Goal: Task Accomplishment & Management: Complete application form

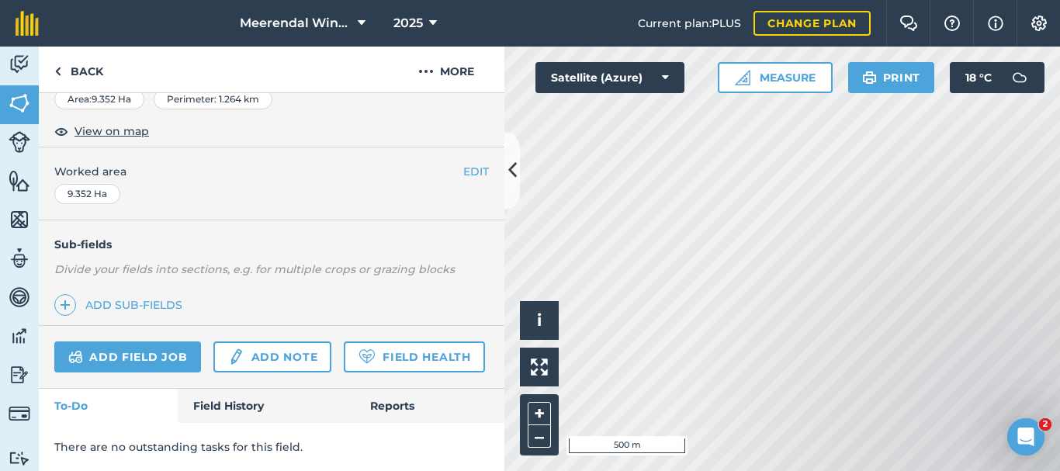
scroll to position [321, 0]
click at [142, 341] on link "Add field job" at bounding box center [127, 356] width 147 height 31
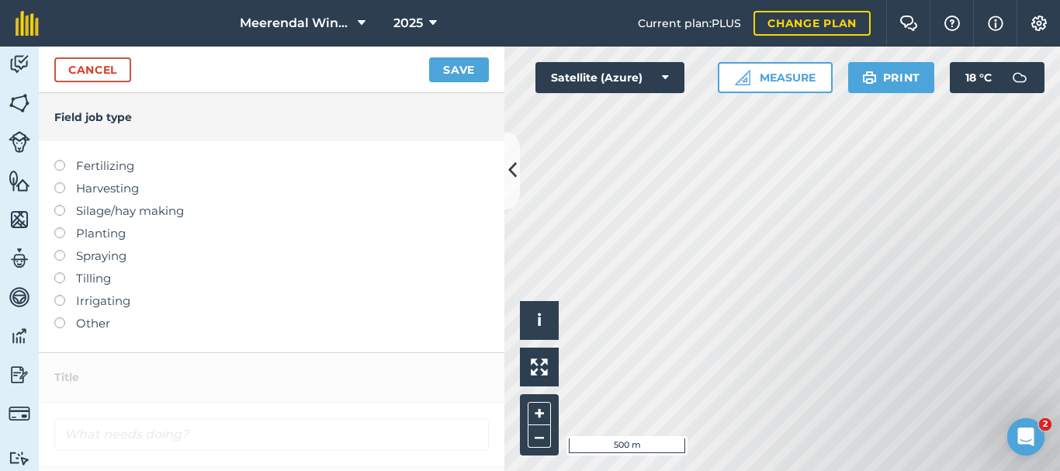
click at [60, 317] on label at bounding box center [65, 317] width 22 height 0
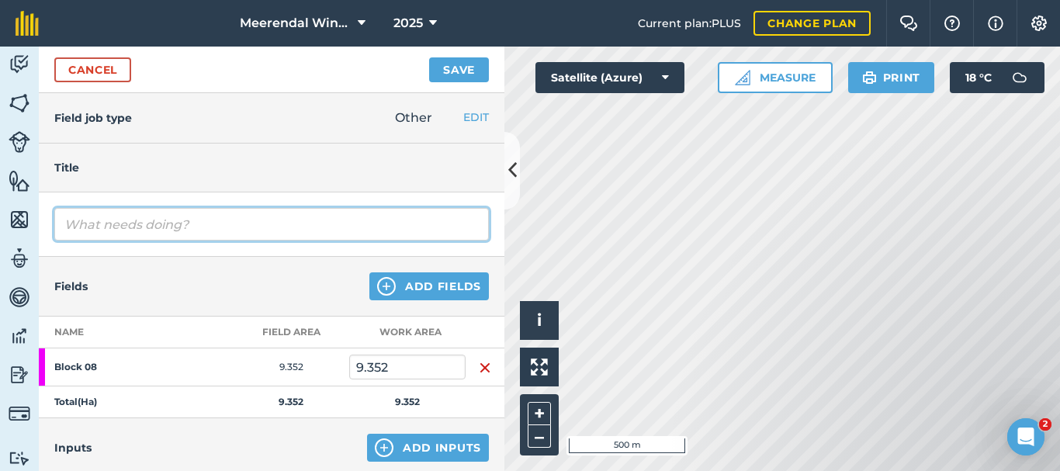
click at [109, 223] on input "text" at bounding box center [271, 224] width 434 height 33
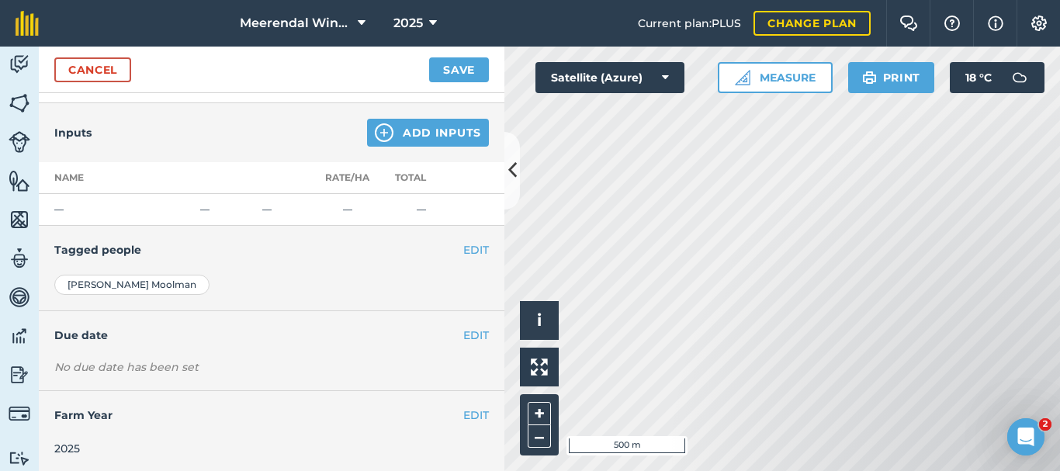
scroll to position [317, 0]
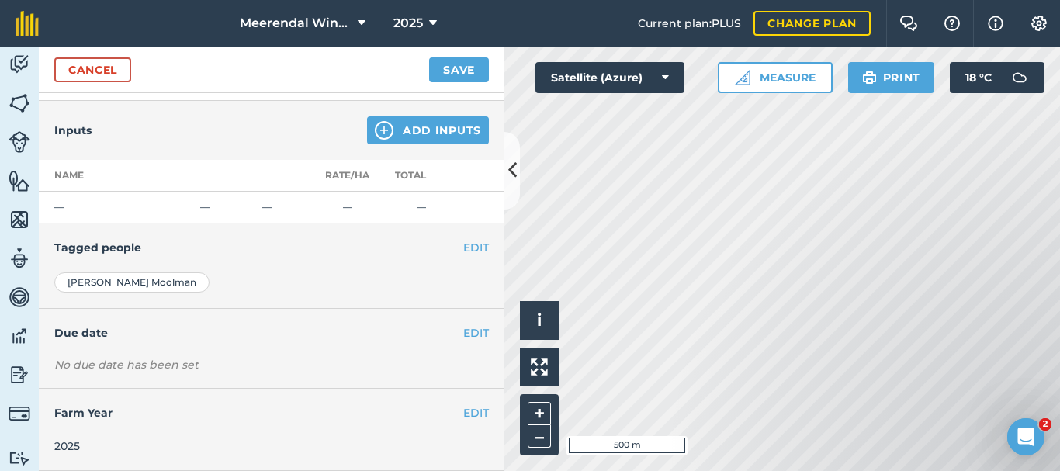
type input "Cover crop rolling"
click at [85, 206] on td "—" at bounding box center [116, 208] width 155 height 32
click at [63, 206] on td "—" at bounding box center [116, 208] width 155 height 32
drag, startPoint x: 57, startPoint y: 208, endPoint x: 74, endPoint y: 206, distance: 17.2
click at [59, 208] on td "—" at bounding box center [116, 208] width 155 height 32
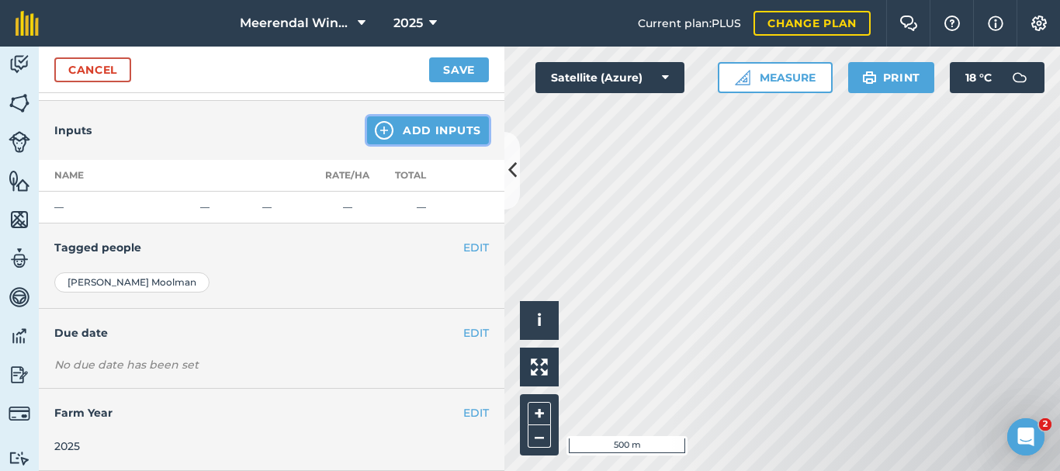
click at [421, 128] on button "Add Inputs" at bounding box center [428, 130] width 122 height 28
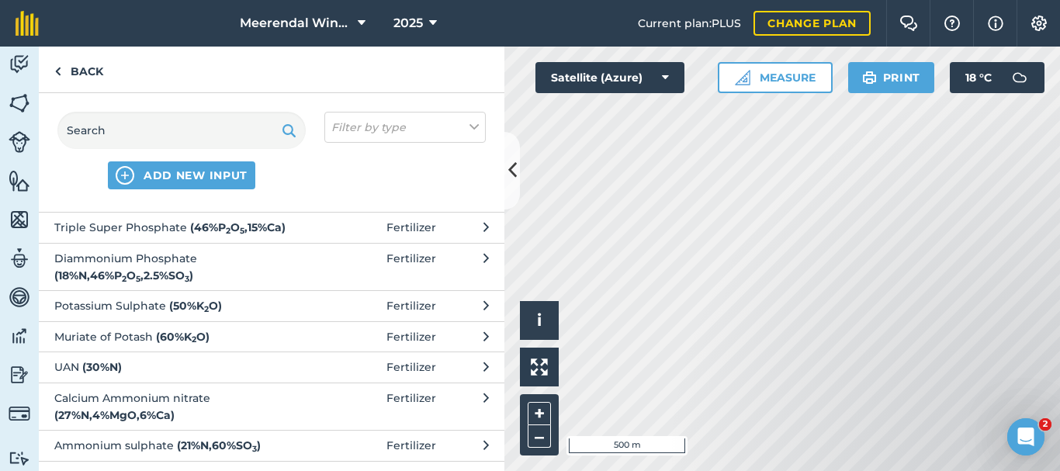
scroll to position [0, 0]
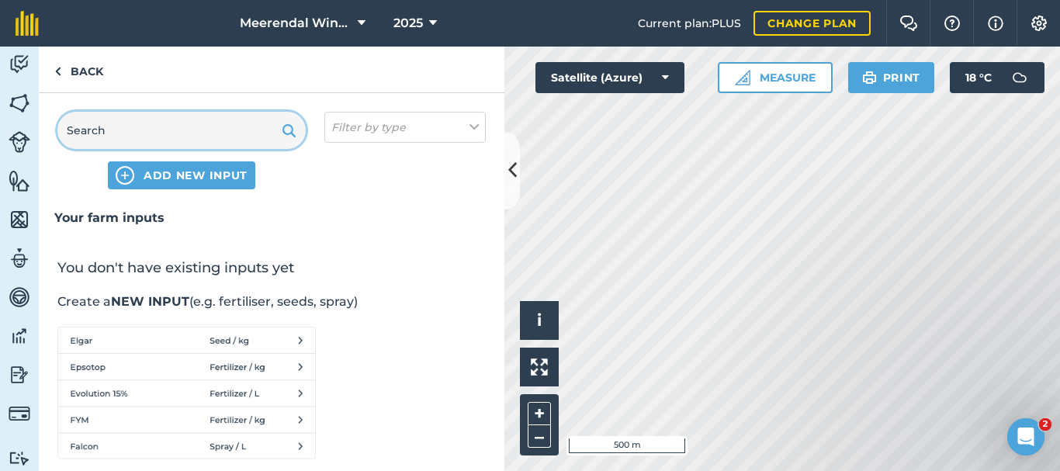
click at [183, 127] on input "text" at bounding box center [181, 130] width 248 height 37
type input "stooling"
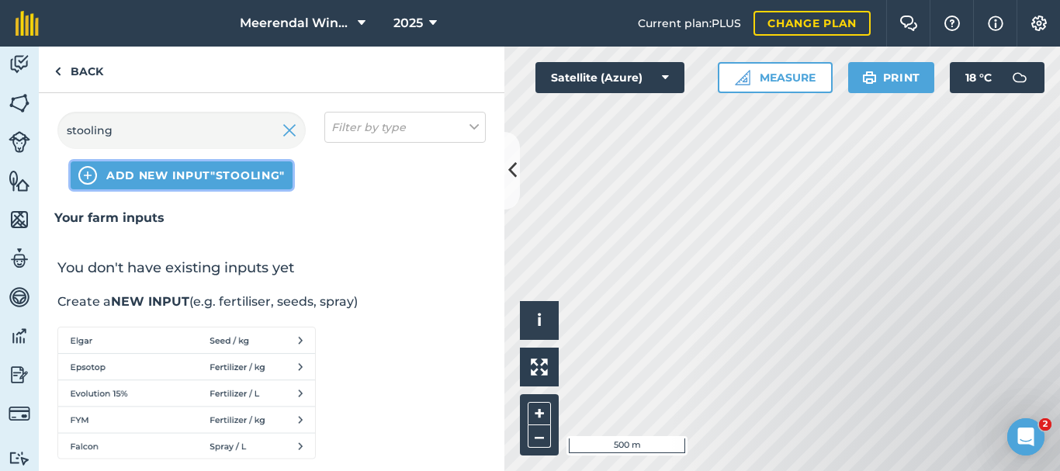
click at [203, 175] on span "ADD NEW INPUT "stooling"" at bounding box center [195, 176] width 178 height 16
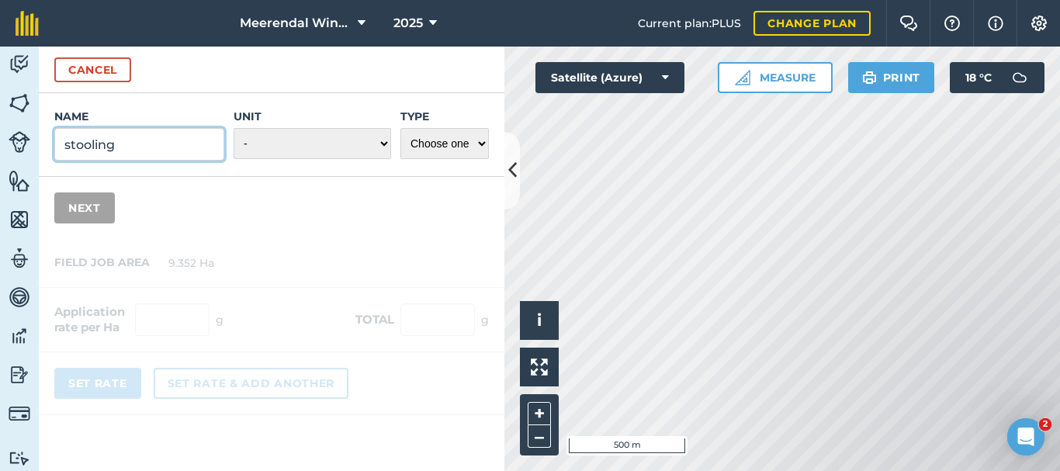
click at [148, 143] on input "stooling" at bounding box center [139, 144] width 170 height 33
type input "stooling rye"
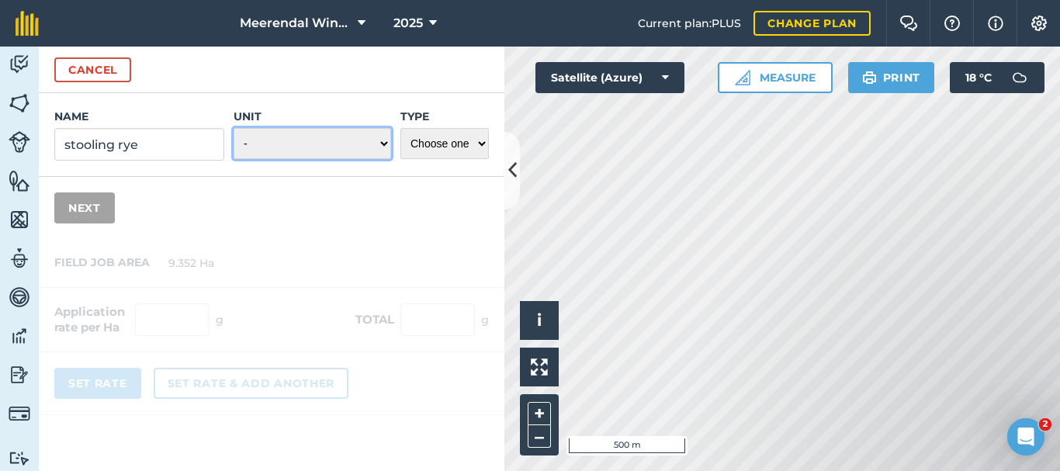
click at [385, 143] on select "- Grams/g Kilograms/kg Metric tonnes/t Millilitres/ml Litres/L Ounces/oz Pounds…" at bounding box center [311, 143] width 157 height 31
select select "KILOGRAMS"
click at [233, 128] on select "- Grams/g Kilograms/kg Metric tonnes/t Millilitres/ml Litres/L Ounces/oz Pounds…" at bounding box center [311, 143] width 157 height 31
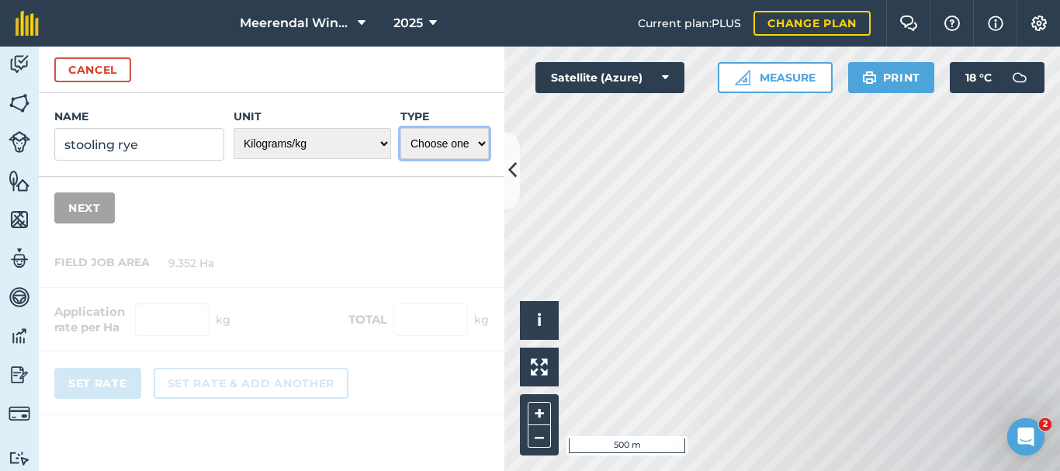
click at [462, 143] on select "Choose one Fertilizer Seed Spray Fuel Other" at bounding box center [444, 143] width 88 height 31
select select "SEED"
click at [400, 128] on select "Choose one Fertilizer Seed Spray Fuel Other" at bounding box center [444, 143] width 88 height 31
click at [95, 209] on button "Next" at bounding box center [84, 207] width 60 height 31
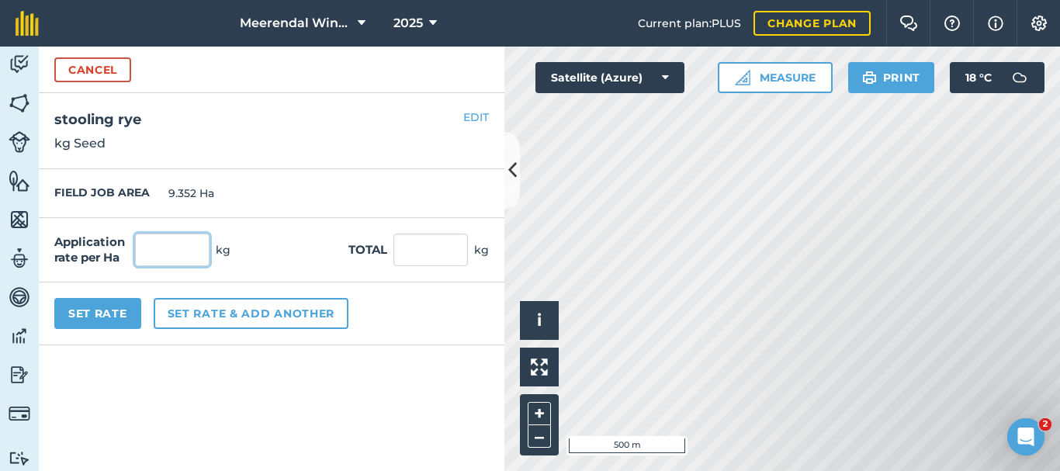
click at [168, 254] on input "text" at bounding box center [172, 249] width 74 height 33
type input "40"
type input "374.08"
click at [427, 260] on input "374.08" at bounding box center [430, 249] width 74 height 33
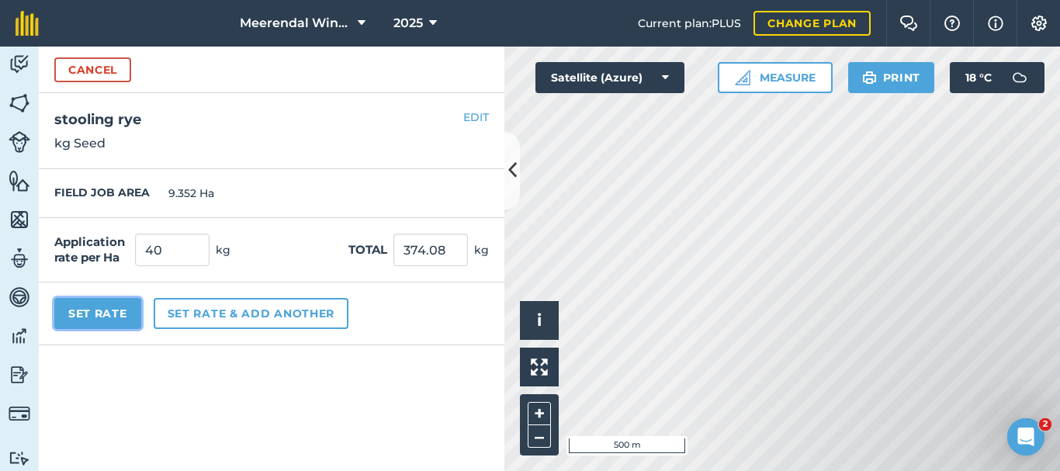
click at [92, 309] on button "Set Rate" at bounding box center [97, 313] width 87 height 31
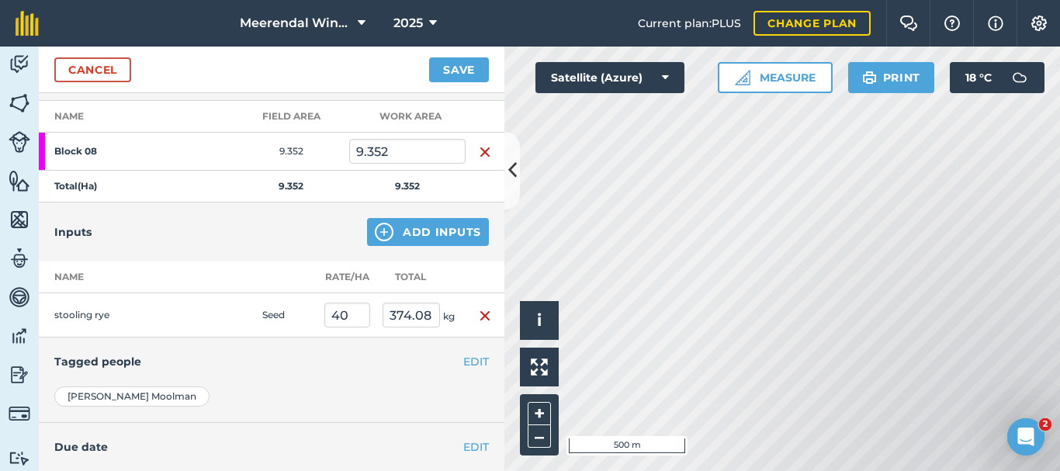
scroll to position [85, 0]
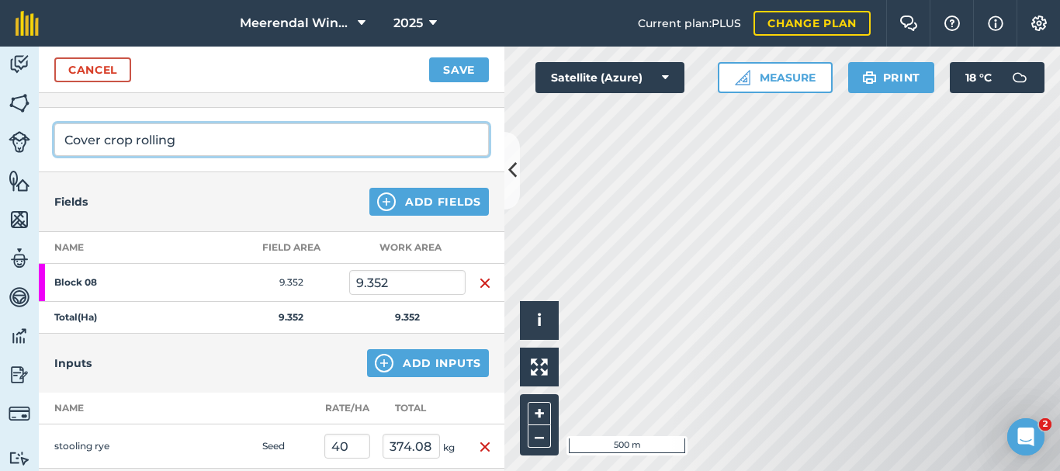
click at [177, 141] on input "Cover crop rolling" at bounding box center [271, 139] width 434 height 33
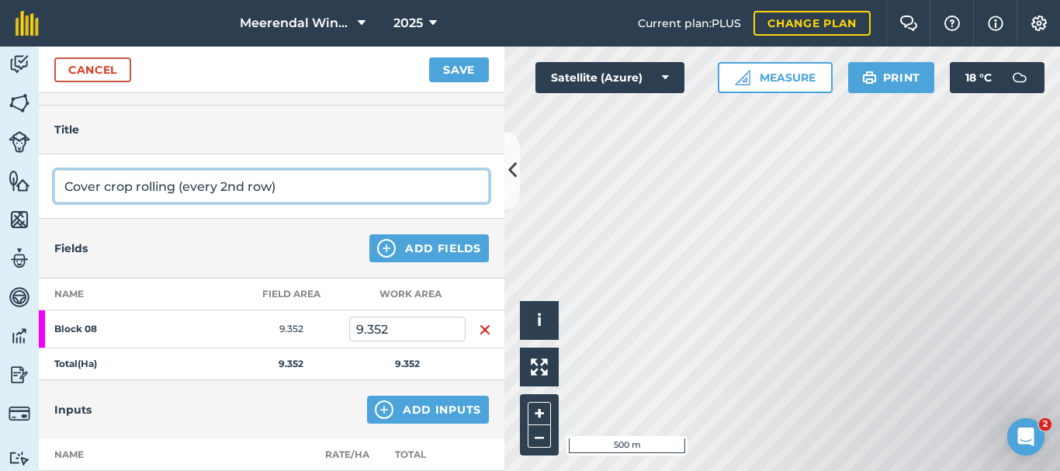
scroll to position [0, 0]
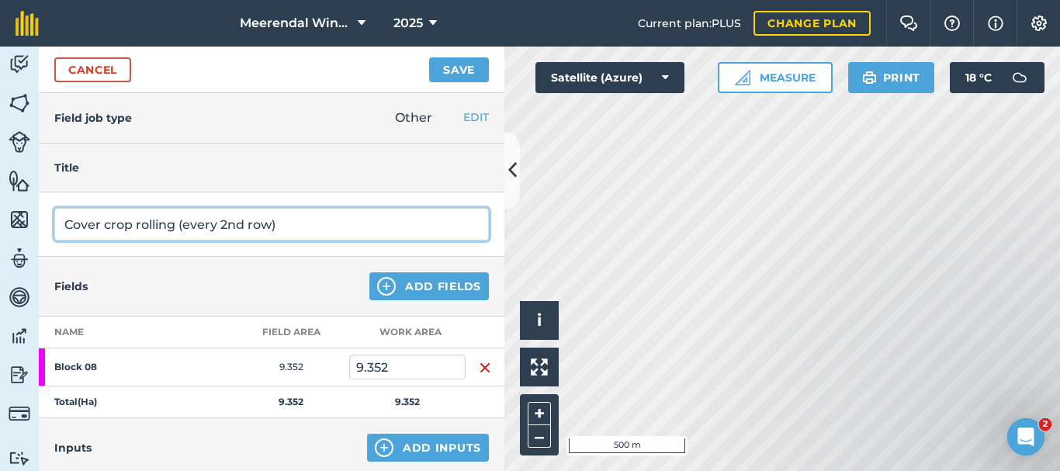
type input "Cover crop rolling (every 2nd row)"
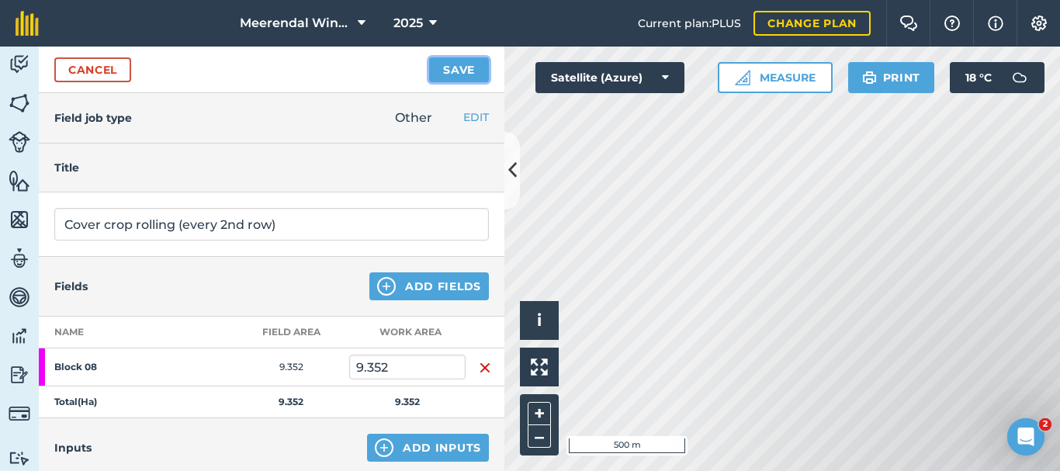
click at [445, 63] on button "Save" at bounding box center [459, 69] width 60 height 25
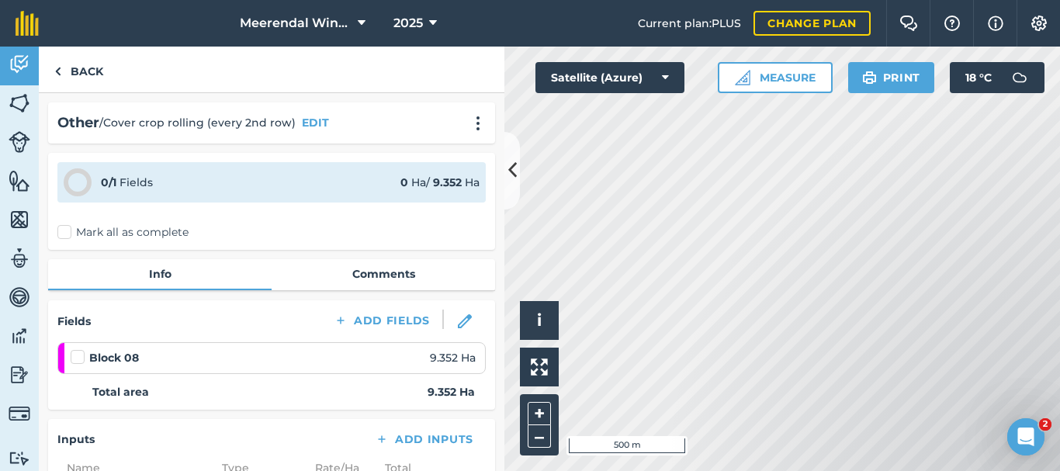
click at [79, 349] on label at bounding box center [80, 349] width 19 height 0
click at [79, 354] on input "checkbox" at bounding box center [76, 354] width 10 height 10
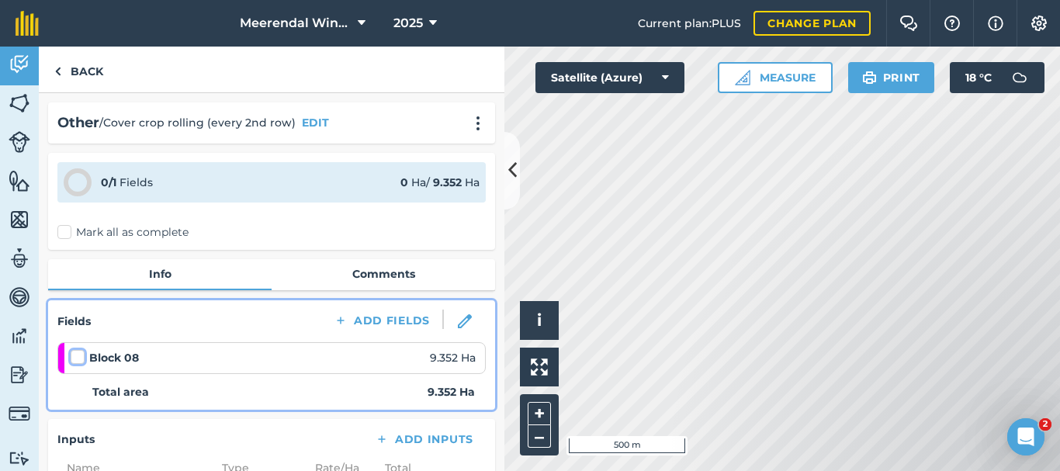
checkbox input "false"
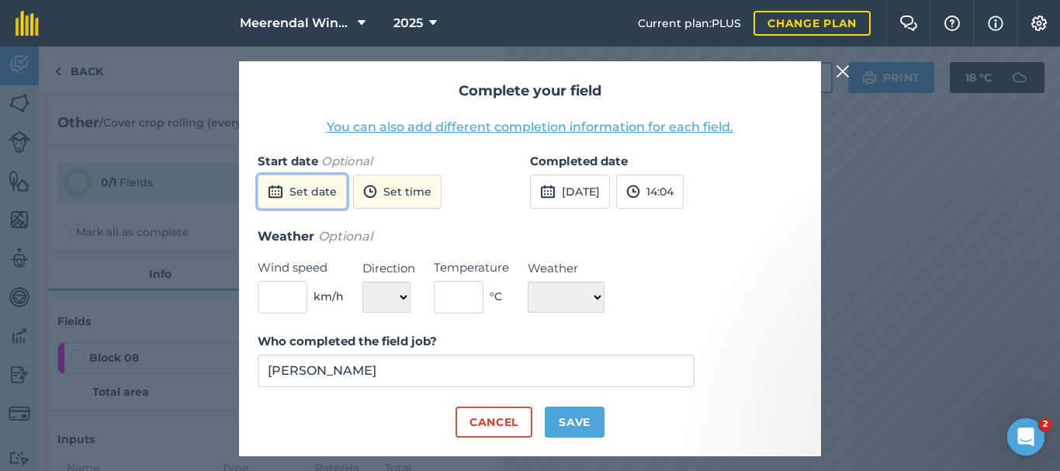
click at [329, 190] on button "Set date" at bounding box center [302, 192] width 89 height 34
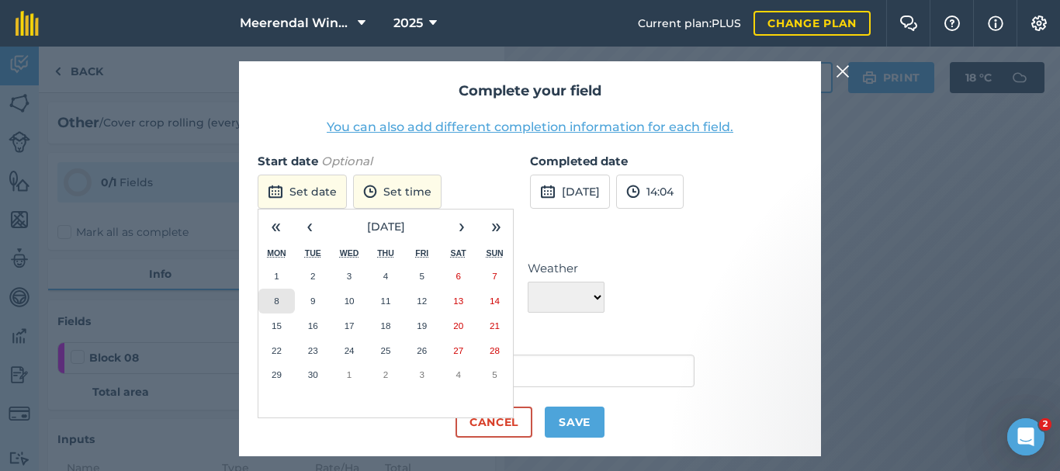
click at [282, 299] on button "8" at bounding box center [276, 301] width 36 height 25
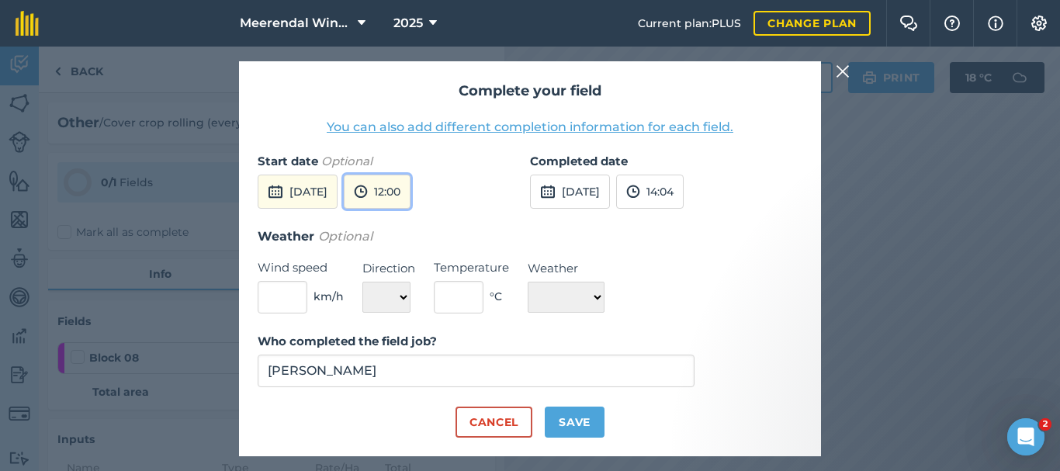
click at [410, 188] on button "12:00" at bounding box center [377, 192] width 67 height 34
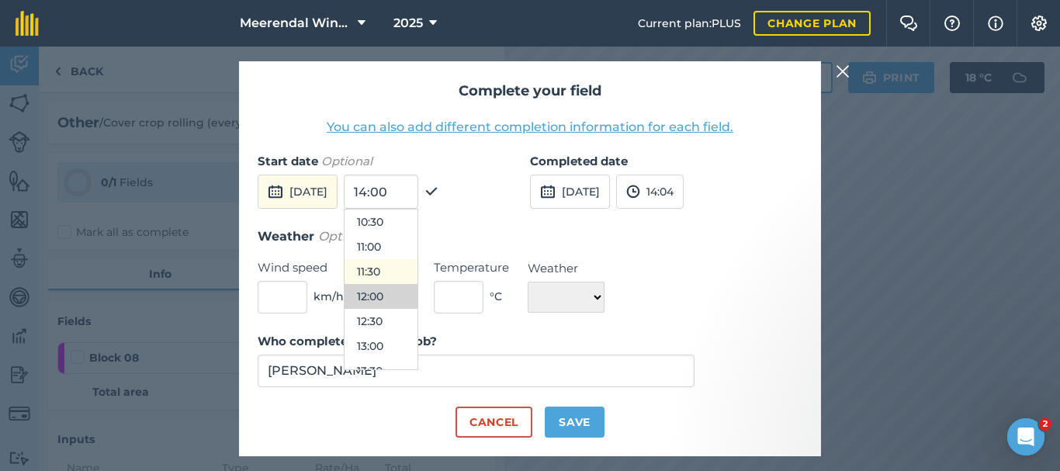
scroll to position [444, 0]
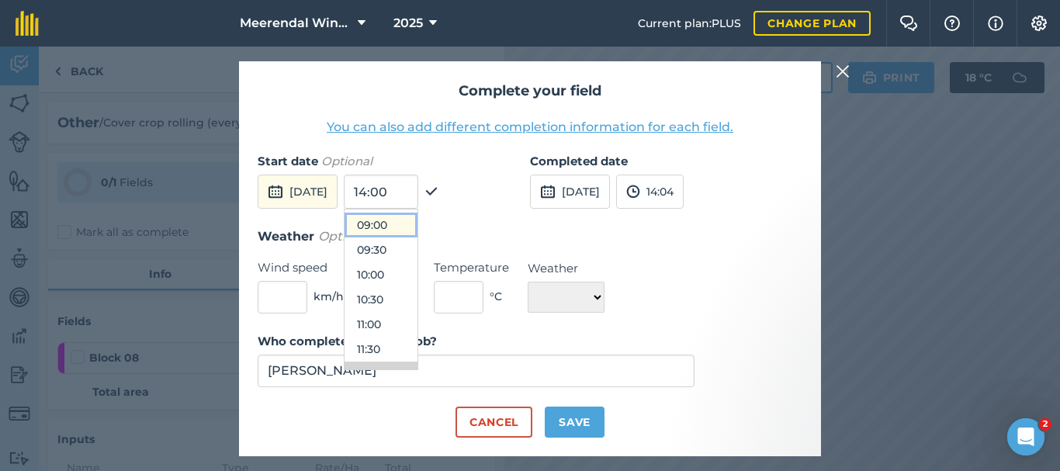
click at [409, 223] on button "09:00" at bounding box center [380, 225] width 73 height 25
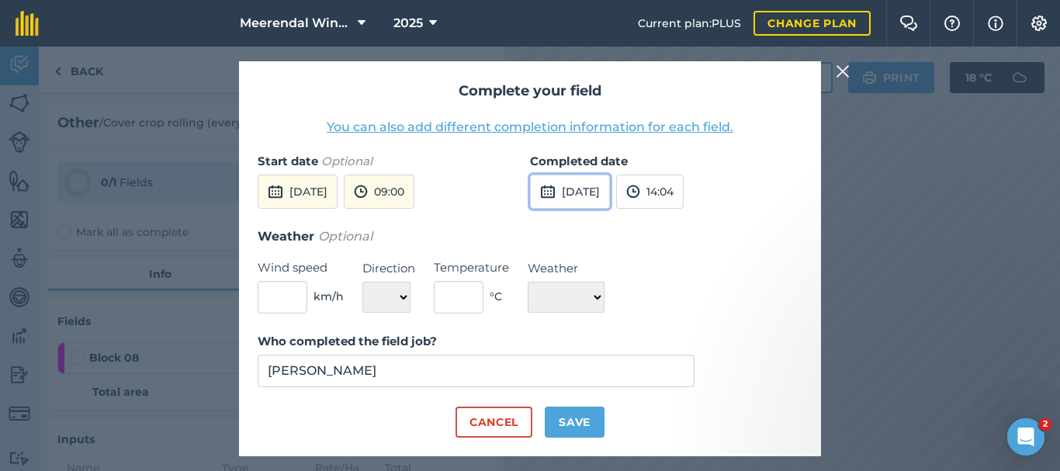
click at [600, 188] on button "[DATE]" at bounding box center [570, 192] width 80 height 34
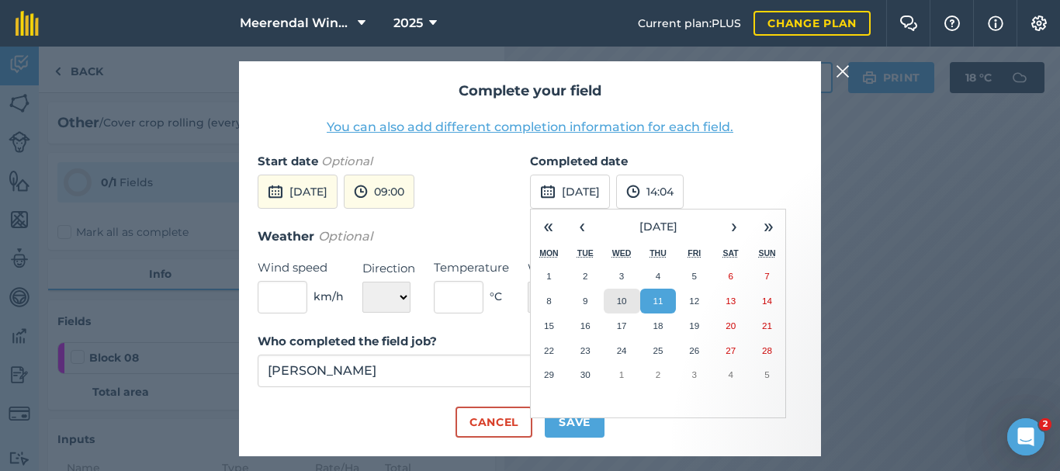
click at [628, 294] on button "10" at bounding box center [621, 301] width 36 height 25
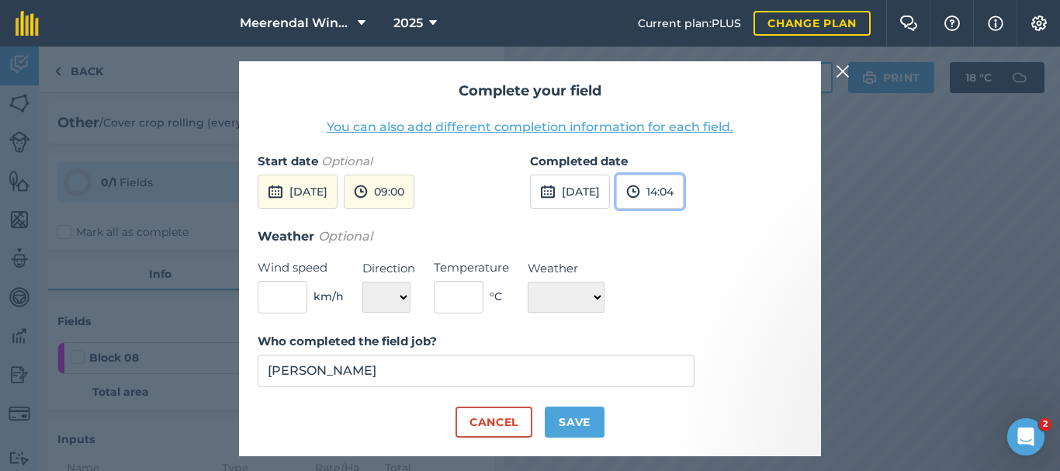
click at [683, 195] on button "14:04" at bounding box center [649, 192] width 67 height 34
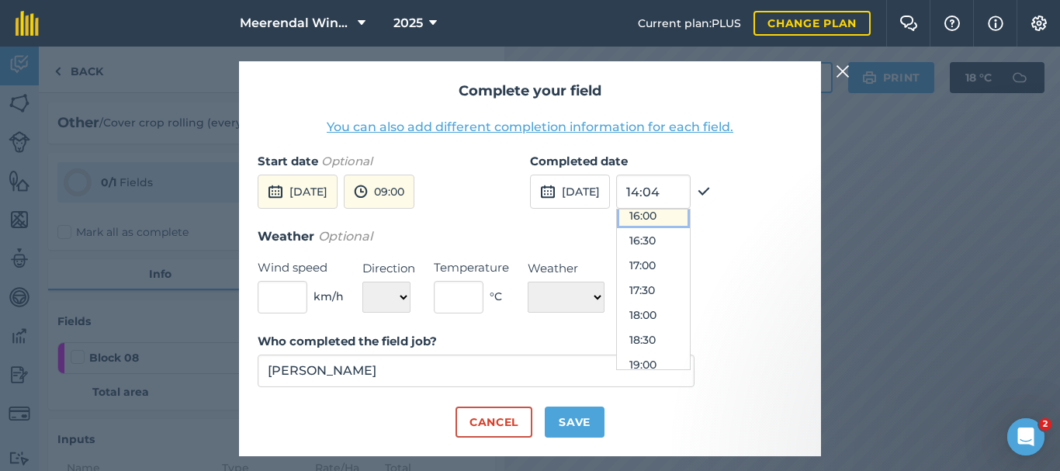
click at [684, 213] on button "16:00" at bounding box center [653, 215] width 73 height 25
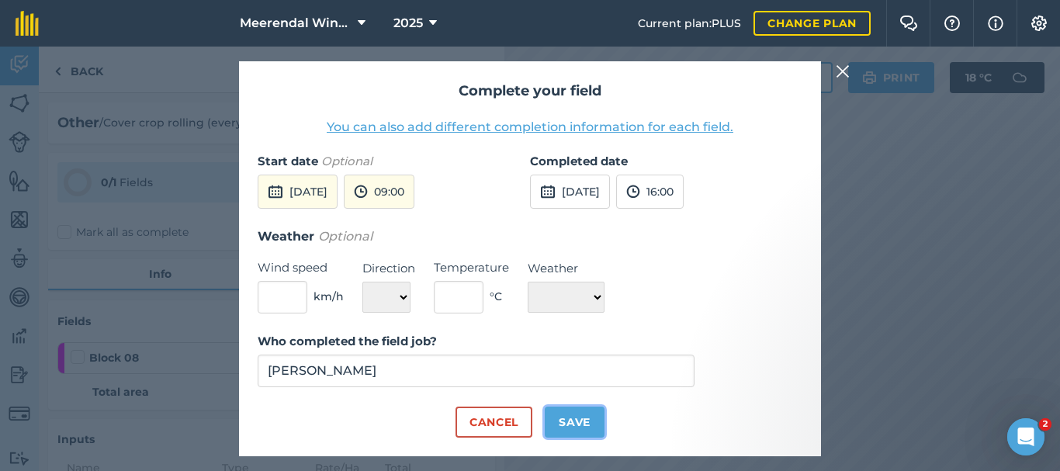
click at [582, 420] on button "Save" at bounding box center [574, 421] width 60 height 31
checkbox input "true"
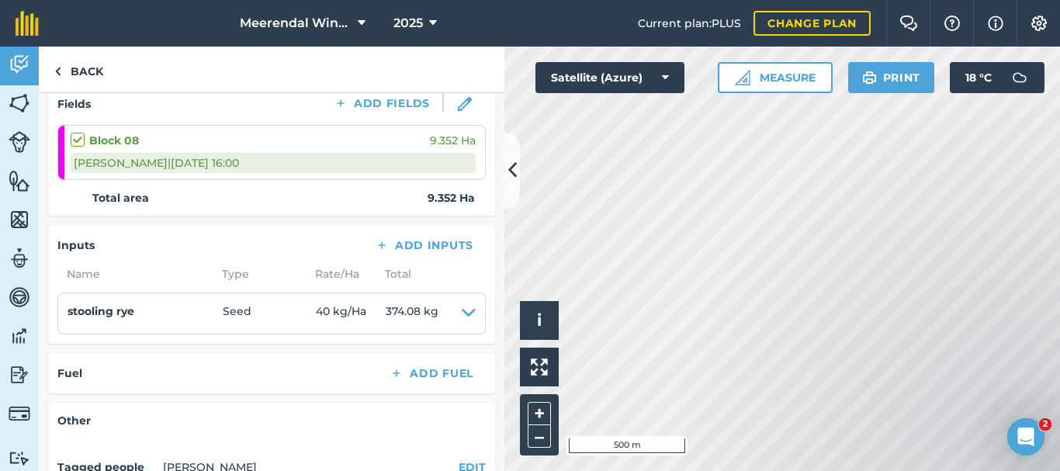
scroll to position [0, 0]
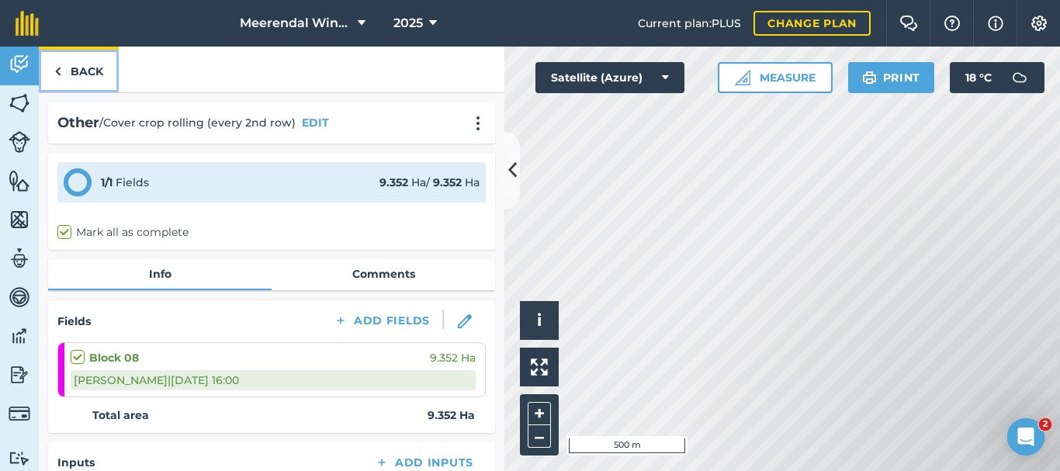
click at [81, 69] on link "Back" at bounding box center [79, 70] width 80 height 46
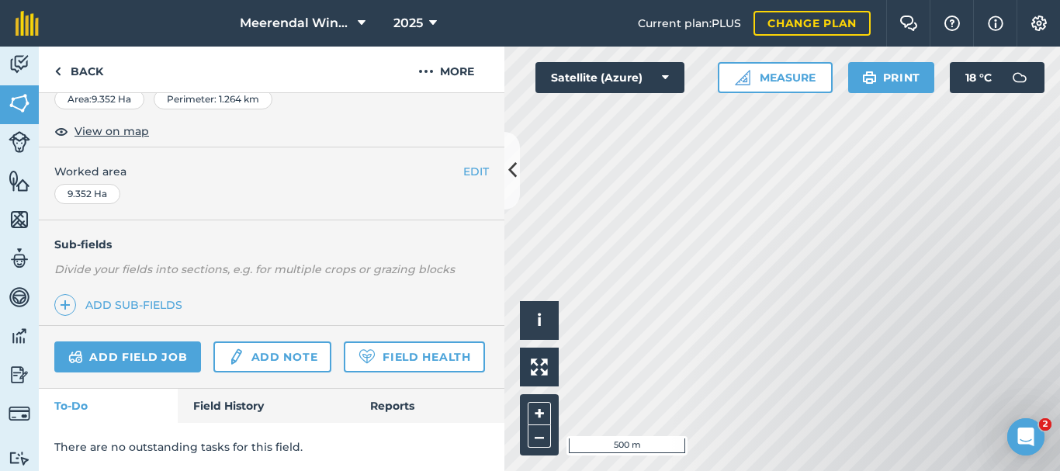
scroll to position [321, 0]
click at [126, 341] on link "Add field job" at bounding box center [127, 356] width 147 height 31
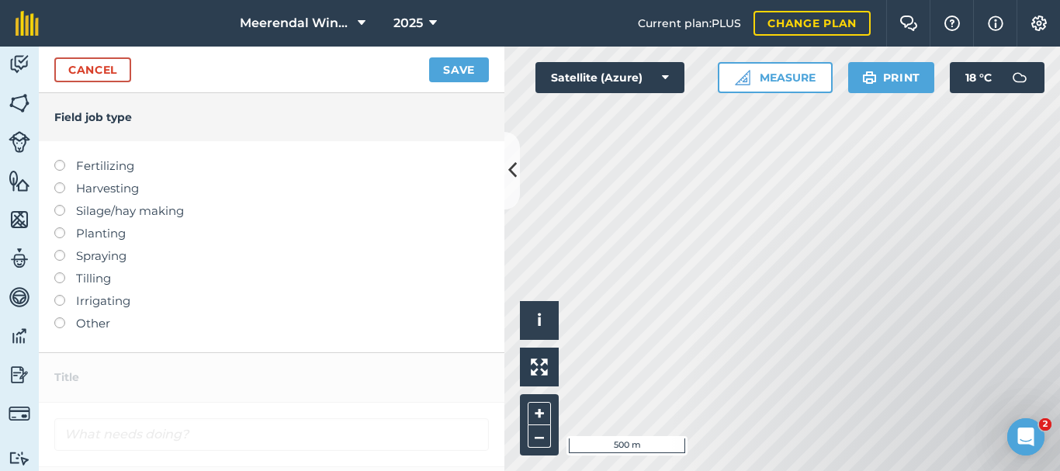
click at [62, 317] on label at bounding box center [65, 317] width 22 height 0
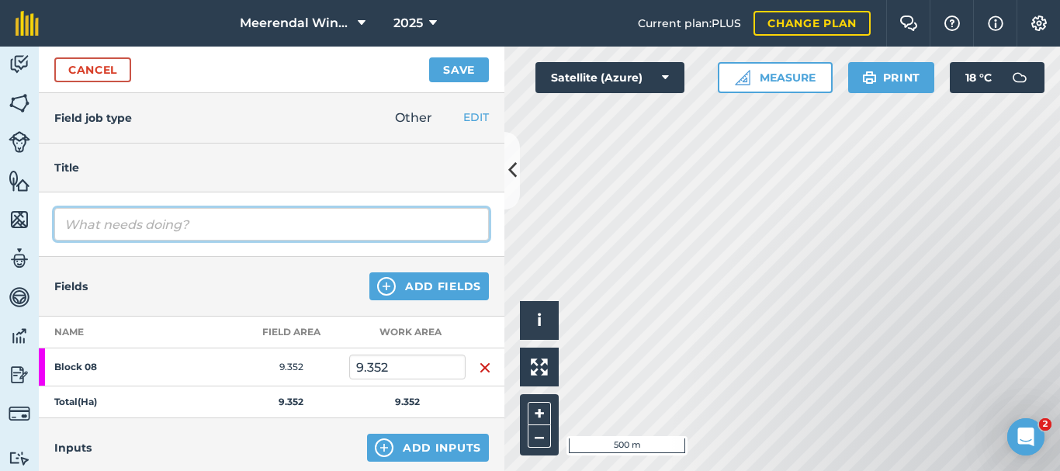
click at [120, 227] on input "text" at bounding box center [271, 224] width 434 height 33
type input "Mowing (every 2nd row)"
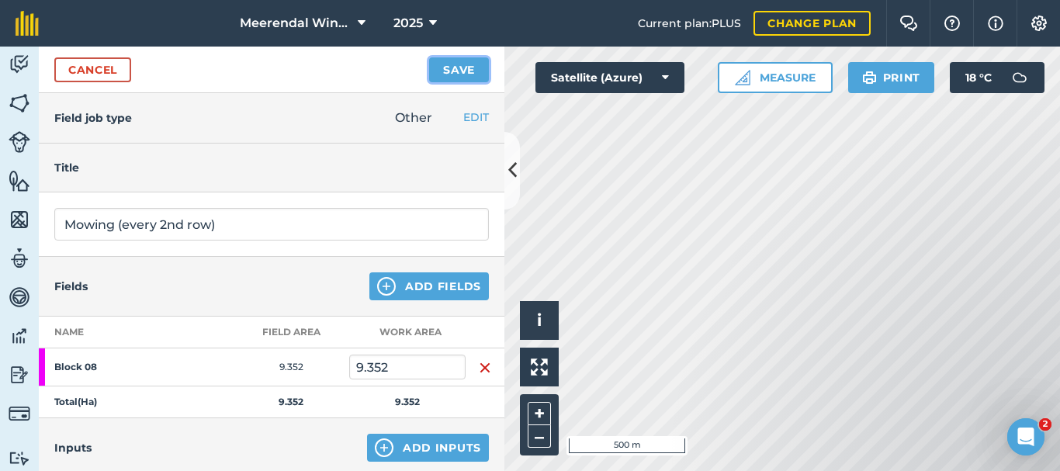
click at [456, 67] on button "Save" at bounding box center [459, 69] width 60 height 25
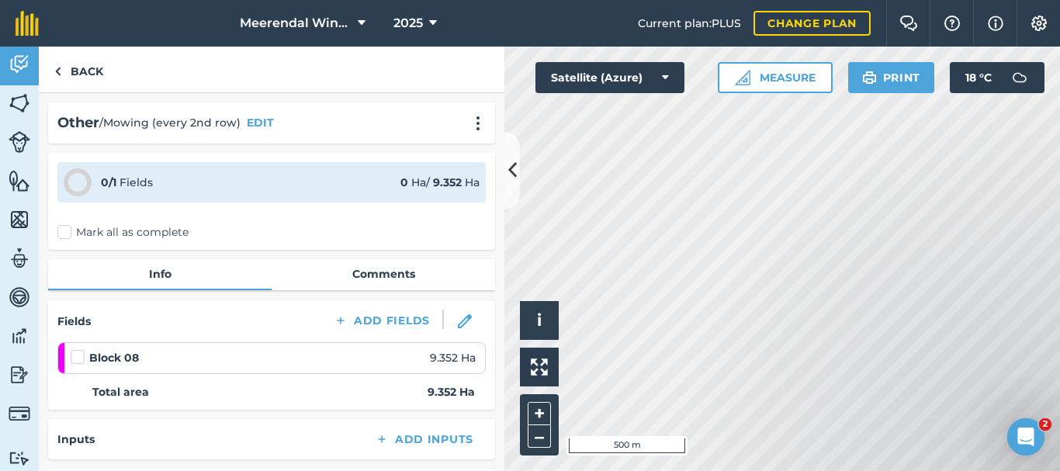
click at [75, 349] on label at bounding box center [80, 349] width 19 height 0
click at [75, 357] on input "checkbox" at bounding box center [76, 354] width 10 height 10
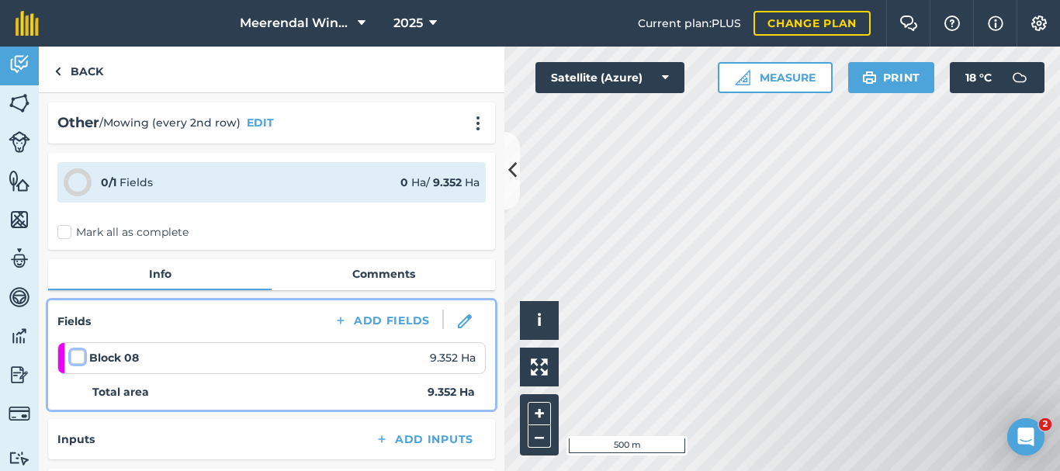
checkbox input "false"
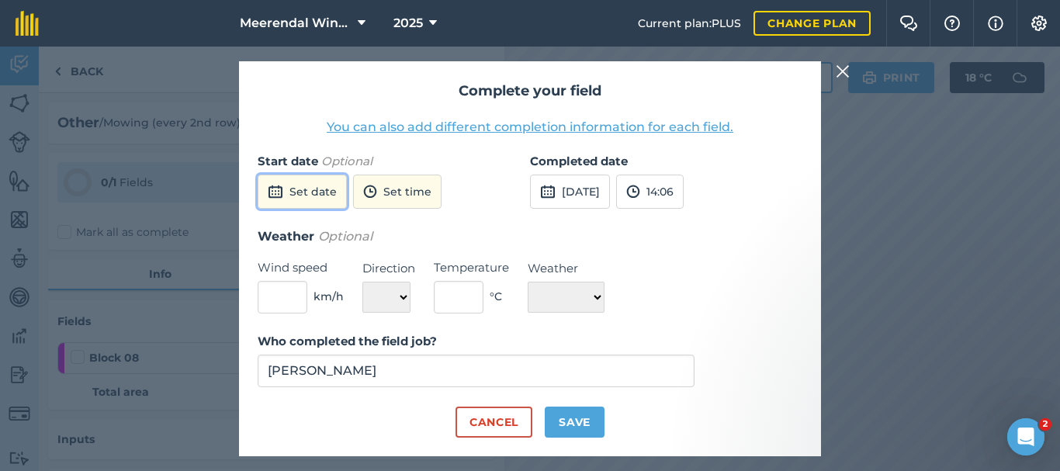
click at [306, 186] on button "Set date" at bounding box center [302, 192] width 89 height 34
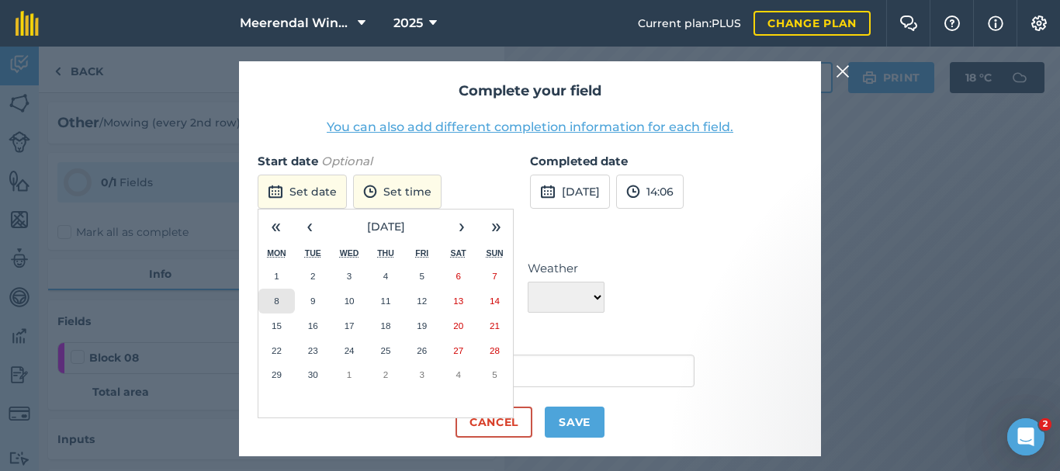
click at [278, 296] on abbr "8" at bounding box center [276, 301] width 5 height 10
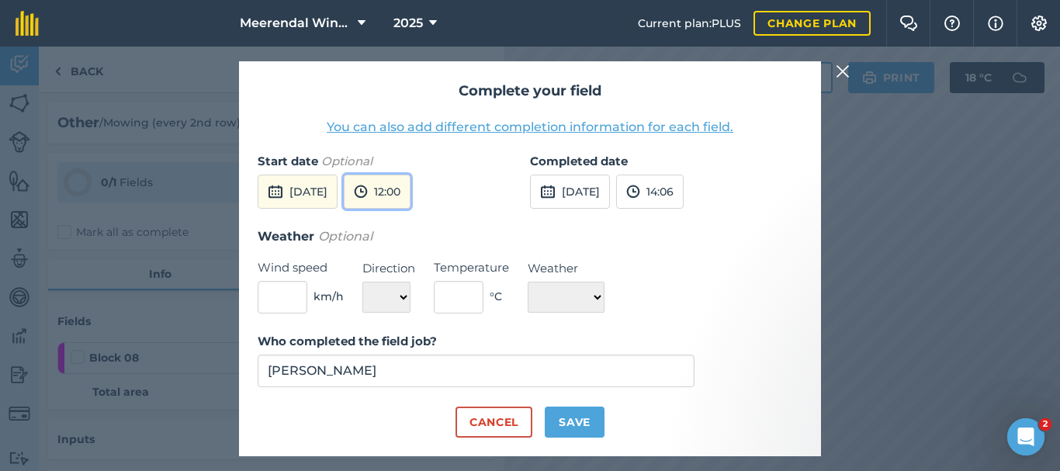
click at [410, 193] on button "12:00" at bounding box center [377, 192] width 67 height 34
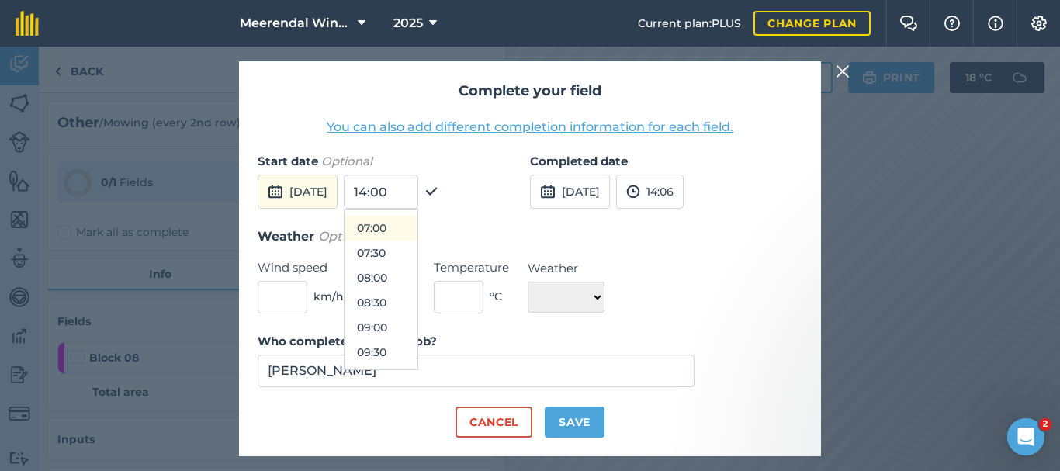
scroll to position [366, 0]
click at [413, 302] on button "09:00" at bounding box center [380, 302] width 73 height 25
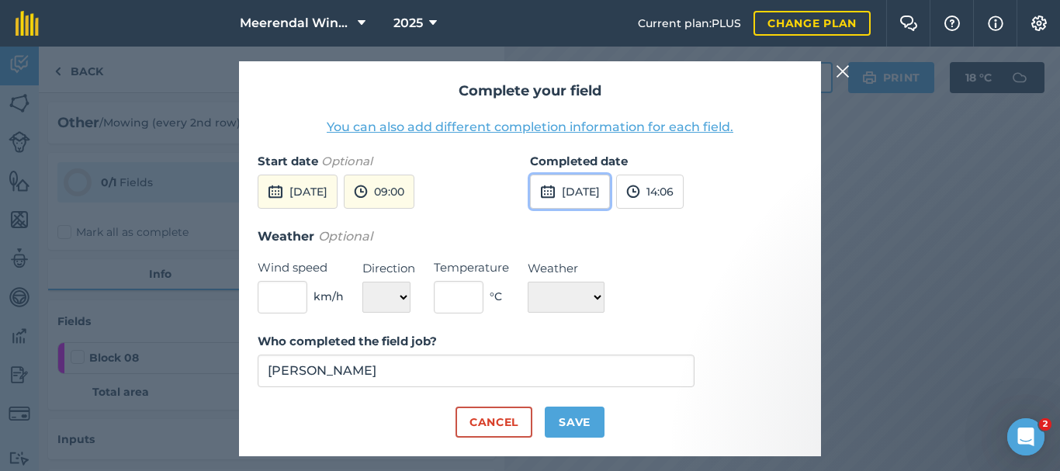
click at [601, 190] on button "[DATE]" at bounding box center [570, 192] width 80 height 34
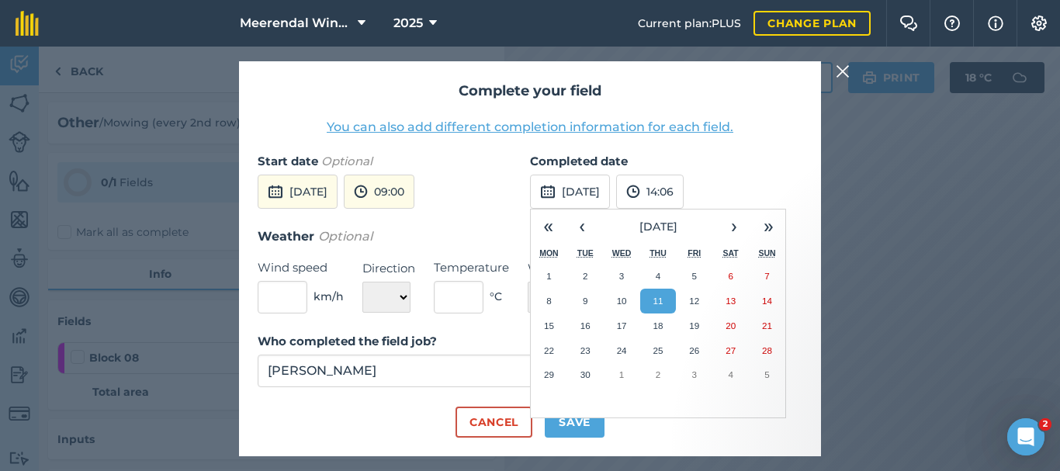
click at [656, 299] on abbr "11" at bounding box center [657, 301] width 10 height 10
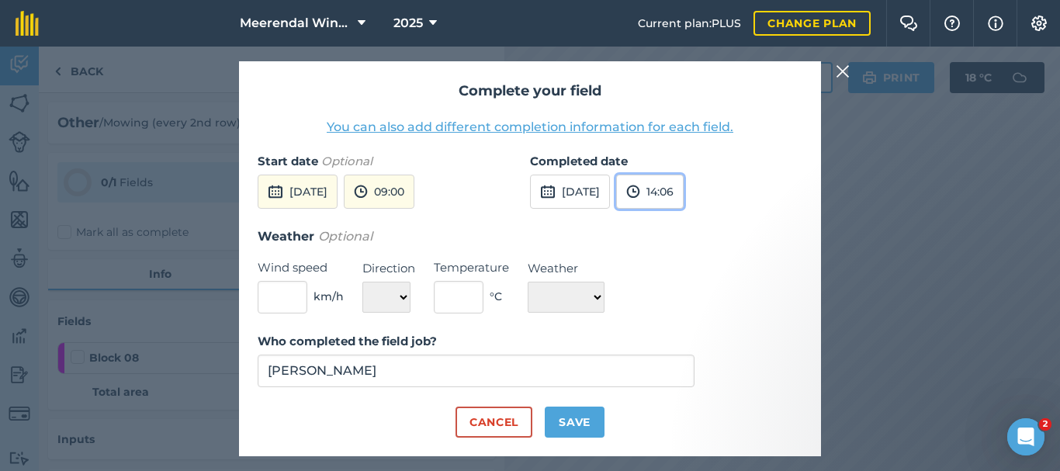
click at [682, 193] on button "14:06" at bounding box center [649, 192] width 67 height 34
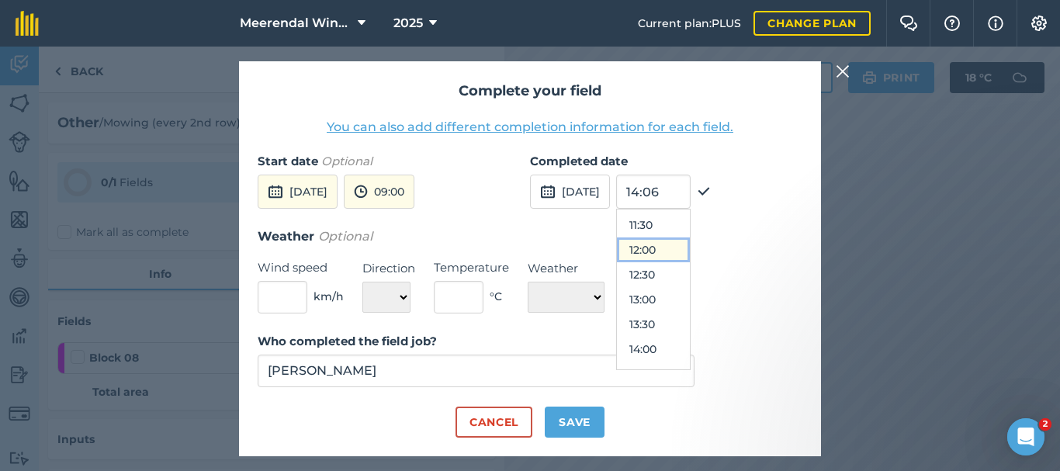
click at [686, 245] on button "12:00" at bounding box center [653, 249] width 73 height 25
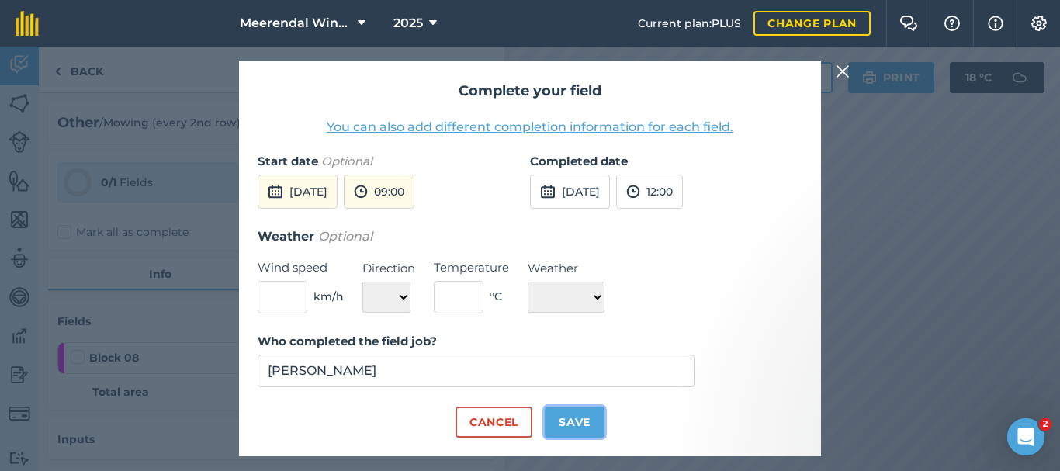
click at [579, 425] on button "Save" at bounding box center [574, 421] width 60 height 31
checkbox input "true"
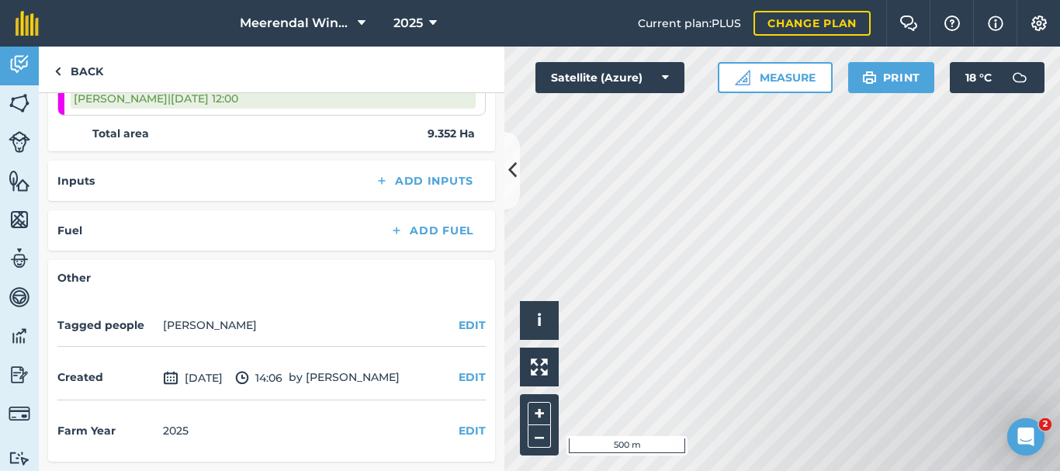
scroll to position [0, 0]
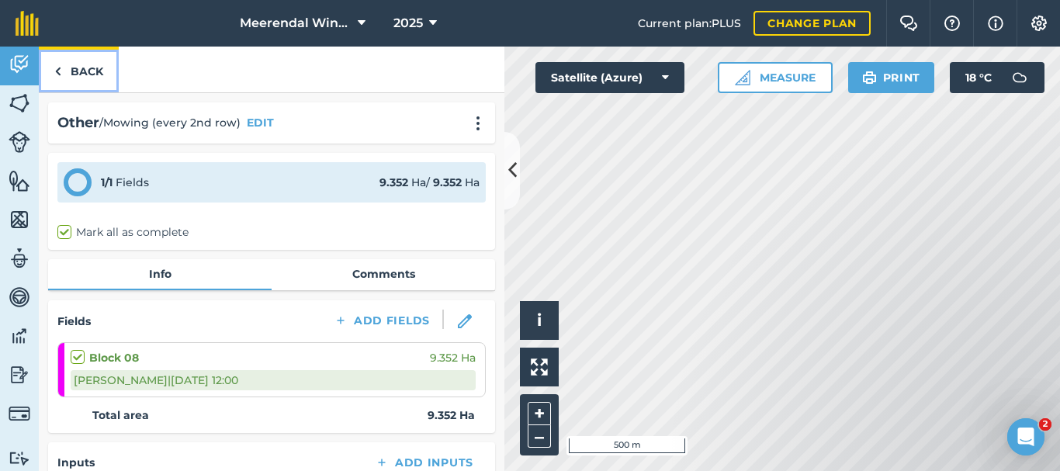
click at [81, 67] on link "Back" at bounding box center [79, 70] width 80 height 46
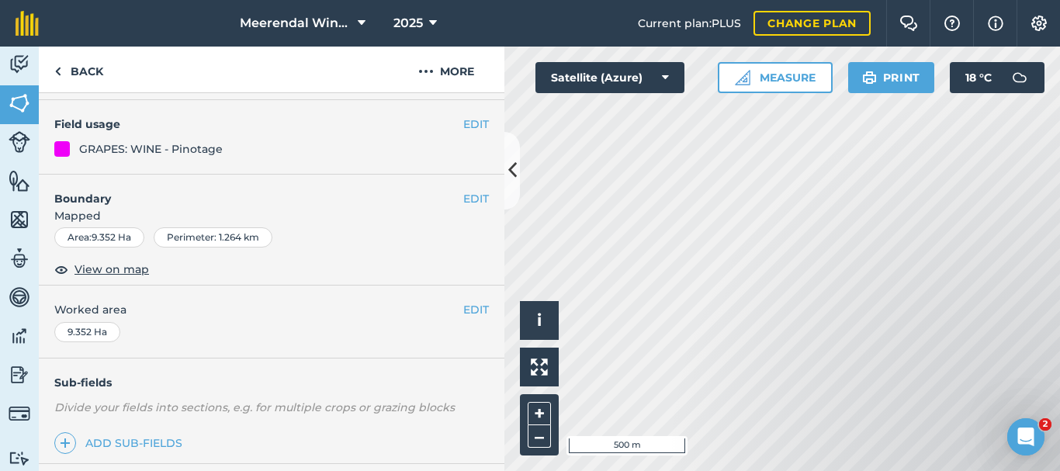
scroll to position [321, 0]
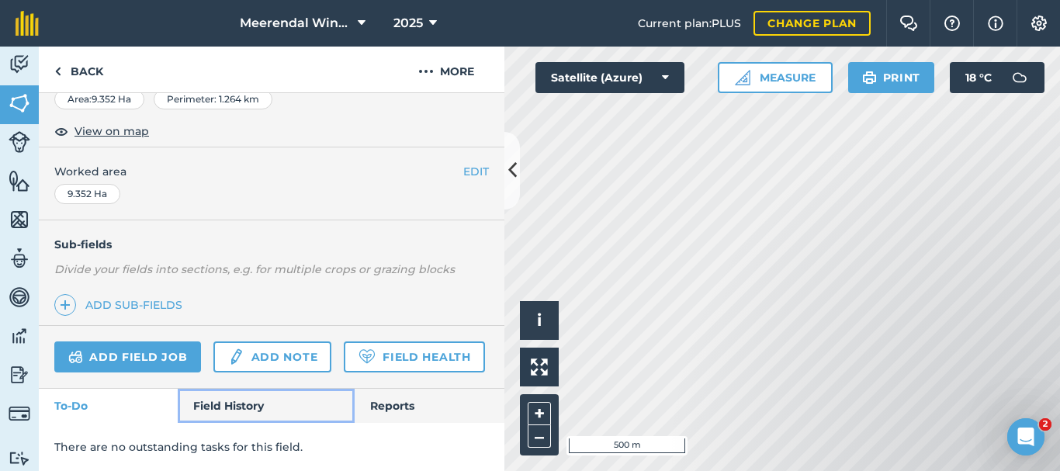
click at [228, 406] on link "Field History" at bounding box center [266, 406] width 176 height 34
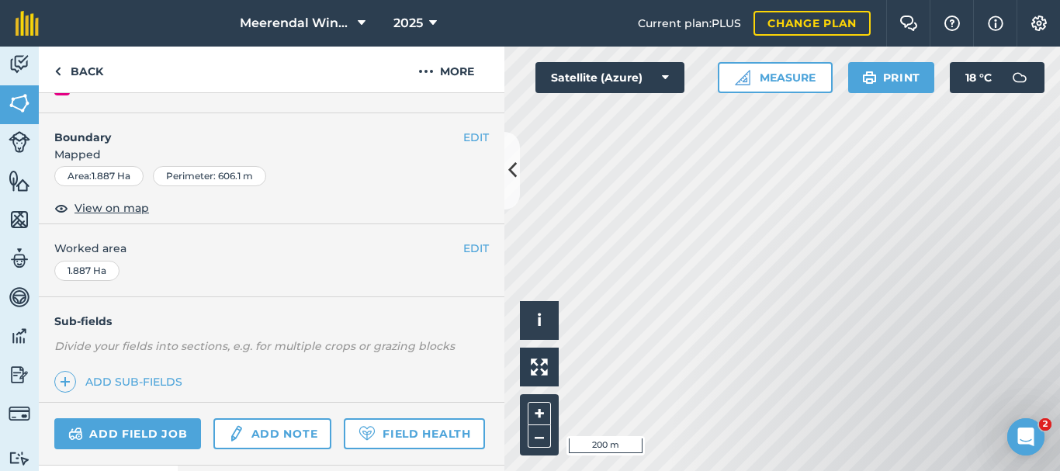
scroll to position [321, 0]
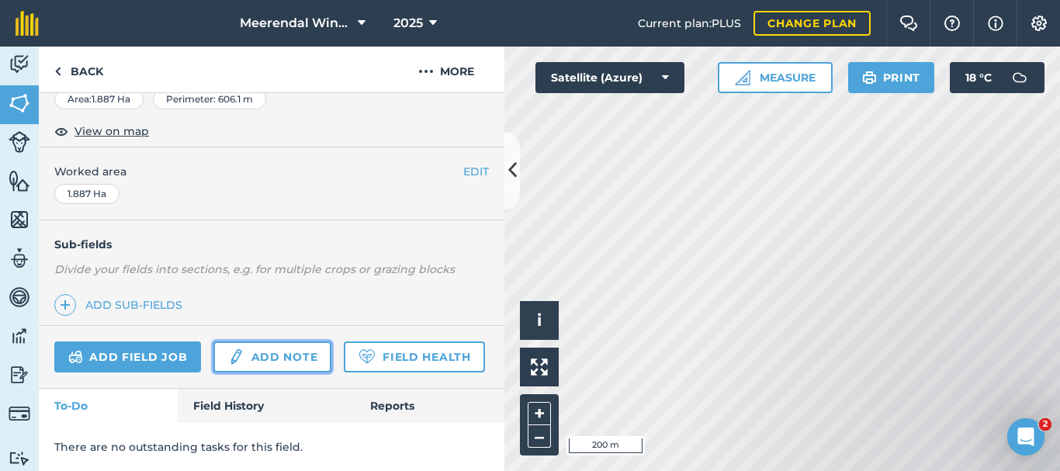
click at [264, 341] on link "Add note" at bounding box center [272, 356] width 118 height 31
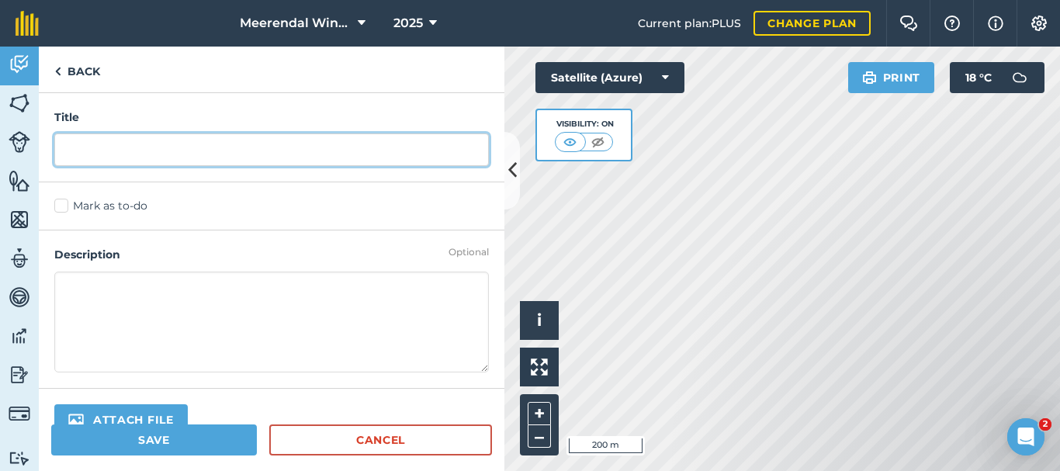
click at [109, 148] on input "text" at bounding box center [271, 149] width 434 height 33
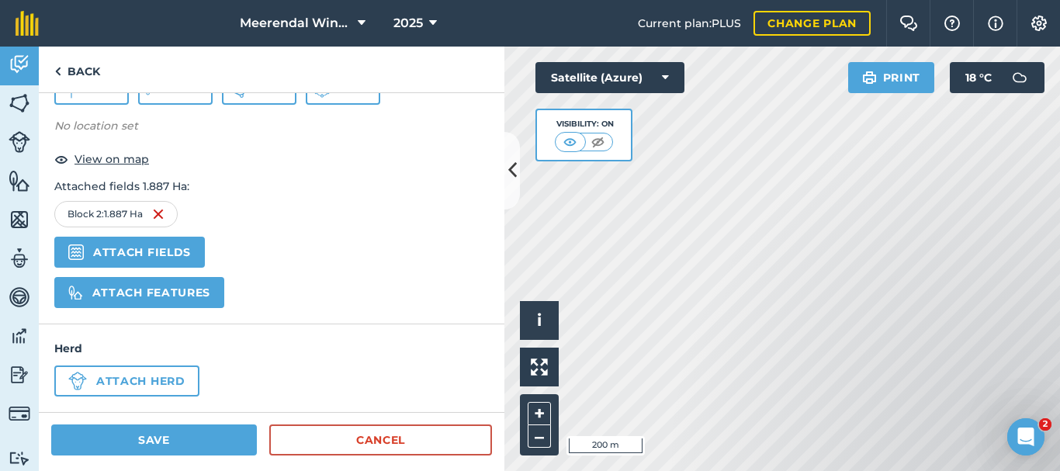
scroll to position [560, 0]
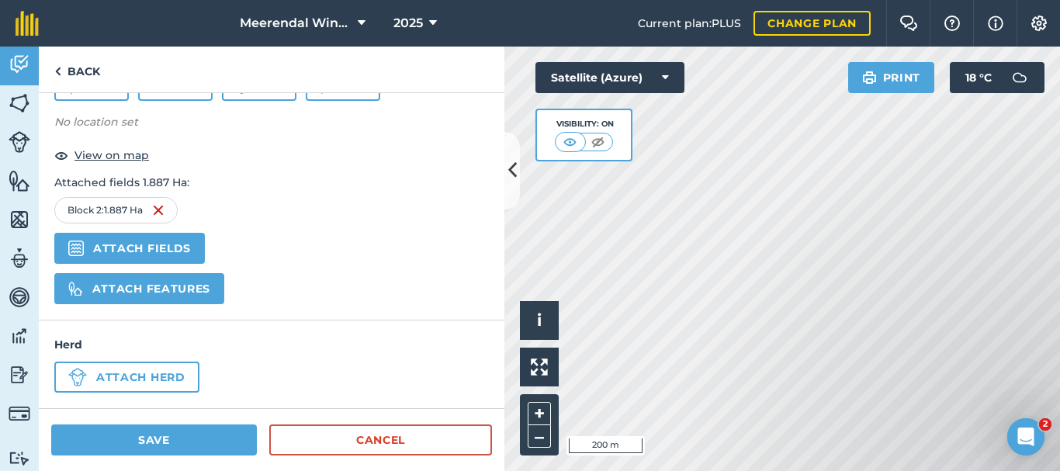
type input "Budburst [DATE]"
click at [203, 437] on button "Save" at bounding box center [154, 439] width 206 height 31
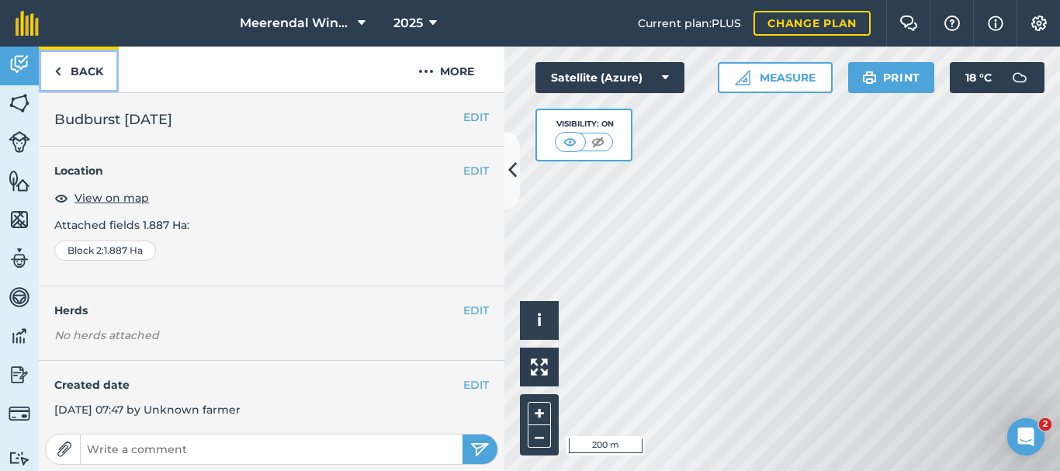
click at [85, 69] on link "Back" at bounding box center [79, 70] width 80 height 46
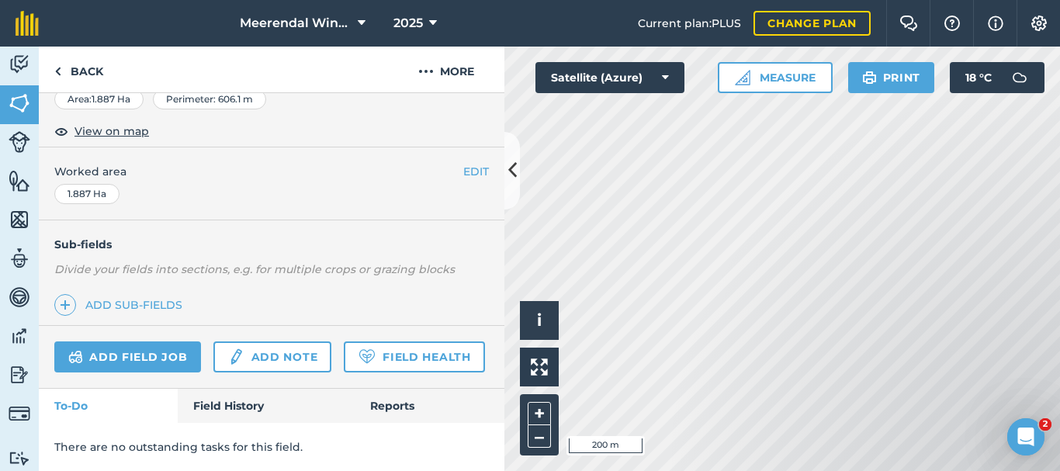
scroll to position [321, 0]
click at [230, 404] on link "Field History" at bounding box center [266, 406] width 176 height 34
click at [266, 341] on link "Add note" at bounding box center [272, 356] width 118 height 31
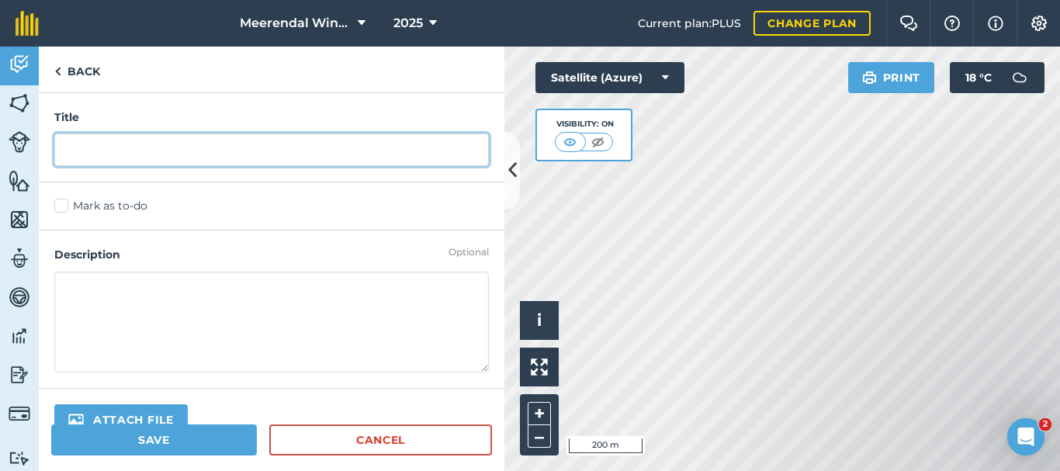
click at [124, 157] on input "text" at bounding box center [271, 149] width 434 height 33
type input "Budburst [DATE]"
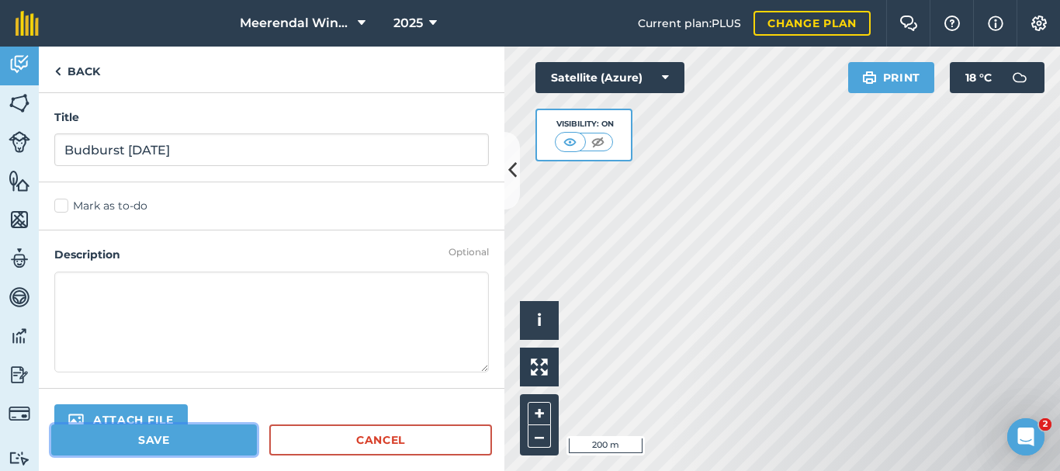
click at [201, 431] on button "Save" at bounding box center [154, 439] width 206 height 31
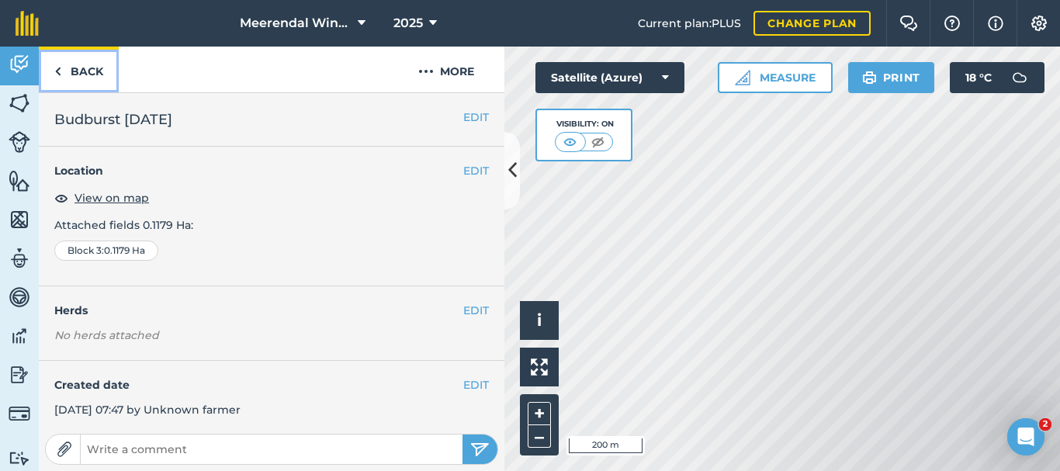
click at [85, 67] on link "Back" at bounding box center [79, 70] width 80 height 46
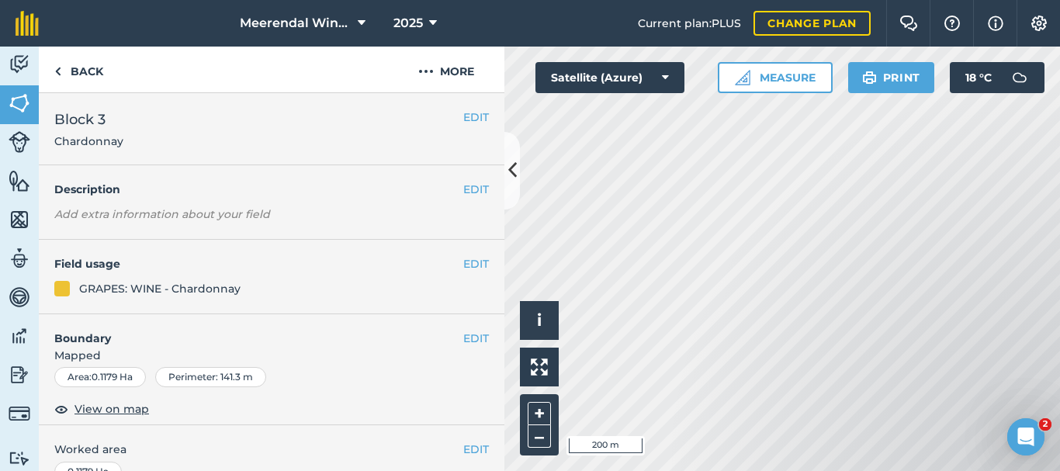
scroll to position [321, 0]
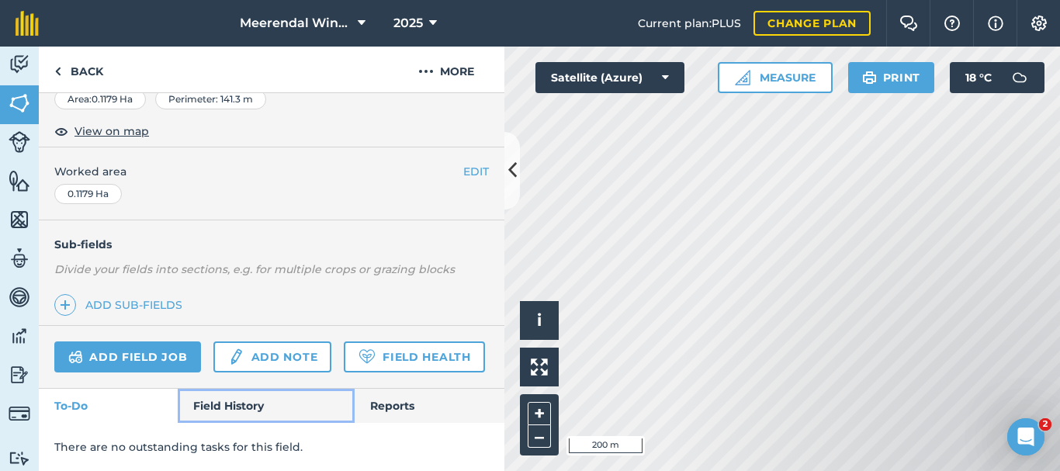
click at [234, 409] on link "Field History" at bounding box center [266, 406] width 176 height 34
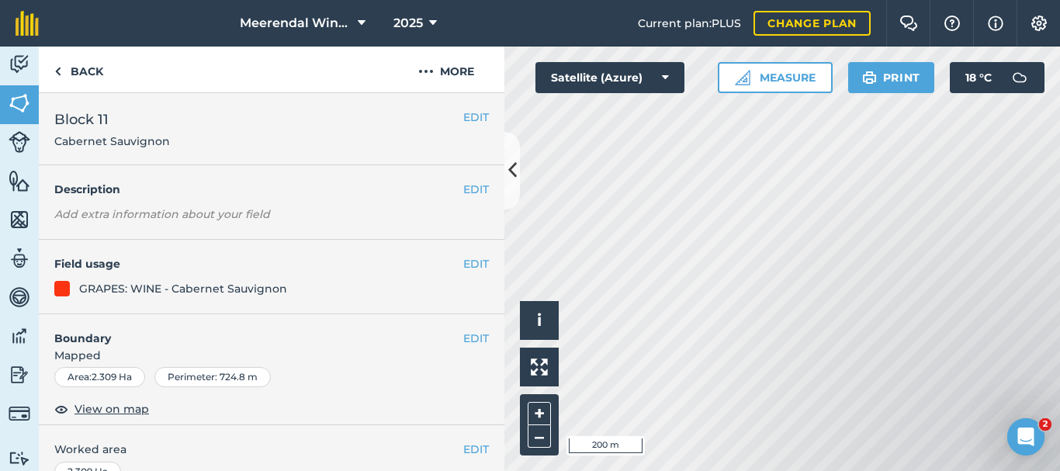
scroll to position [321, 0]
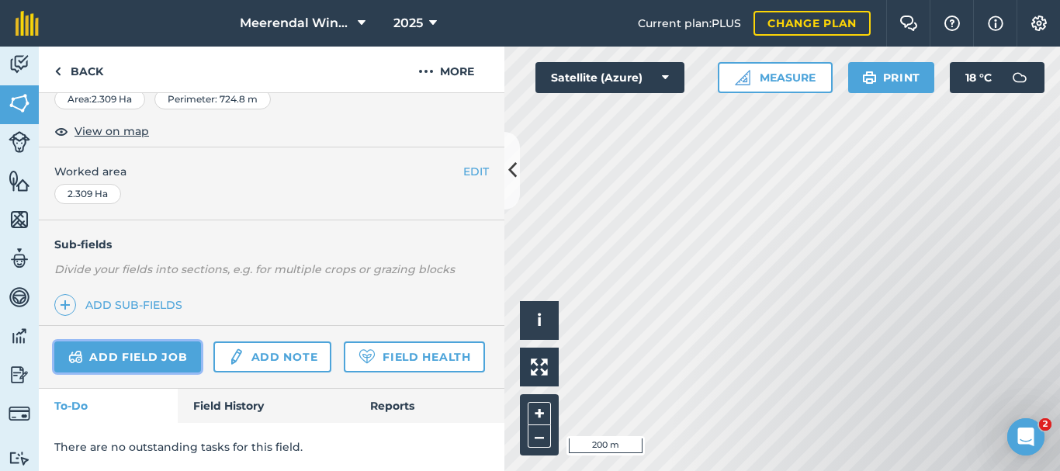
click at [147, 341] on link "Add field job" at bounding box center [127, 356] width 147 height 31
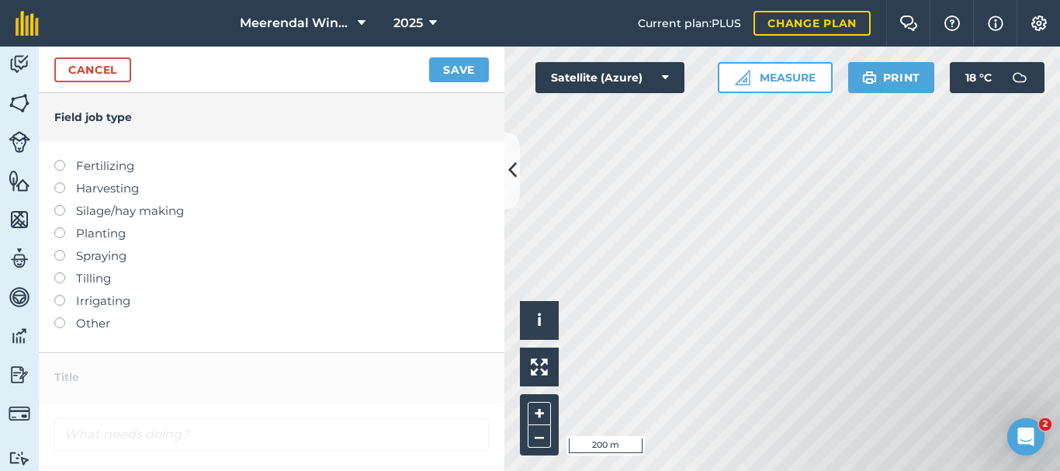
click at [59, 317] on label at bounding box center [65, 317] width 22 height 0
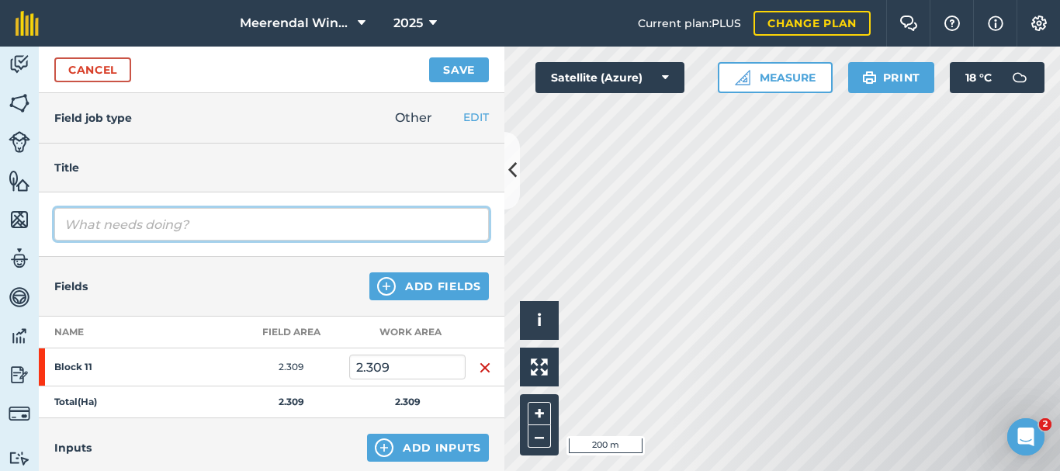
click at [108, 225] on input "text" at bounding box center [271, 224] width 434 height 33
type input "Shoot/Crop [MEDICAL_DATA] (every 2nd row)"
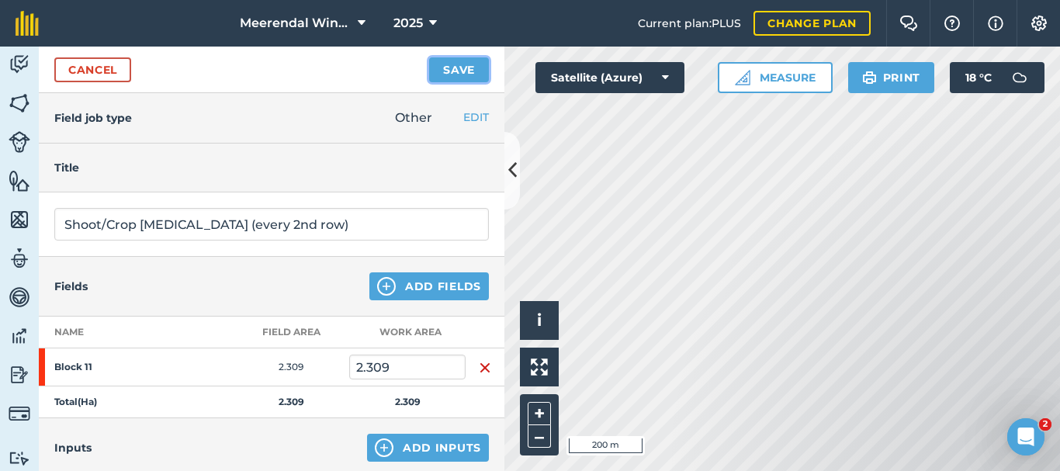
click at [461, 64] on button "Save" at bounding box center [459, 69] width 60 height 25
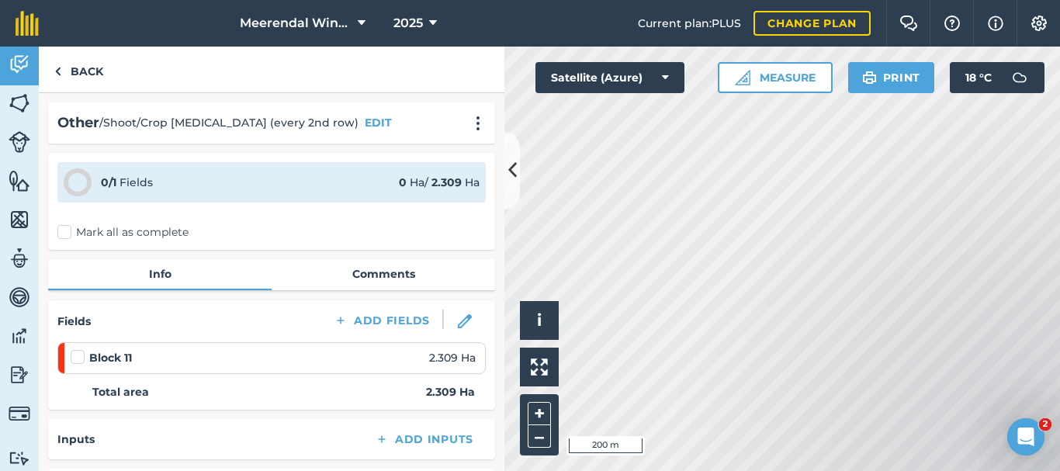
click at [74, 349] on label at bounding box center [80, 349] width 19 height 0
click at [74, 355] on input "checkbox" at bounding box center [76, 354] width 10 height 10
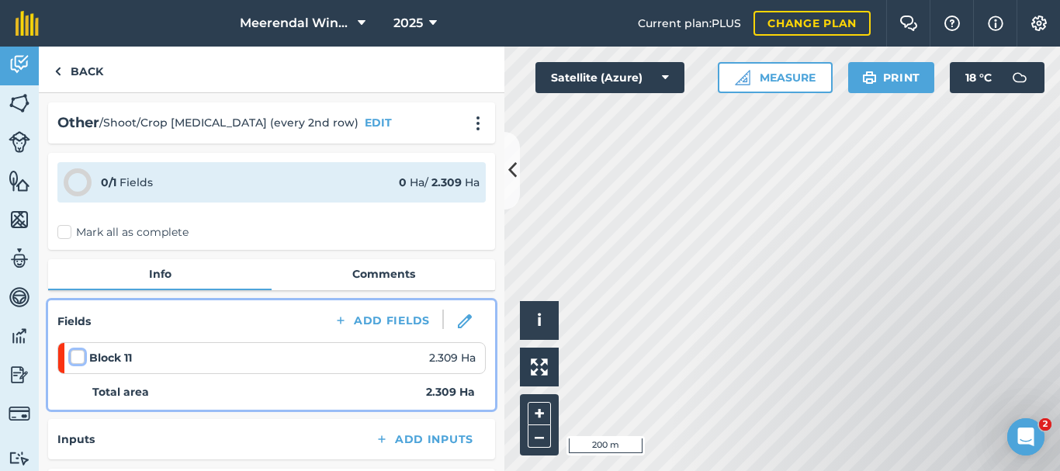
checkbox input "false"
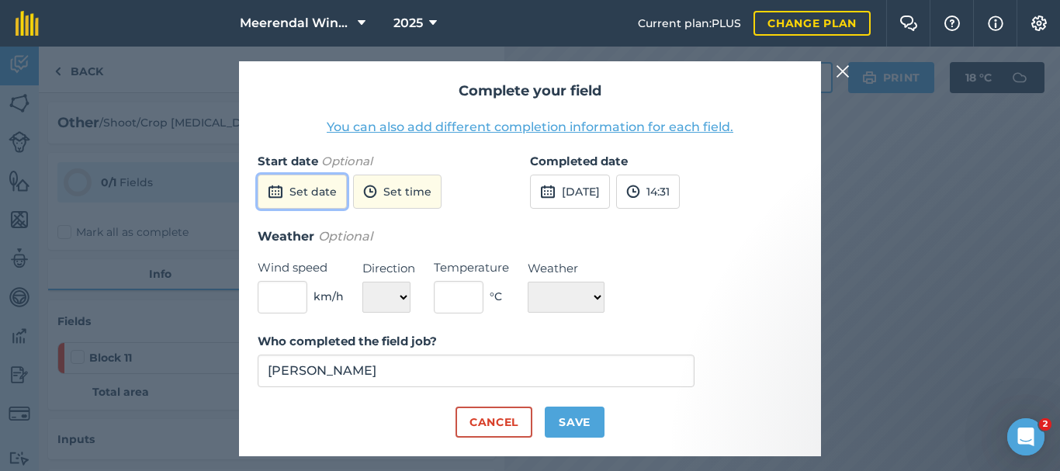
click at [320, 187] on button "Set date" at bounding box center [302, 192] width 89 height 34
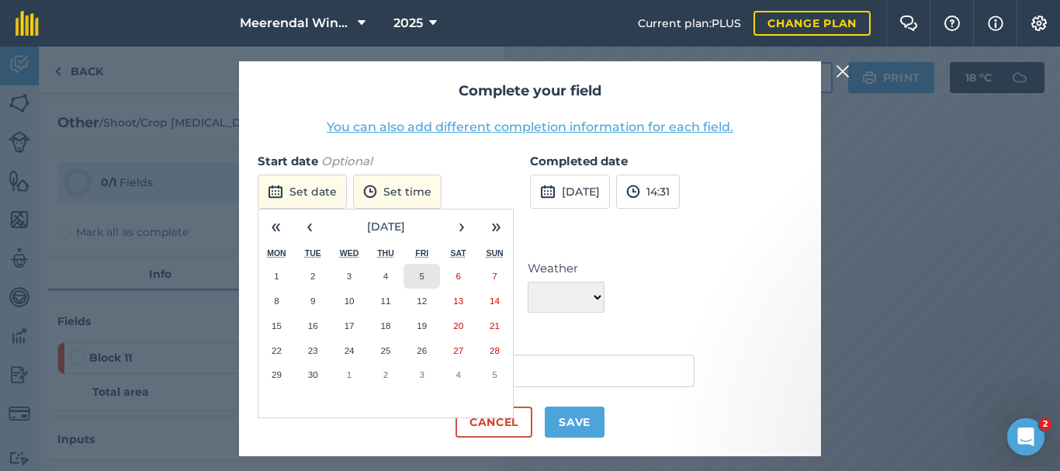
click at [422, 271] on abbr "5" at bounding box center [422, 276] width 5 height 10
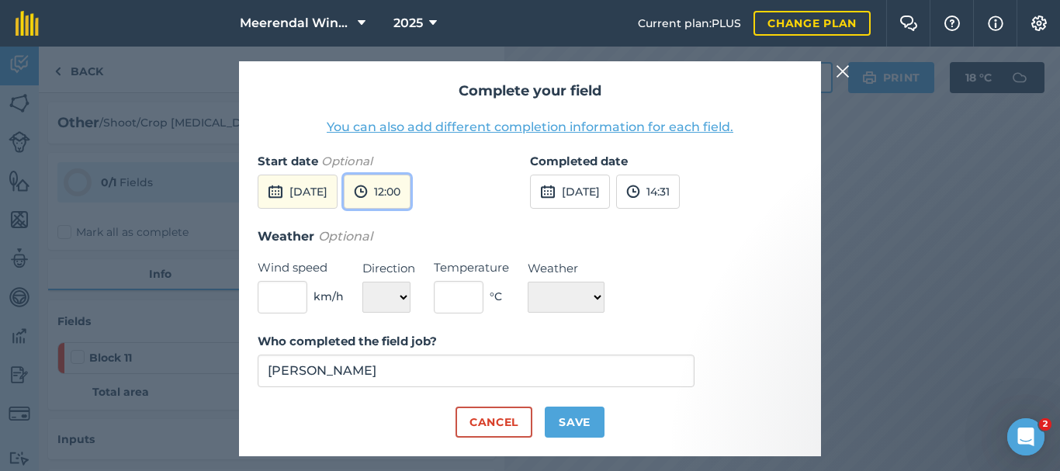
click at [410, 195] on button "12:00" at bounding box center [377, 192] width 67 height 34
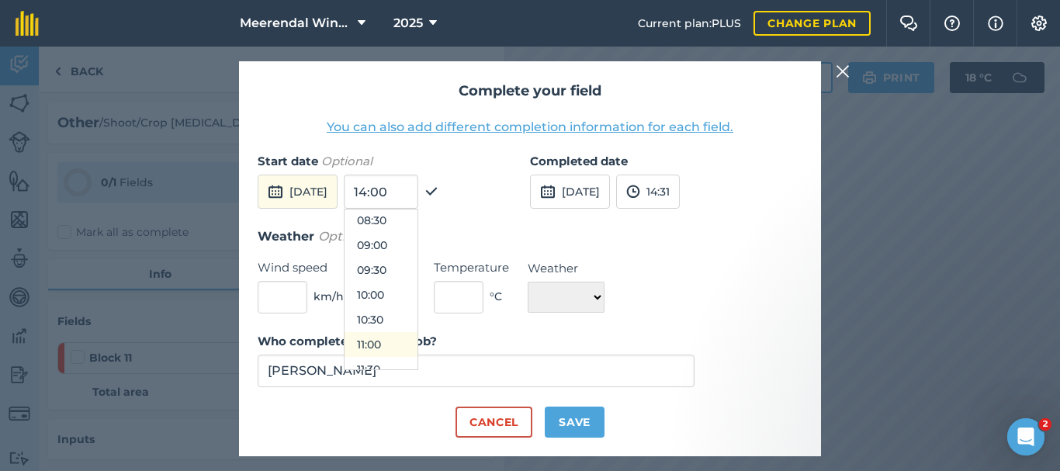
scroll to position [289, 0]
click at [412, 331] on button "08:00" at bounding box center [380, 330] width 73 height 25
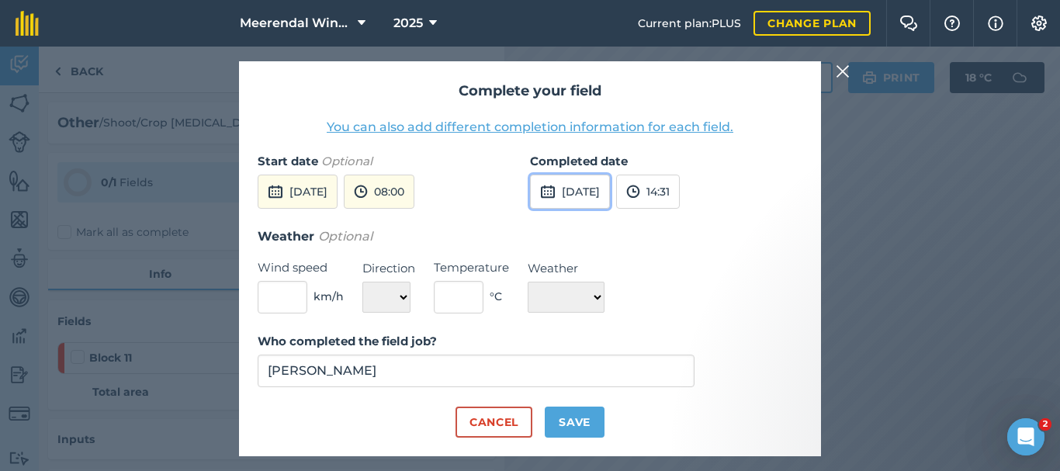
click at [601, 191] on button "[DATE]" at bounding box center [570, 192] width 80 height 34
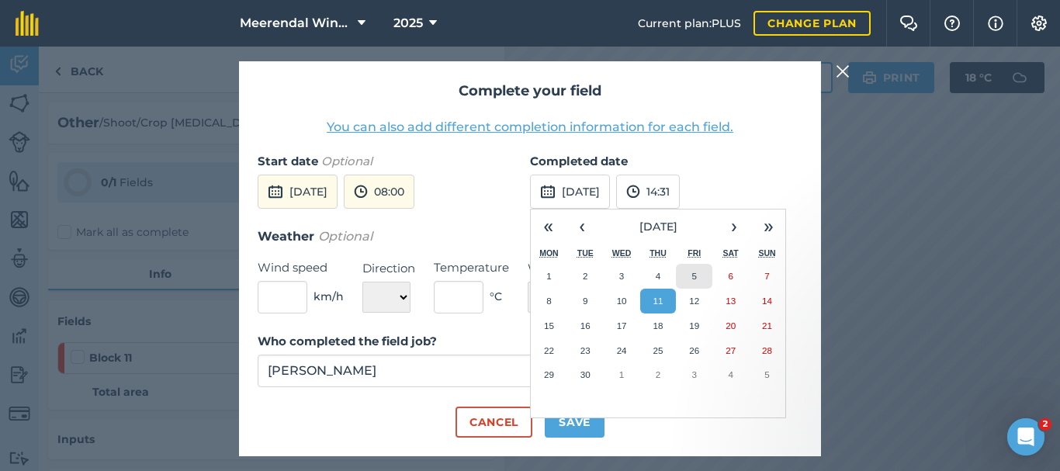
click at [697, 271] on abbr "5" at bounding box center [694, 276] width 5 height 10
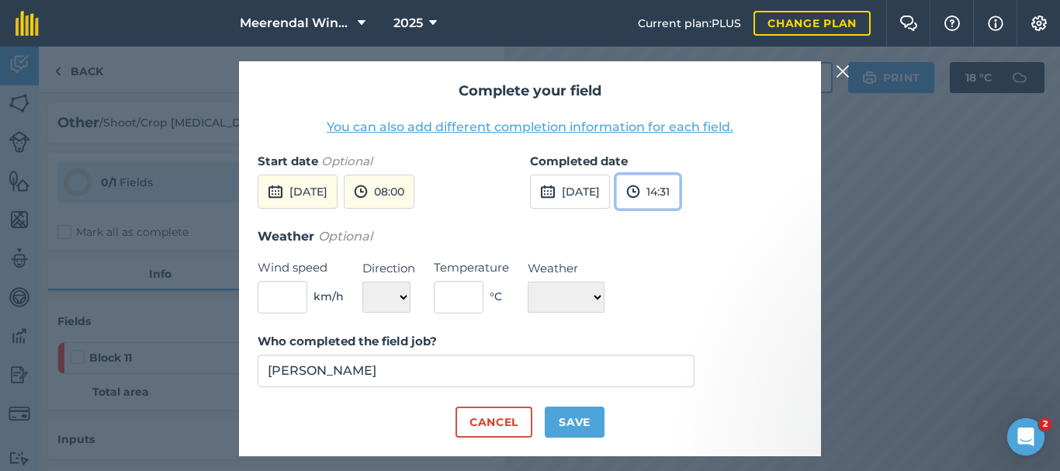
click at [679, 190] on button "14:31" at bounding box center [648, 192] width 64 height 34
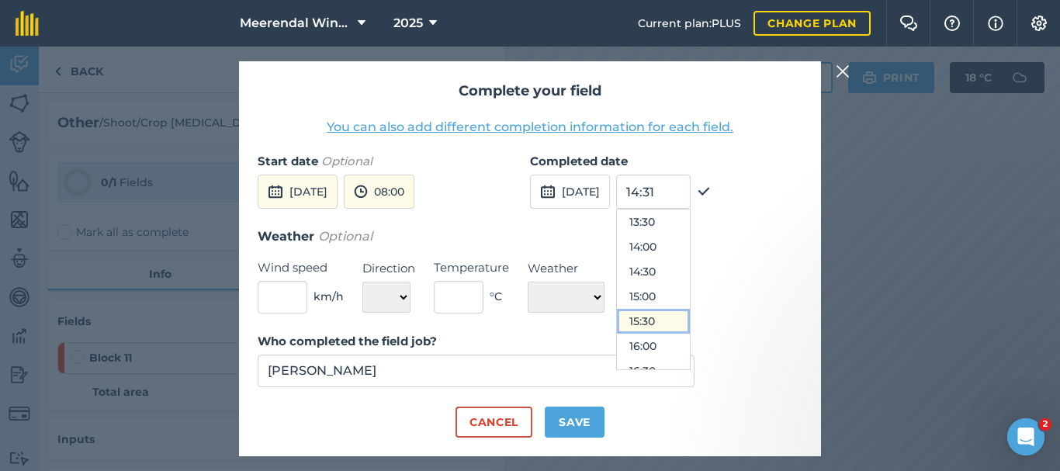
click at [678, 320] on button "15:30" at bounding box center [653, 321] width 73 height 25
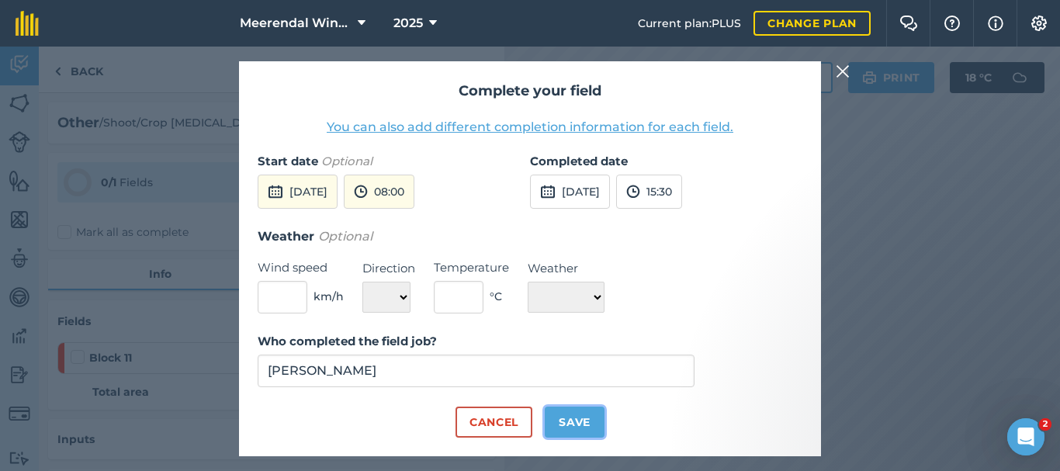
click at [582, 418] on button "Save" at bounding box center [574, 421] width 60 height 31
checkbox input "true"
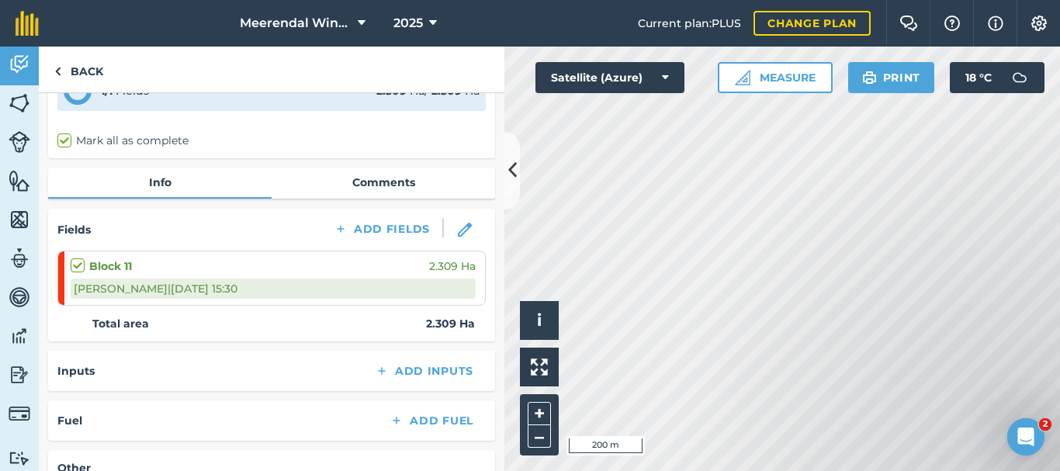
scroll to position [0, 0]
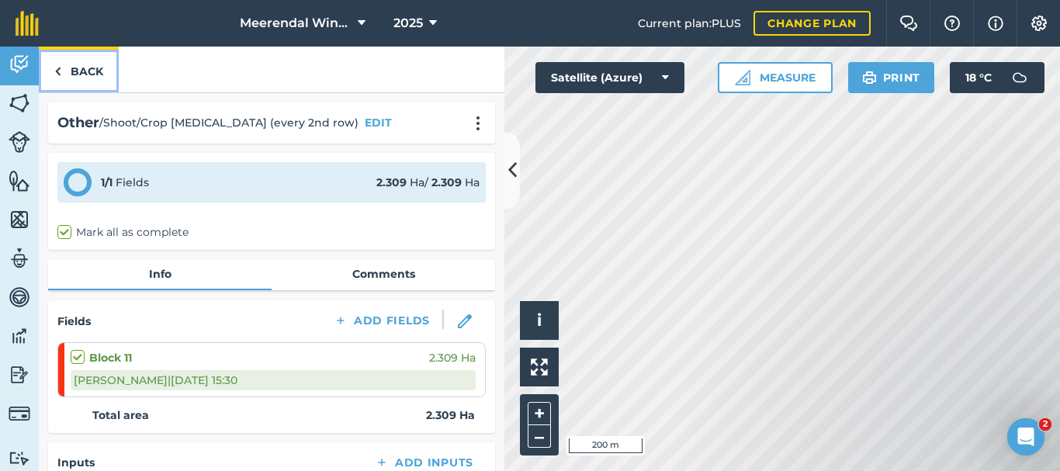
click at [80, 67] on link "Back" at bounding box center [79, 70] width 80 height 46
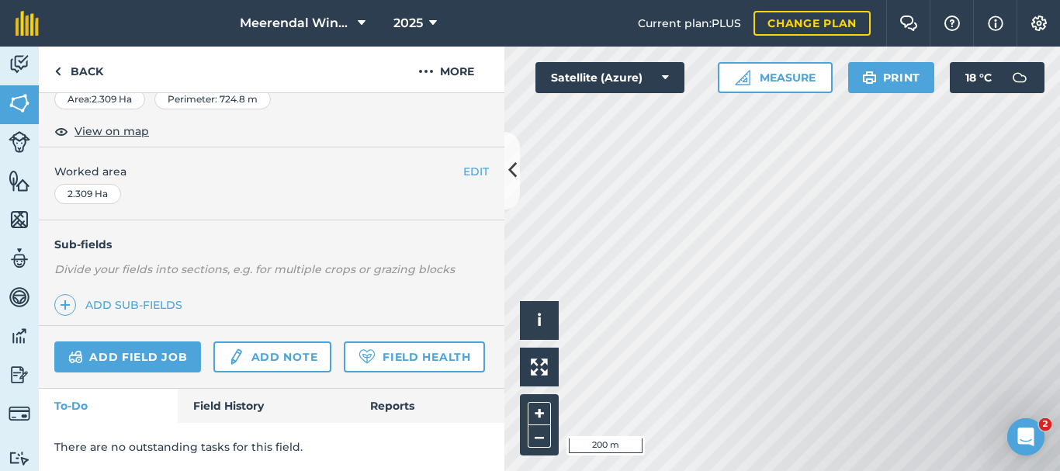
scroll to position [321, 0]
click at [230, 402] on link "Field History" at bounding box center [266, 406] width 176 height 34
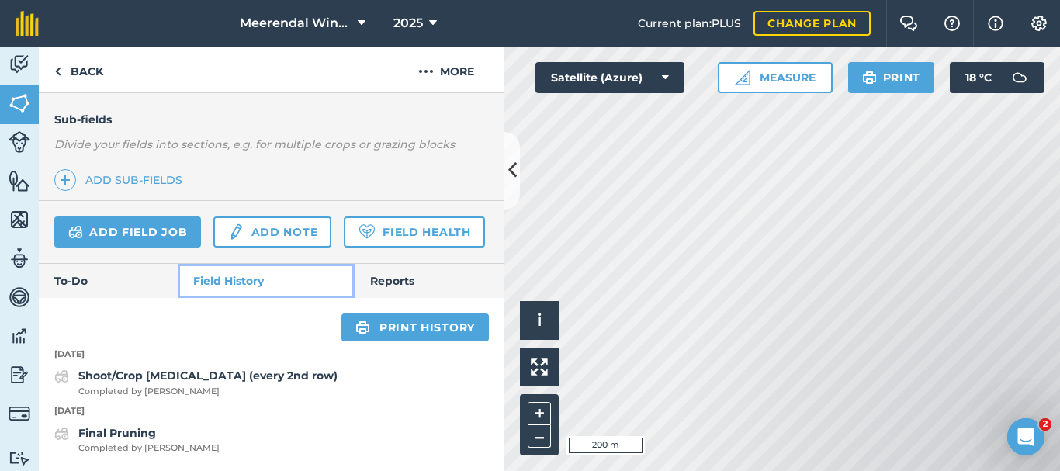
scroll to position [213, 0]
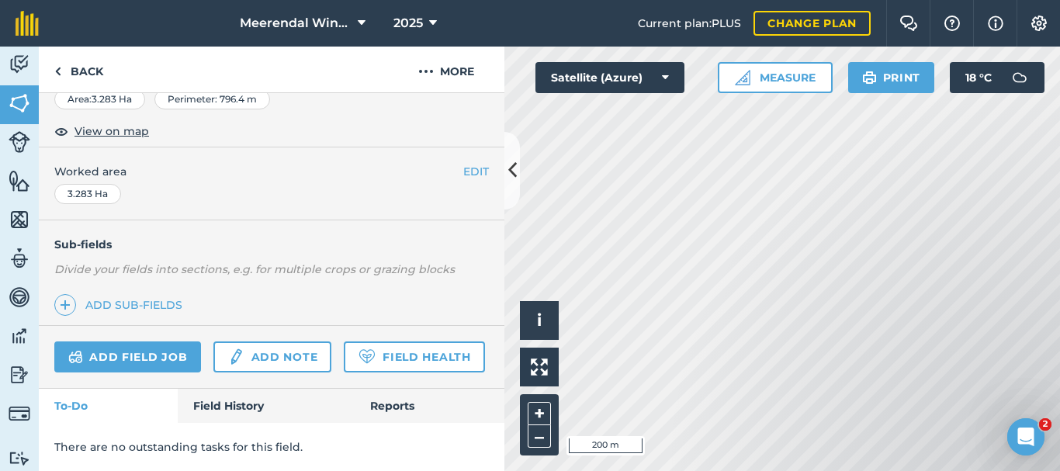
scroll to position [321, 0]
click at [121, 341] on link "Add field job" at bounding box center [127, 356] width 147 height 31
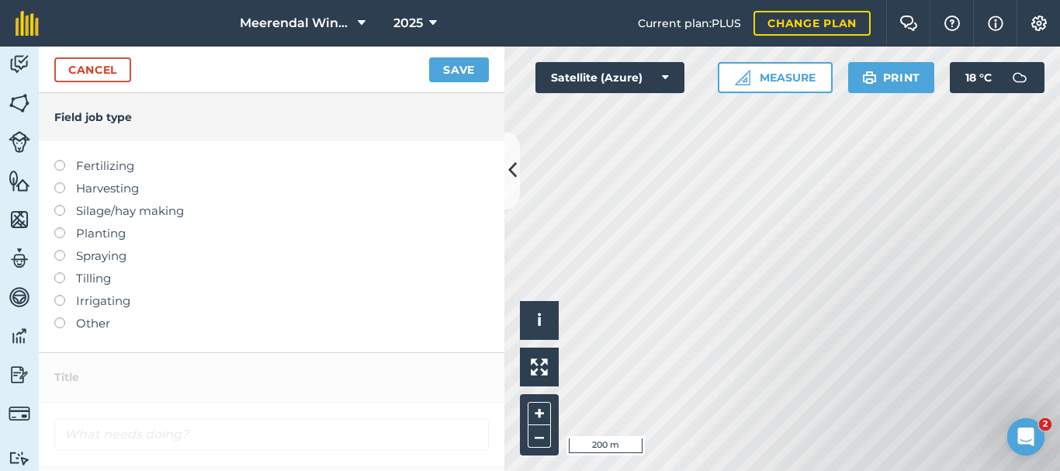
click at [60, 317] on label at bounding box center [65, 317] width 22 height 0
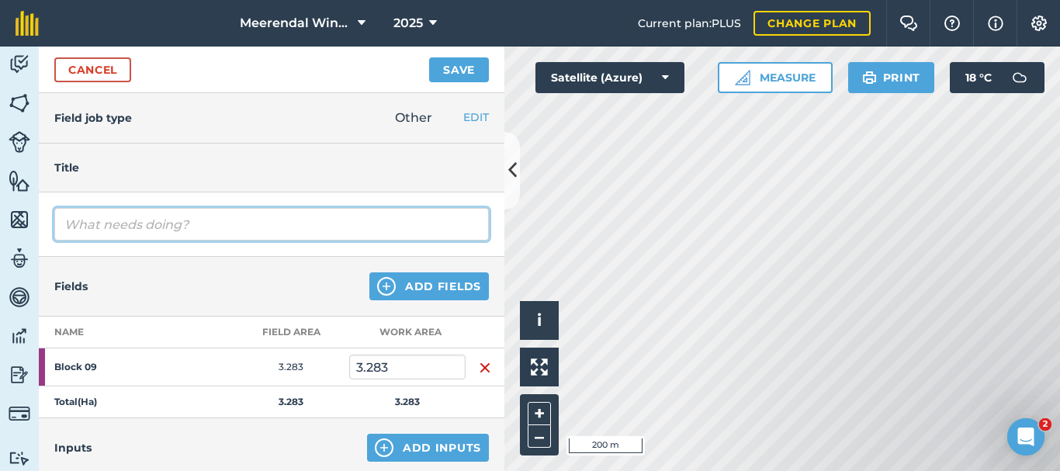
click at [150, 220] on input "text" at bounding box center [271, 224] width 434 height 33
type input "Shoot/Crop [MEDICAL_DATA] (every 2nd row)"
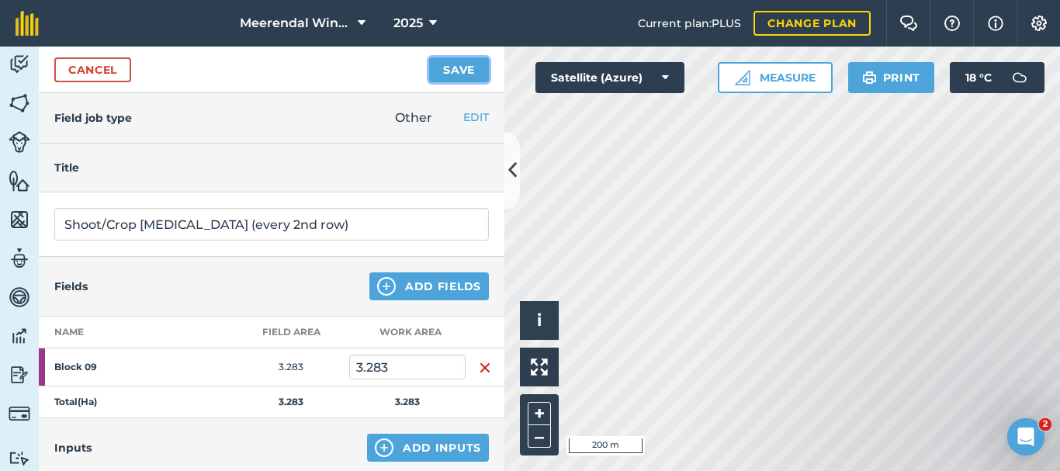
click at [475, 62] on button "Save" at bounding box center [459, 69] width 60 height 25
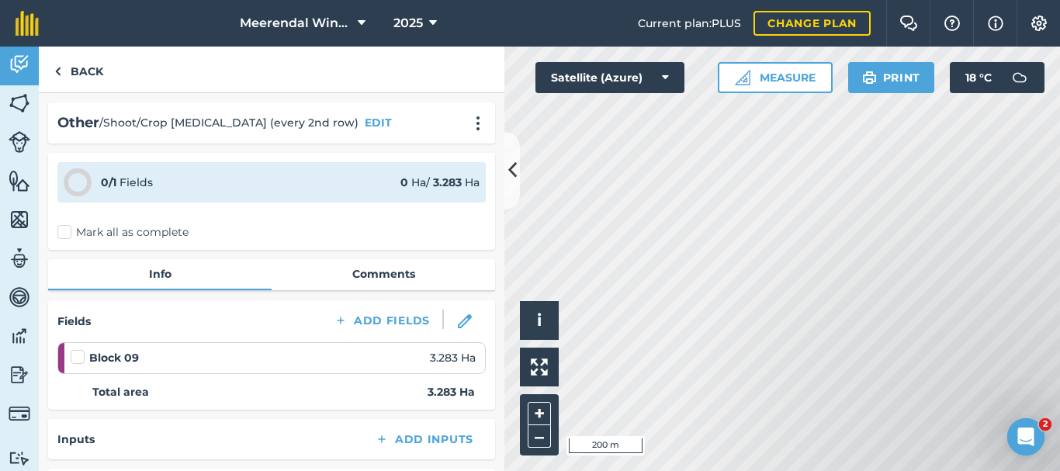
click at [79, 349] on label at bounding box center [80, 349] width 19 height 0
click at [79, 356] on input "checkbox" at bounding box center [76, 354] width 10 height 10
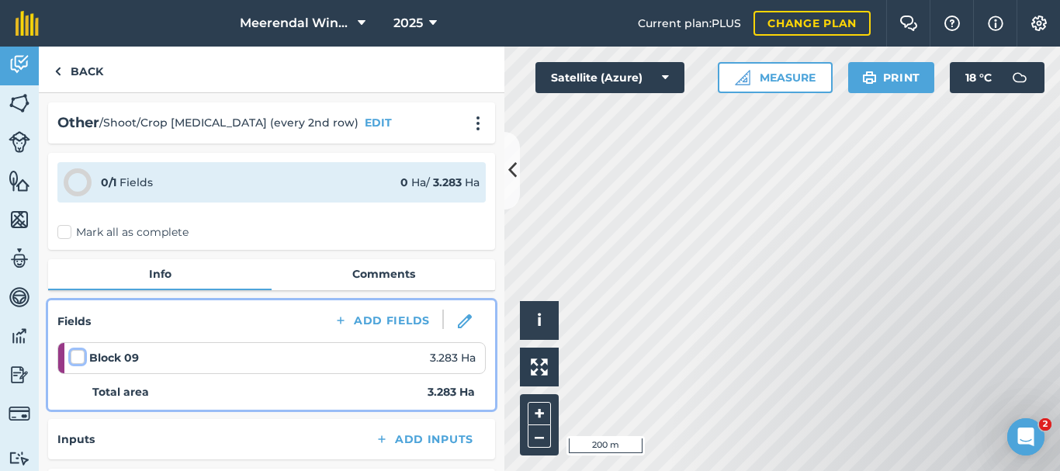
checkbox input "false"
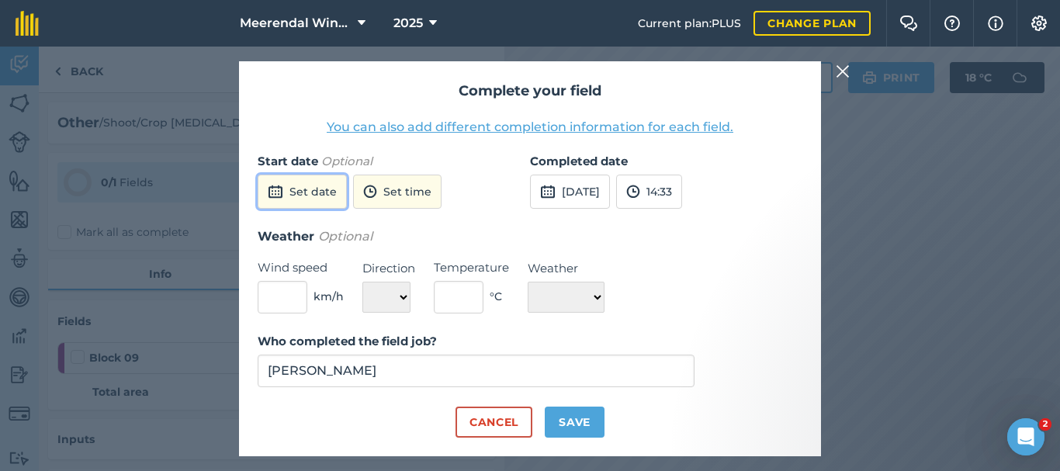
click at [318, 189] on button "Set date" at bounding box center [302, 192] width 89 height 34
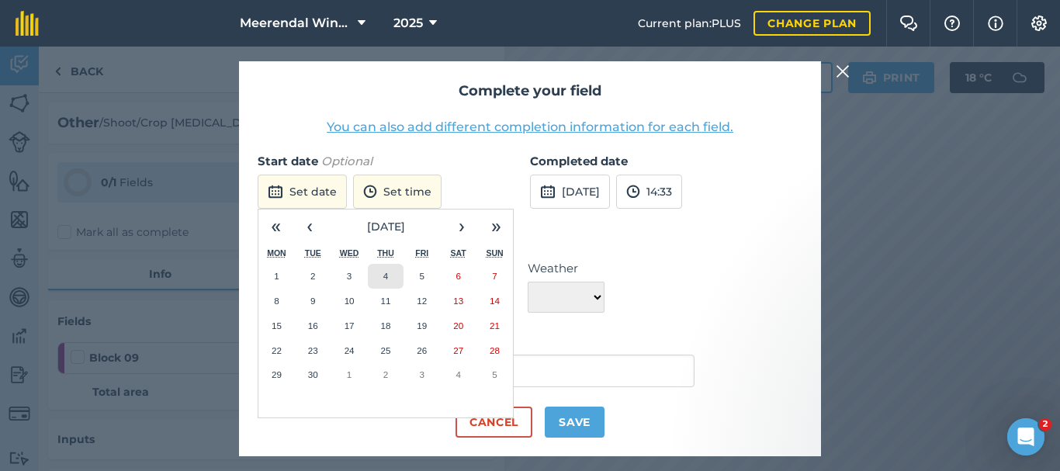
click at [392, 271] on button "4" at bounding box center [386, 276] width 36 height 25
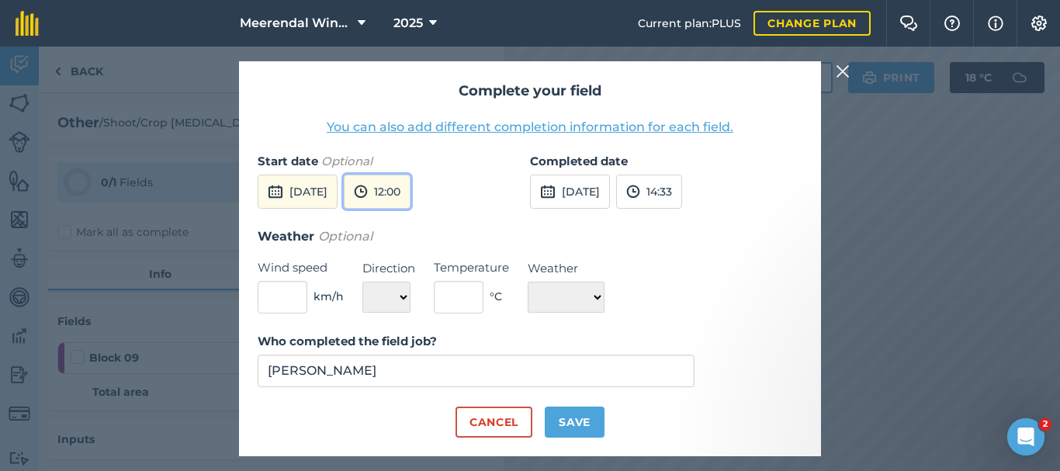
click at [410, 185] on button "12:00" at bounding box center [377, 192] width 67 height 34
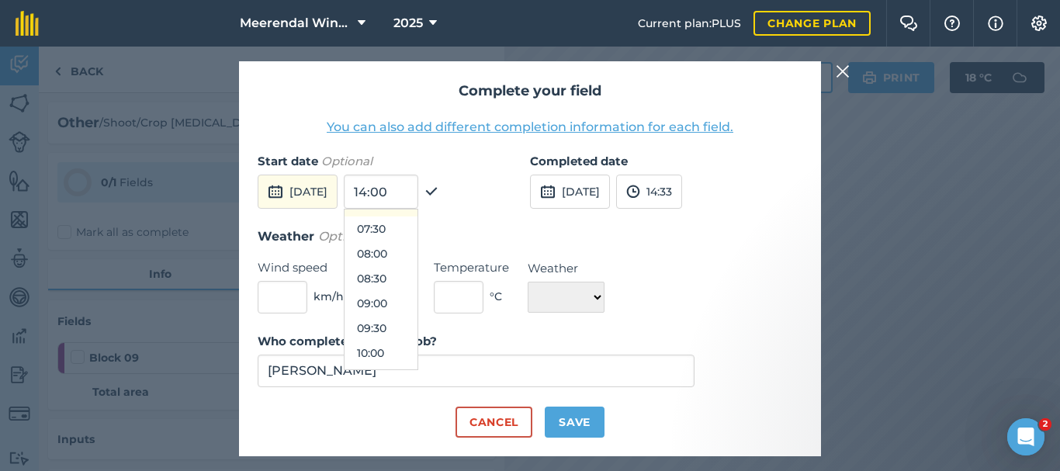
scroll to position [366, 0]
click at [413, 251] on button "08:00" at bounding box center [380, 252] width 73 height 25
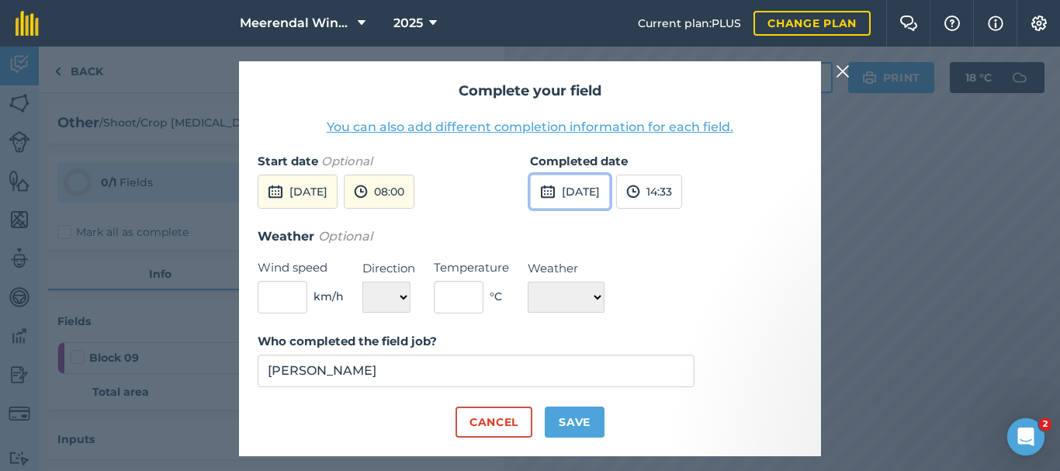
click at [610, 191] on button "[DATE]" at bounding box center [570, 192] width 80 height 34
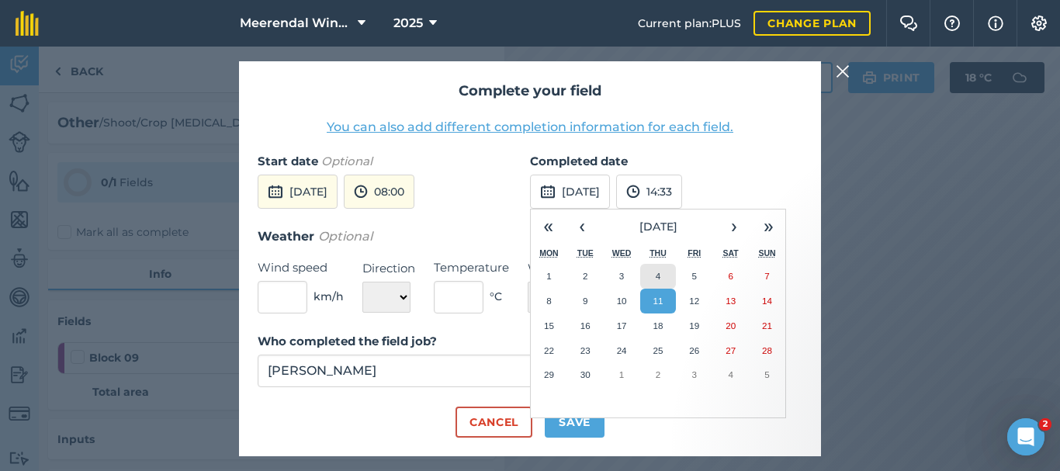
click at [656, 273] on abbr "4" at bounding box center [657, 276] width 5 height 10
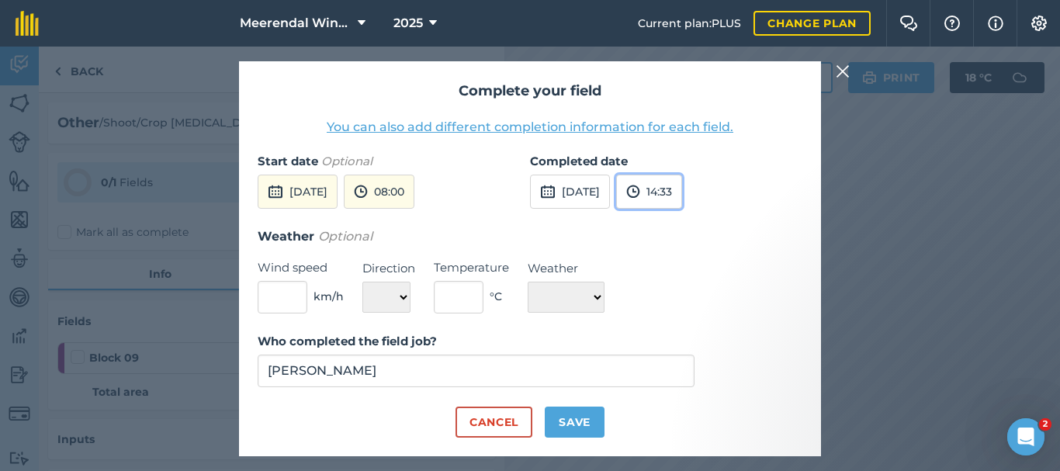
click at [682, 188] on button "14:33" at bounding box center [649, 192] width 66 height 34
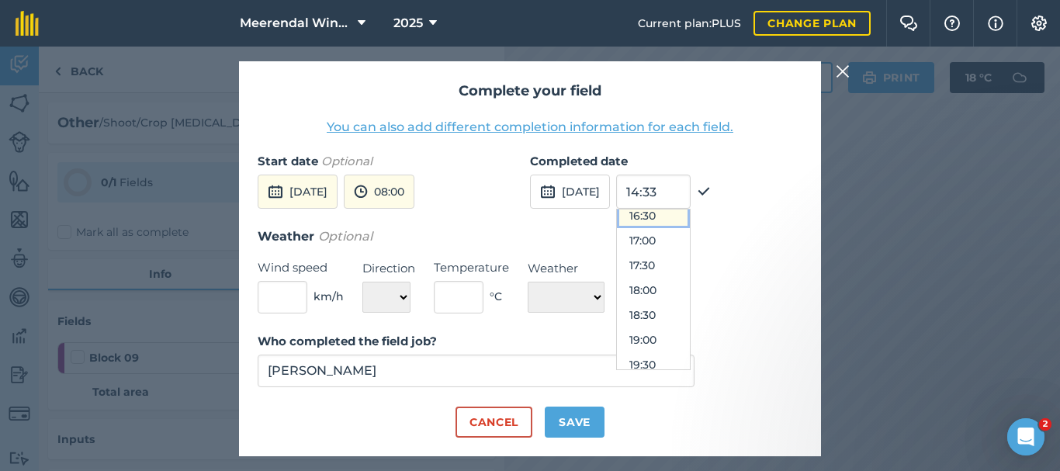
click at [682, 214] on button "16:30" at bounding box center [653, 215] width 73 height 25
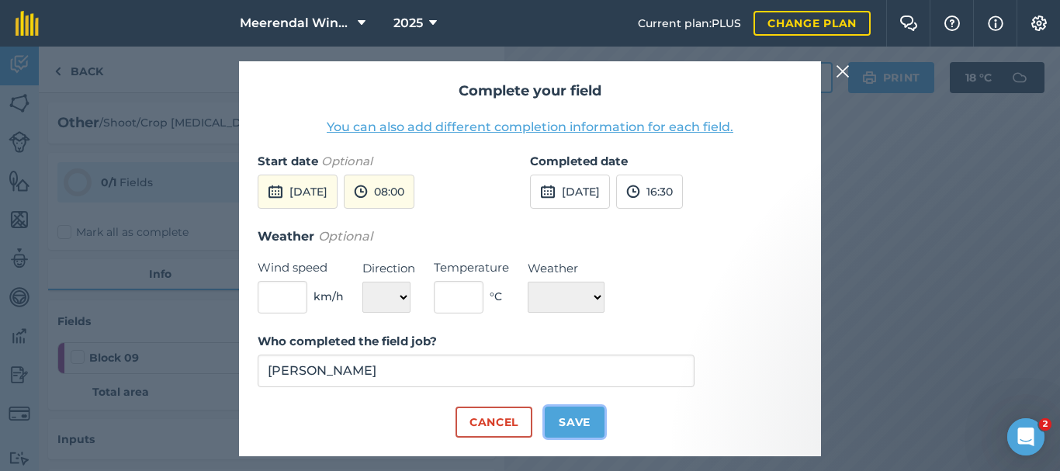
click at [582, 416] on button "Save" at bounding box center [574, 421] width 60 height 31
checkbox input "true"
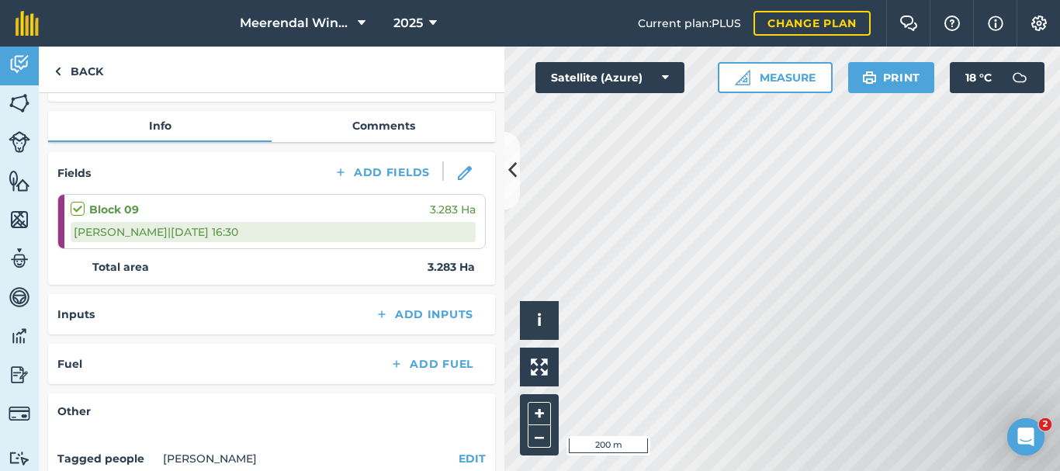
scroll to position [282, 0]
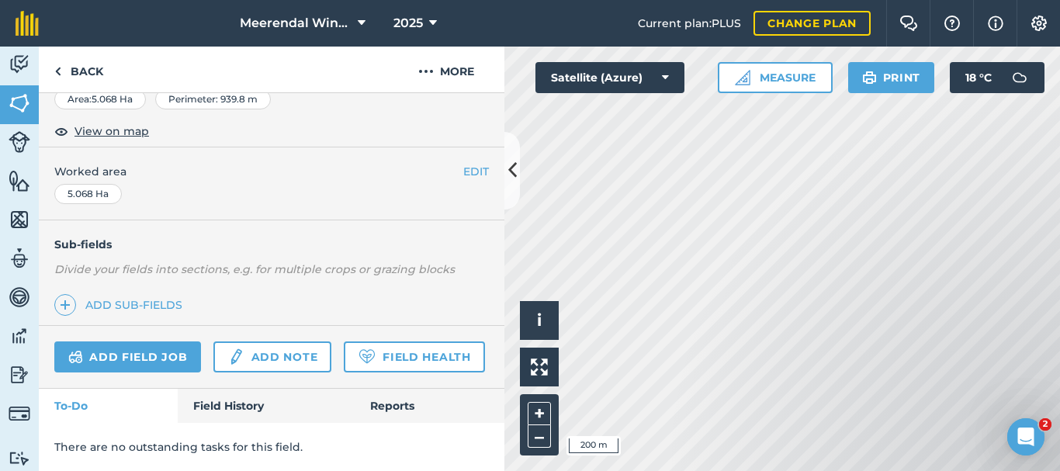
scroll to position [321, 0]
click at [131, 341] on link "Add field job" at bounding box center [127, 356] width 147 height 31
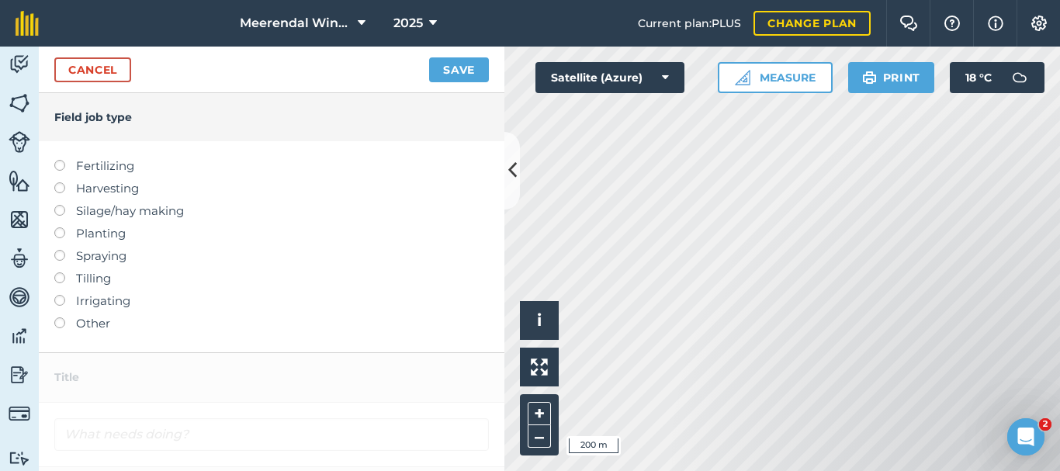
click at [59, 317] on label at bounding box center [65, 317] width 22 height 0
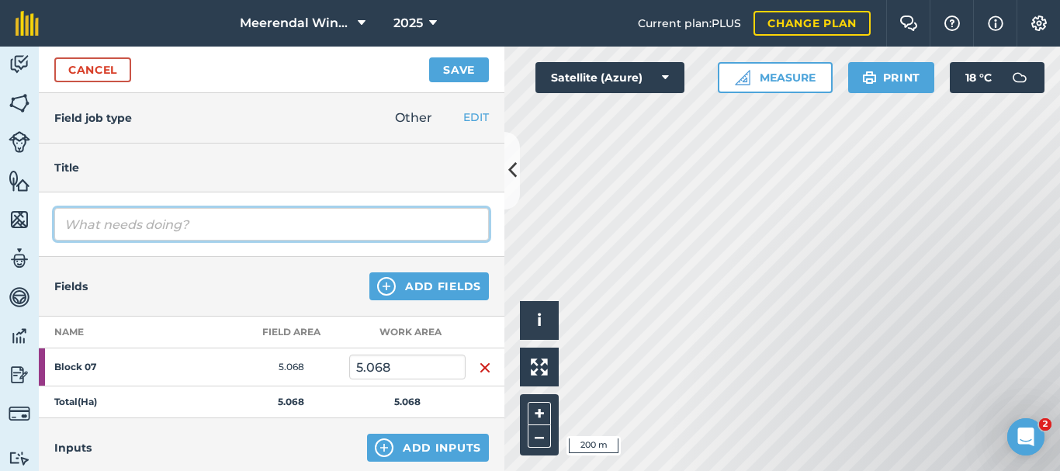
click at [97, 224] on input "text" at bounding box center [271, 224] width 434 height 33
type input "C"
type input "Shoot/crop [MEDICAL_DATA] (every 2nd row)"
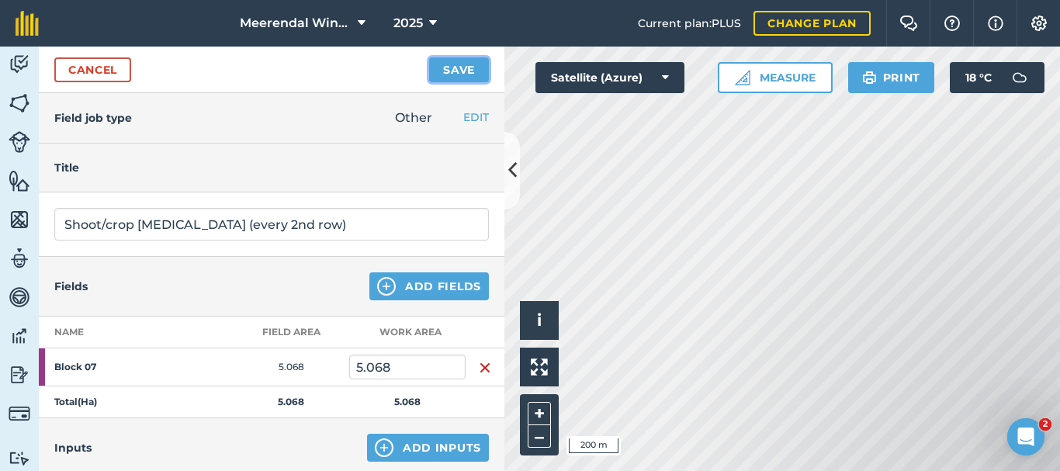
click at [470, 66] on button "Save" at bounding box center [459, 69] width 60 height 25
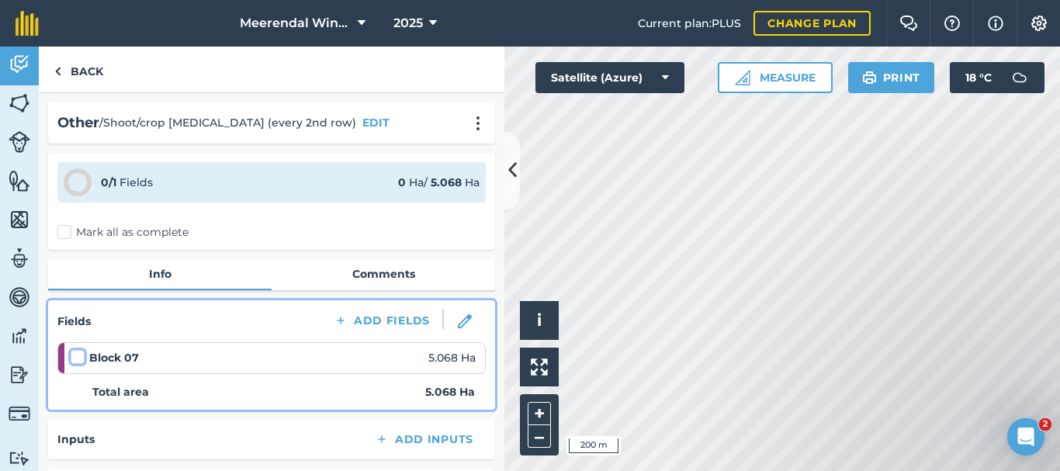
click at [74, 349] on input "checkbox" at bounding box center [76, 354] width 10 height 10
checkbox input "false"
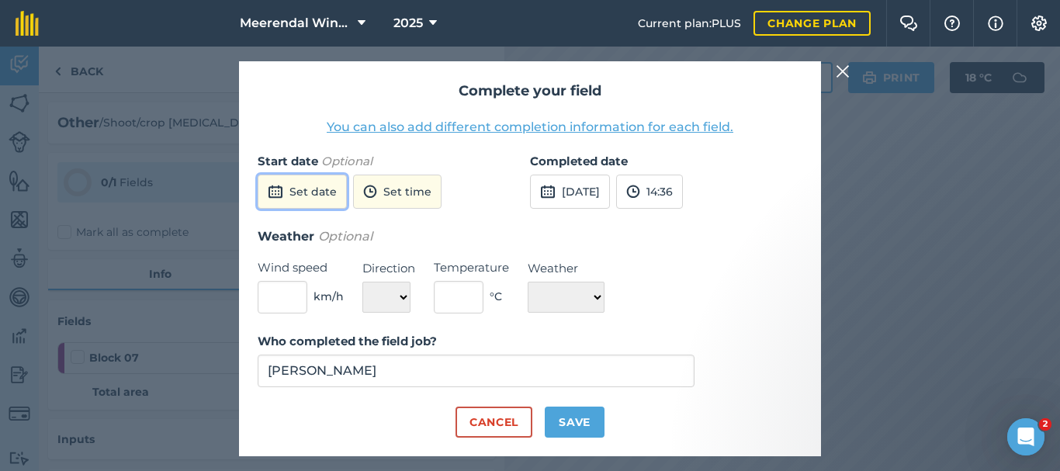
click at [309, 187] on button "Set date" at bounding box center [302, 192] width 89 height 34
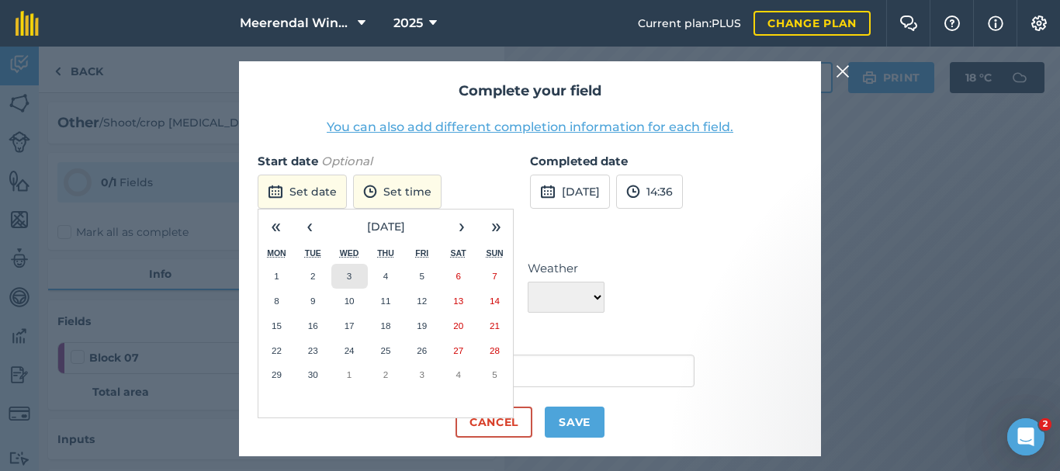
click at [347, 272] on abbr "3" at bounding box center [349, 276] width 5 height 10
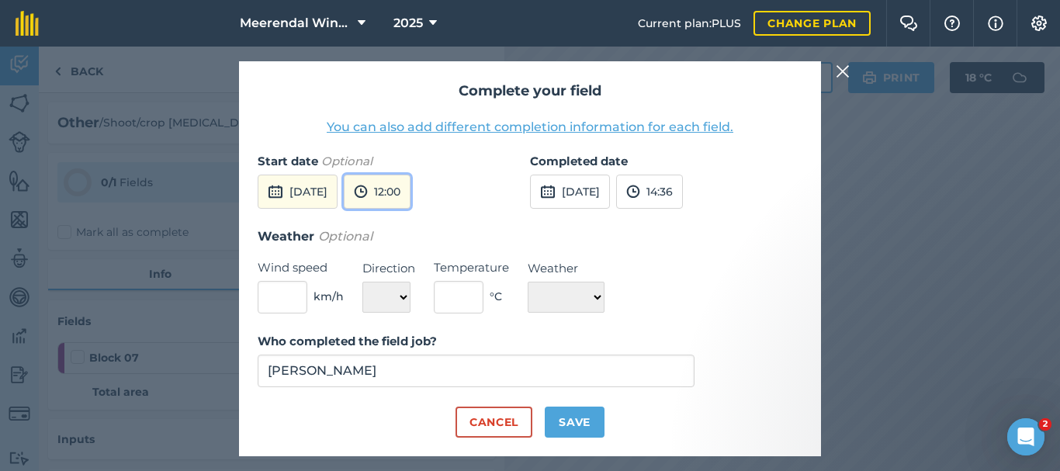
click at [410, 185] on button "12:00" at bounding box center [377, 192] width 67 height 34
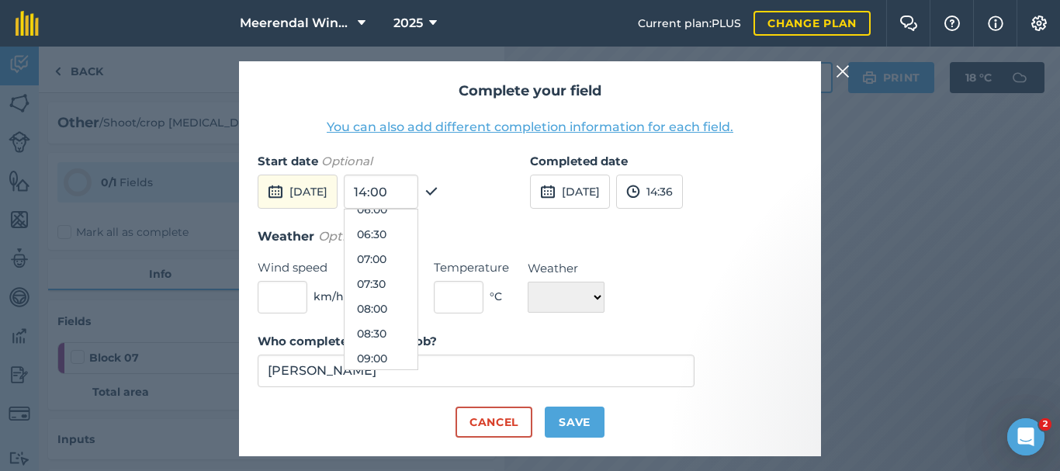
scroll to position [289, 0]
click at [410, 327] on button "08:00" at bounding box center [380, 330] width 73 height 25
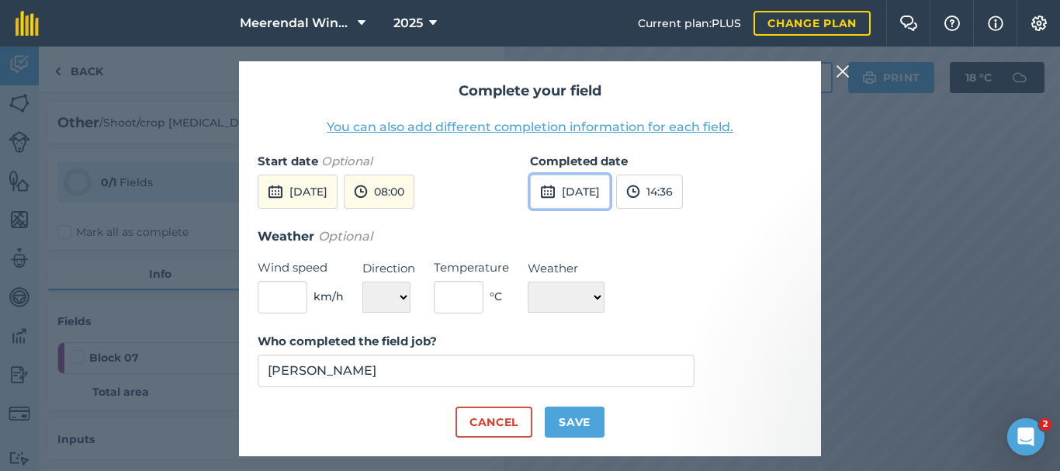
click at [589, 188] on button "[DATE]" at bounding box center [570, 192] width 80 height 34
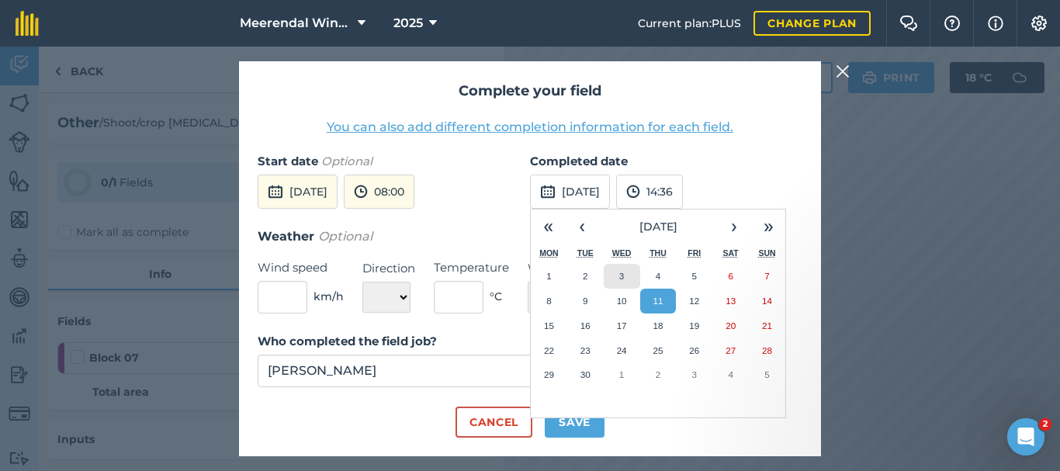
click at [624, 267] on button "3" at bounding box center [621, 276] width 36 height 25
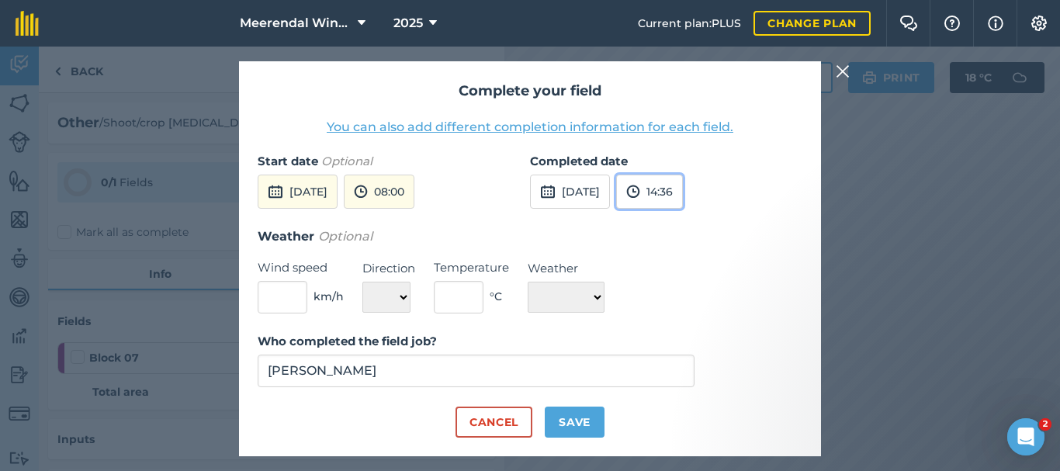
click at [683, 189] on button "14:36" at bounding box center [649, 192] width 67 height 34
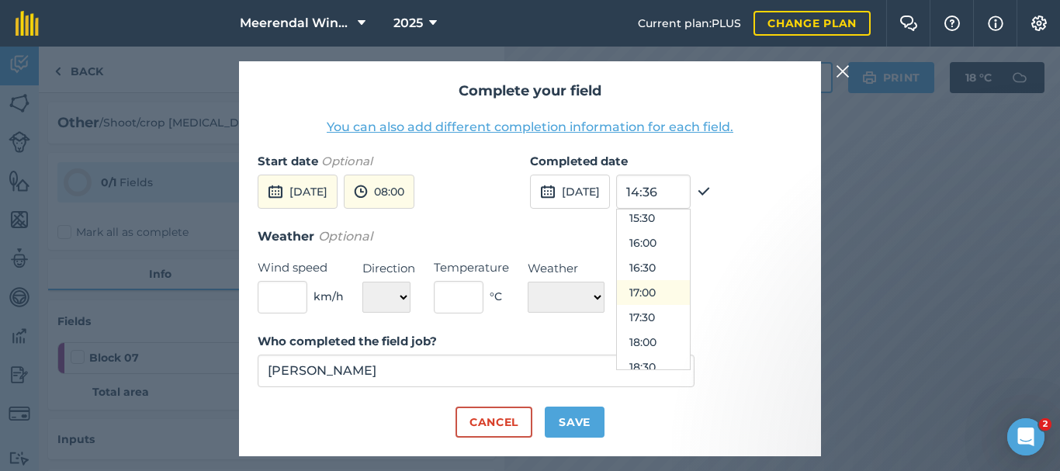
scroll to position [748, 0]
click at [679, 291] on button "16:30" at bounding box center [653, 293] width 73 height 25
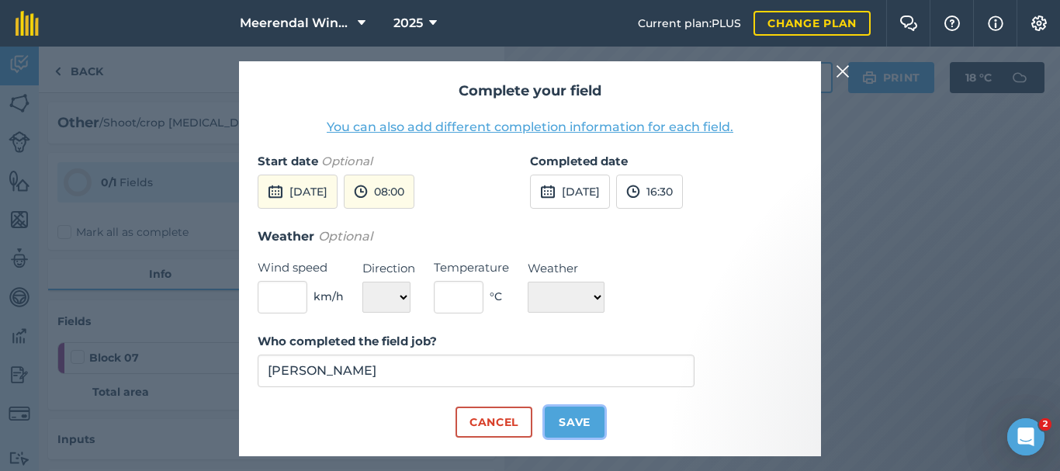
click at [581, 421] on button "Save" at bounding box center [574, 421] width 60 height 31
checkbox input "true"
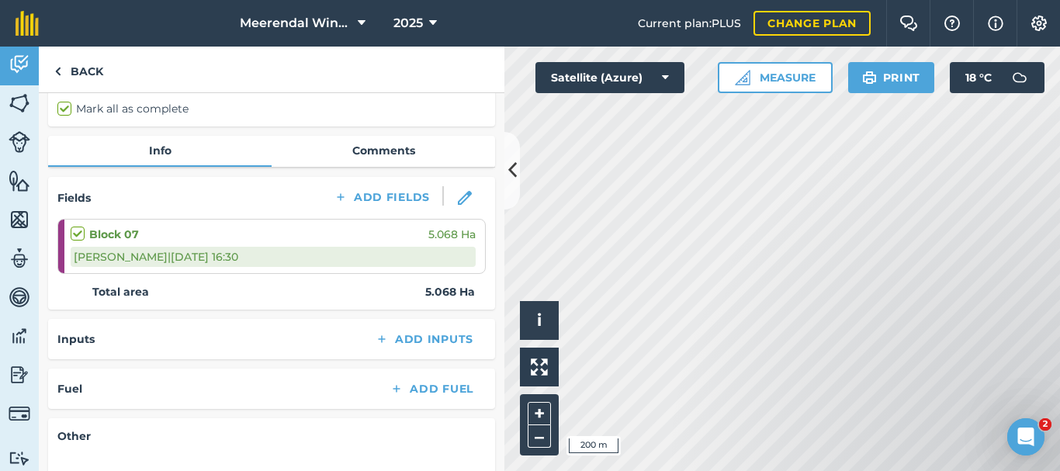
scroll to position [0, 0]
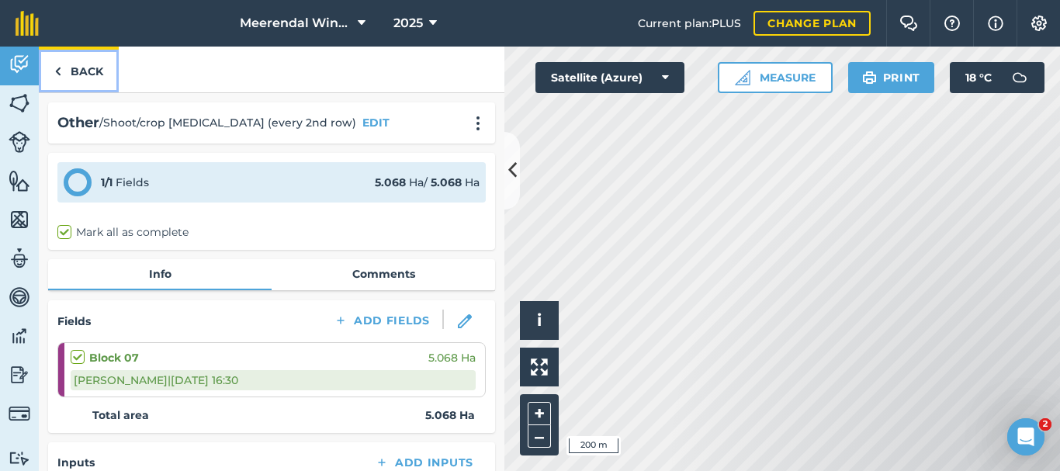
click at [92, 71] on link "Back" at bounding box center [79, 70] width 80 height 46
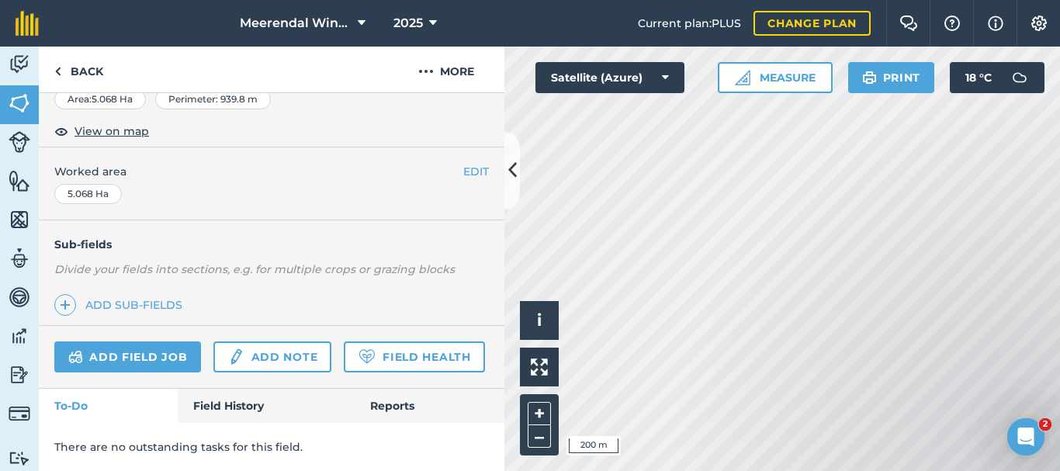
scroll to position [321, 0]
click at [213, 403] on link "Field History" at bounding box center [266, 406] width 176 height 34
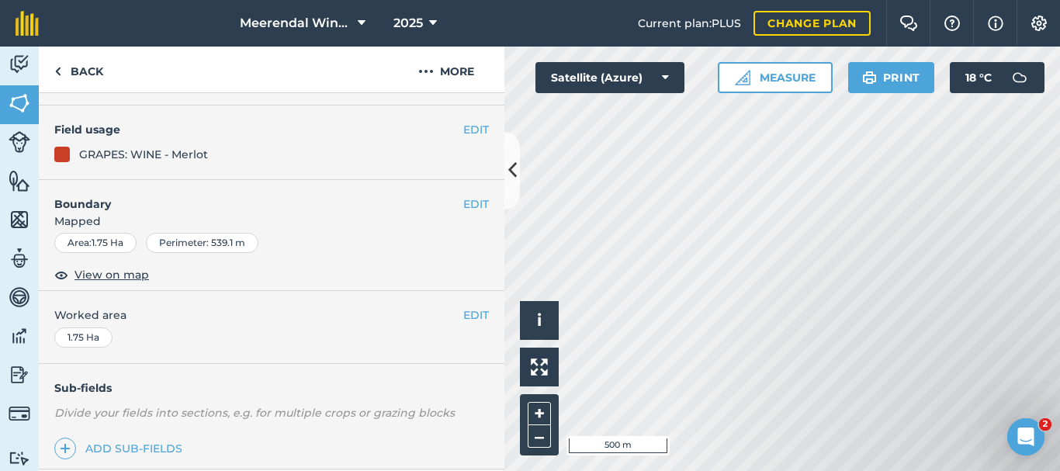
scroll to position [321, 0]
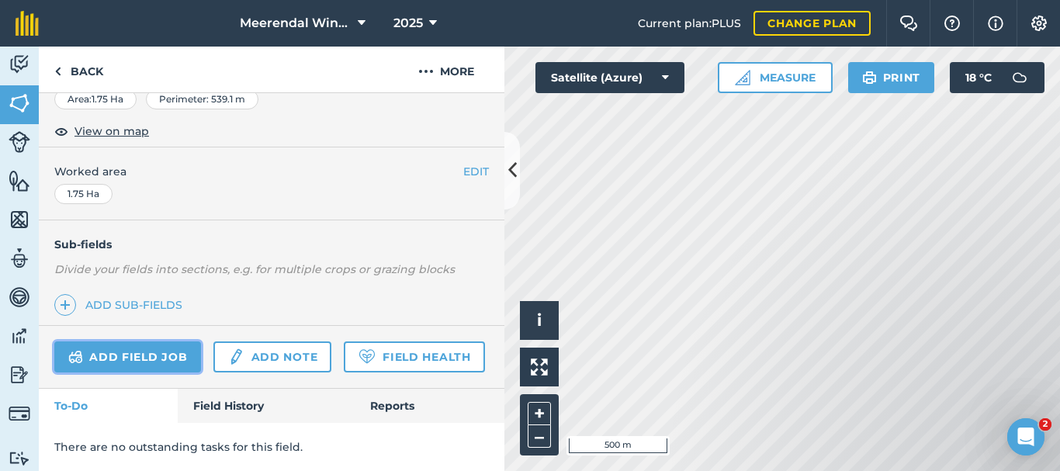
click at [155, 341] on link "Add field job" at bounding box center [127, 356] width 147 height 31
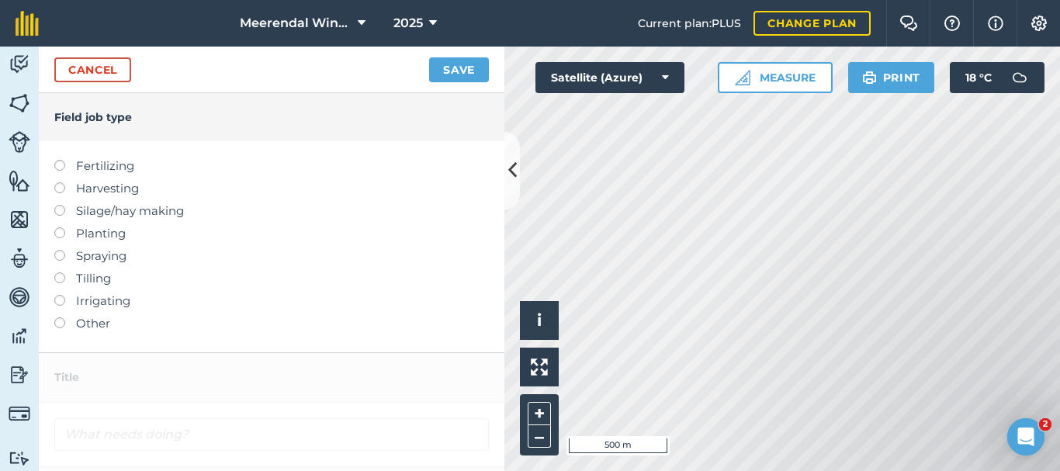
click at [61, 317] on label at bounding box center [65, 317] width 22 height 0
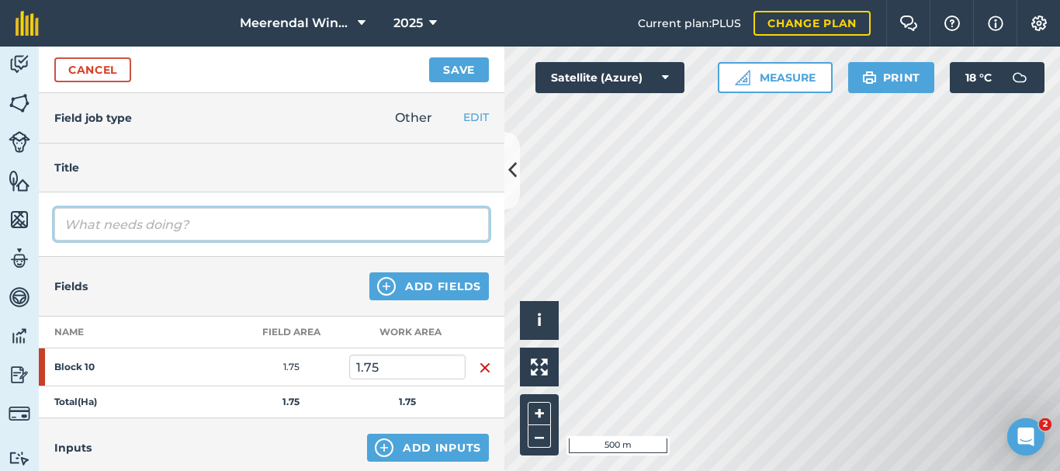
click at [125, 226] on input "text" at bounding box center [271, 224] width 434 height 33
type input "Shoot/Crop mulching (every 2nd row)"
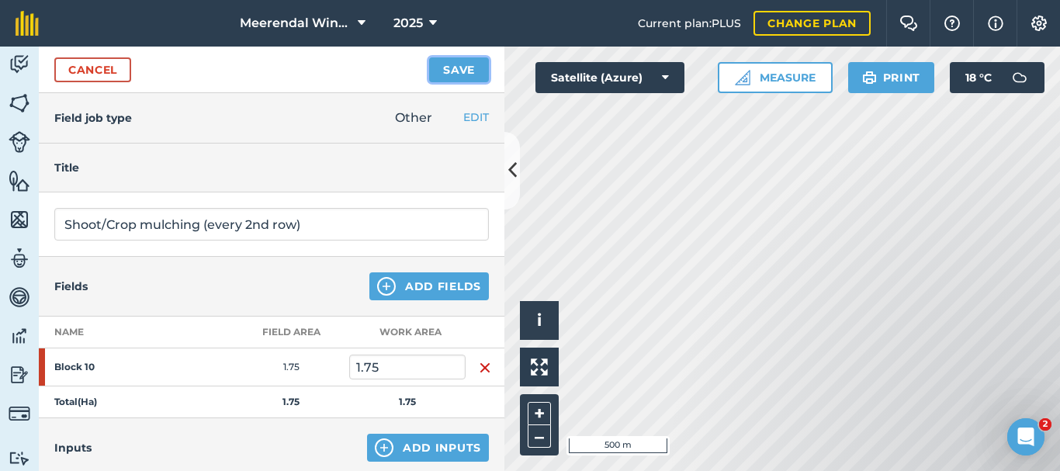
click at [465, 70] on button "Save" at bounding box center [459, 69] width 60 height 25
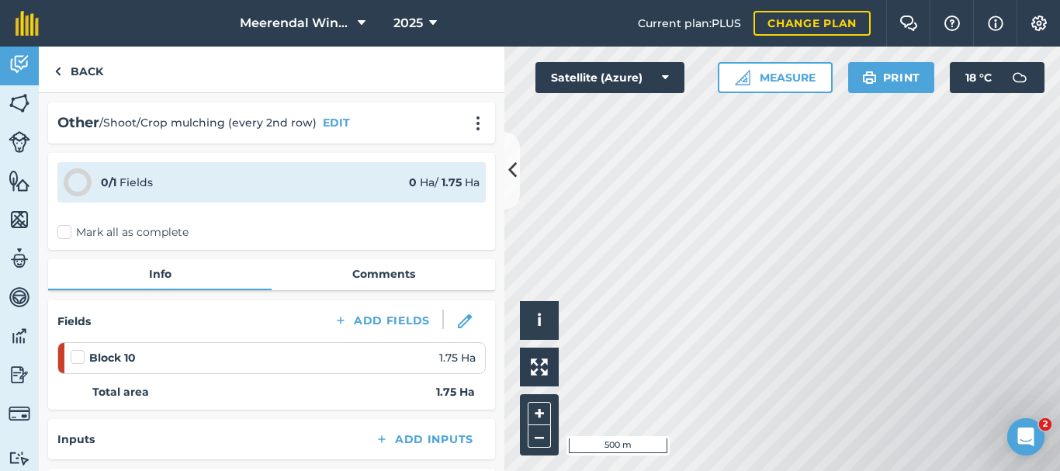
click at [79, 349] on label at bounding box center [80, 349] width 19 height 0
click at [79, 358] on input "checkbox" at bounding box center [76, 354] width 10 height 10
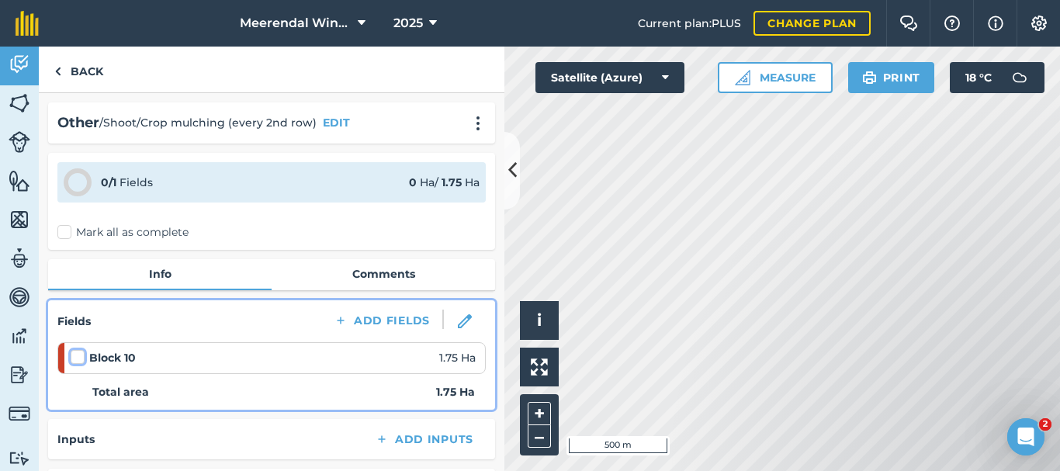
checkbox input "false"
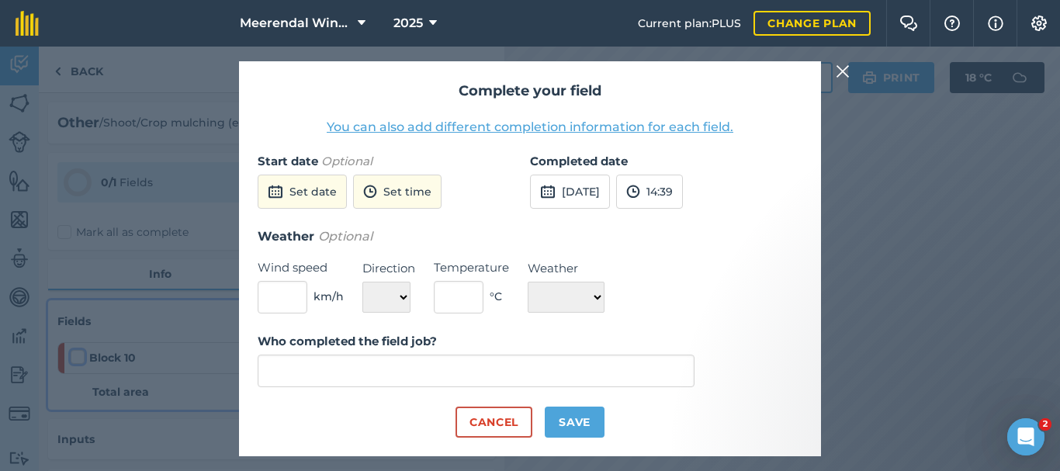
type input "[PERSON_NAME]"
click at [301, 192] on button "Set date" at bounding box center [302, 192] width 89 height 34
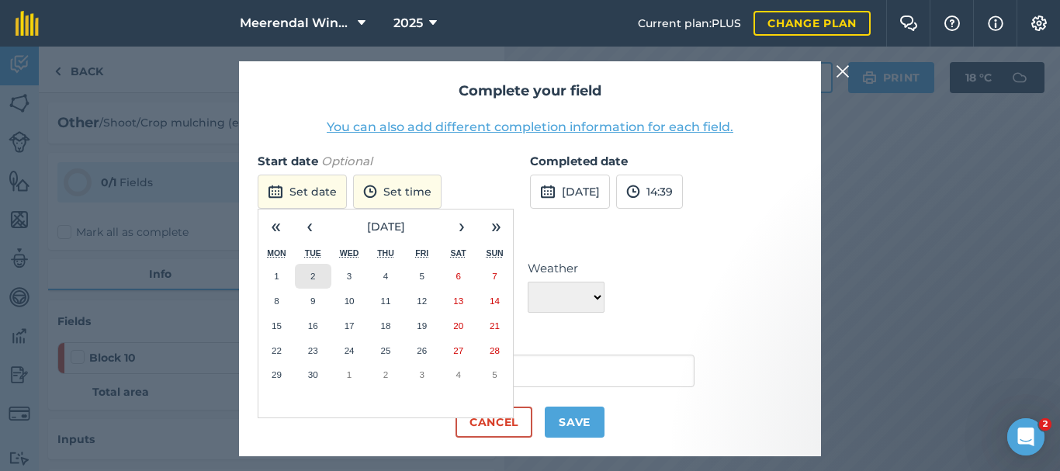
click at [320, 271] on button "2" at bounding box center [313, 276] width 36 height 25
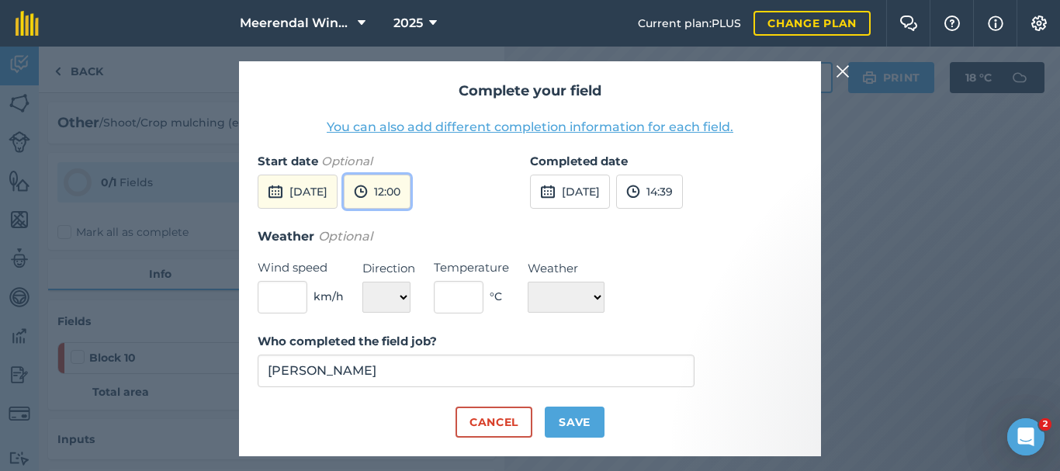
click at [410, 188] on button "12:00" at bounding box center [377, 192] width 67 height 34
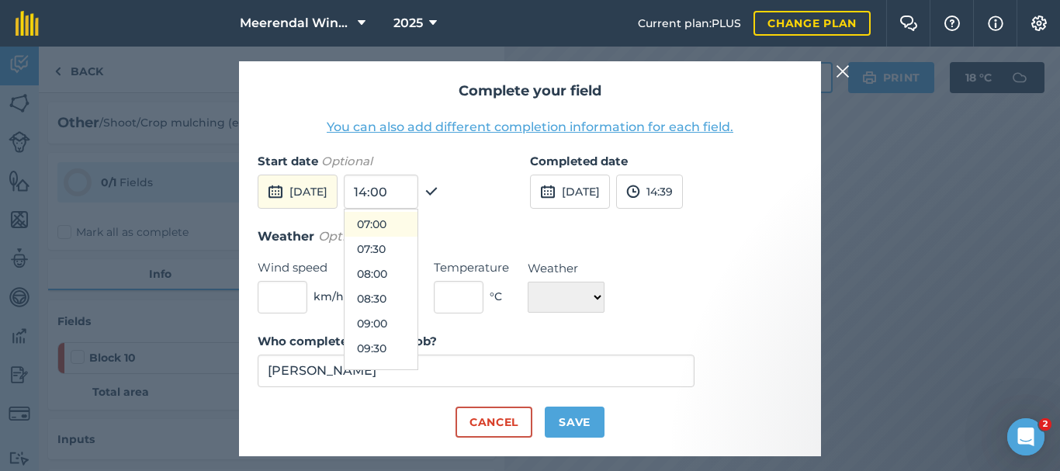
scroll to position [366, 0]
click at [415, 248] on button "08:00" at bounding box center [380, 252] width 73 height 25
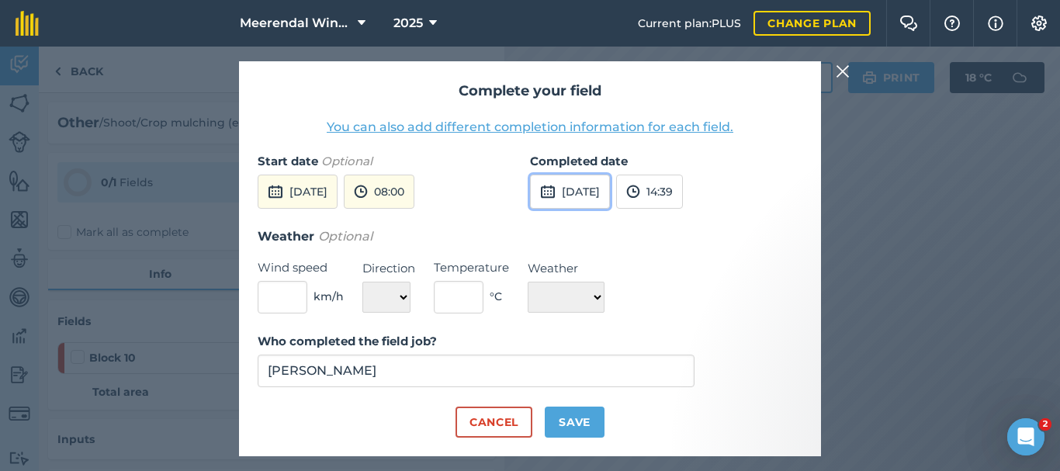
click at [598, 187] on button "[DATE]" at bounding box center [570, 192] width 80 height 34
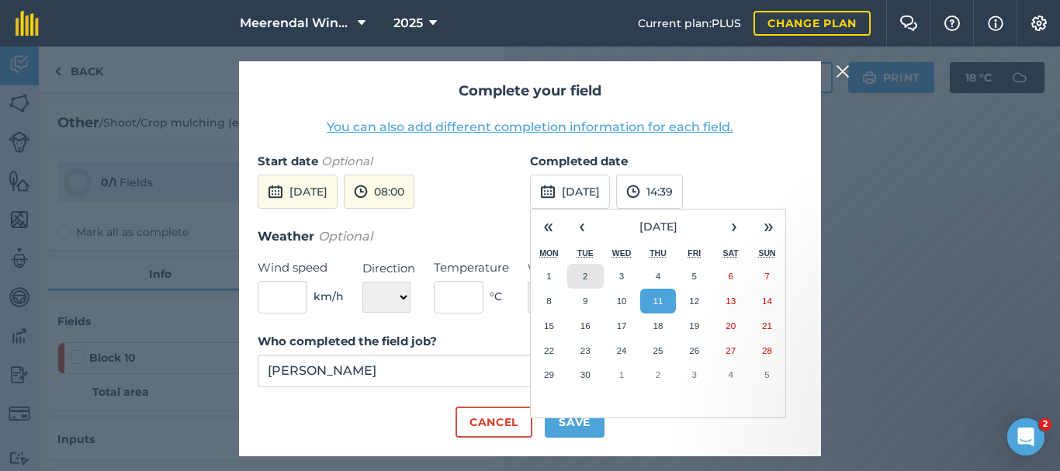
click at [585, 273] on abbr "2" at bounding box center [584, 276] width 5 height 10
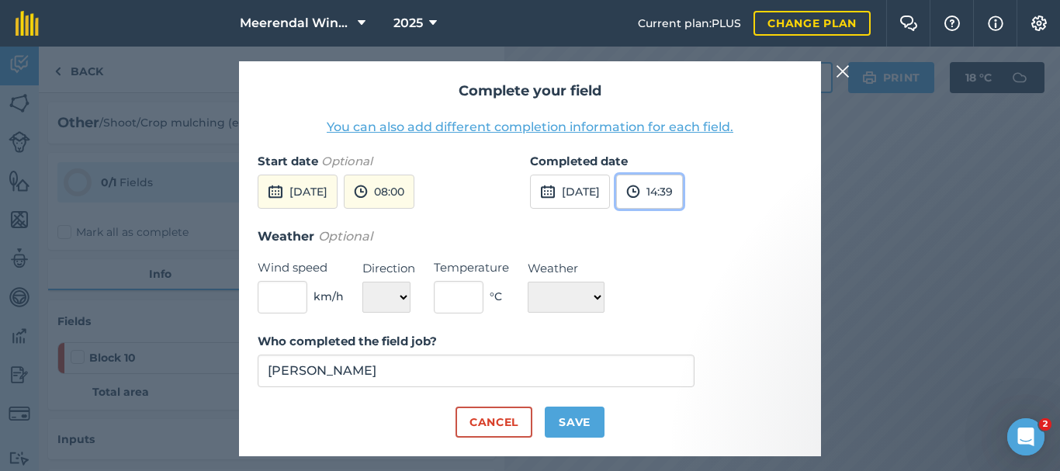
click at [683, 188] on button "14:39" at bounding box center [649, 192] width 67 height 34
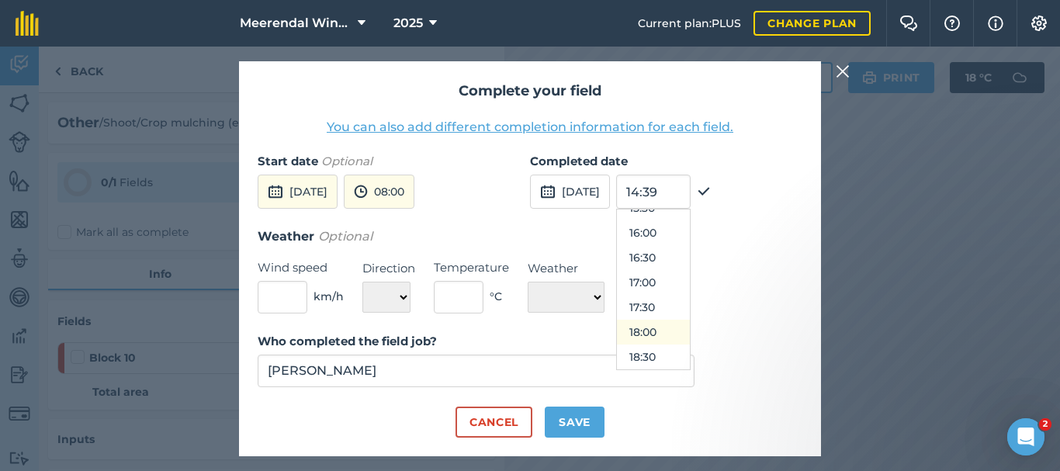
scroll to position [748, 0]
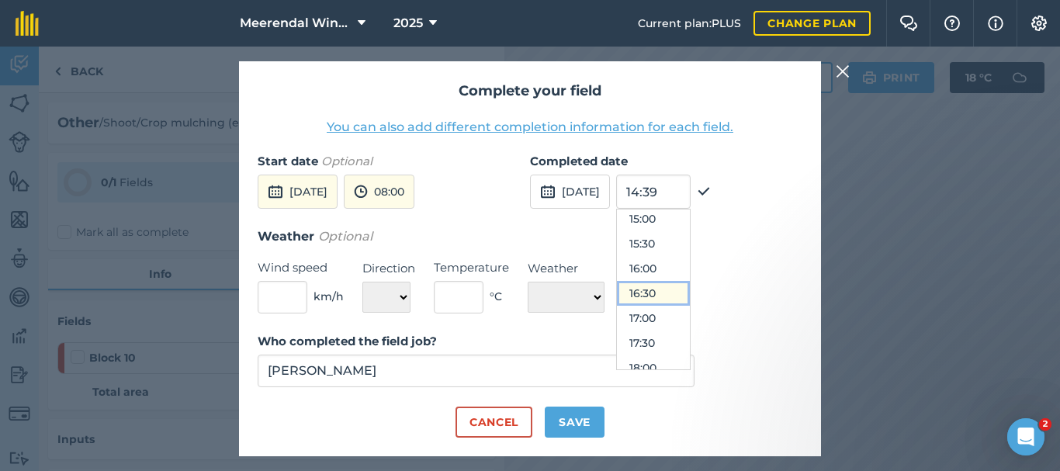
click at [686, 290] on button "16:30" at bounding box center [653, 293] width 73 height 25
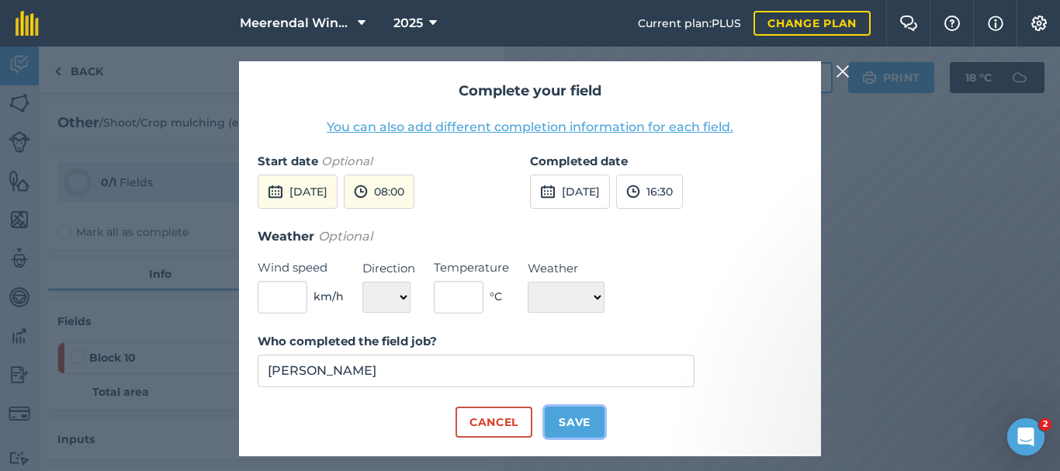
click at [564, 420] on button "Save" at bounding box center [574, 421] width 60 height 31
checkbox input "true"
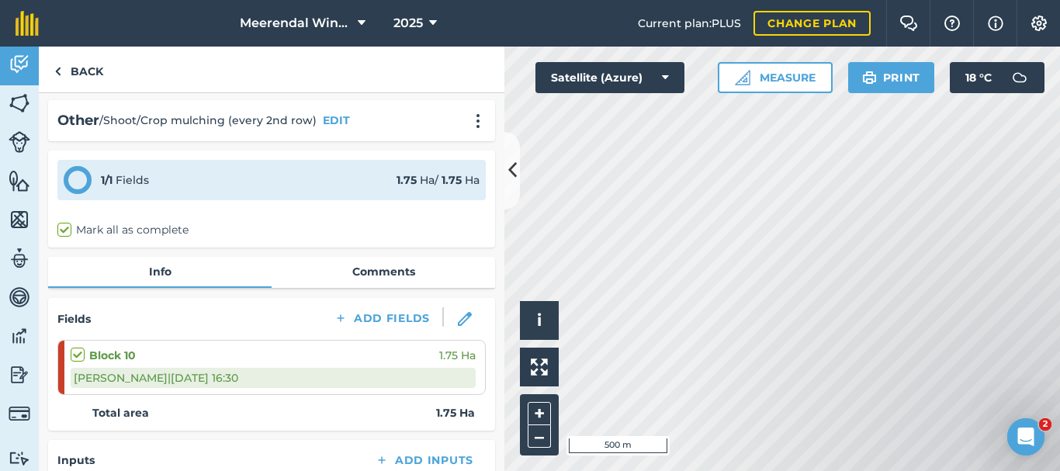
scroll to position [0, 0]
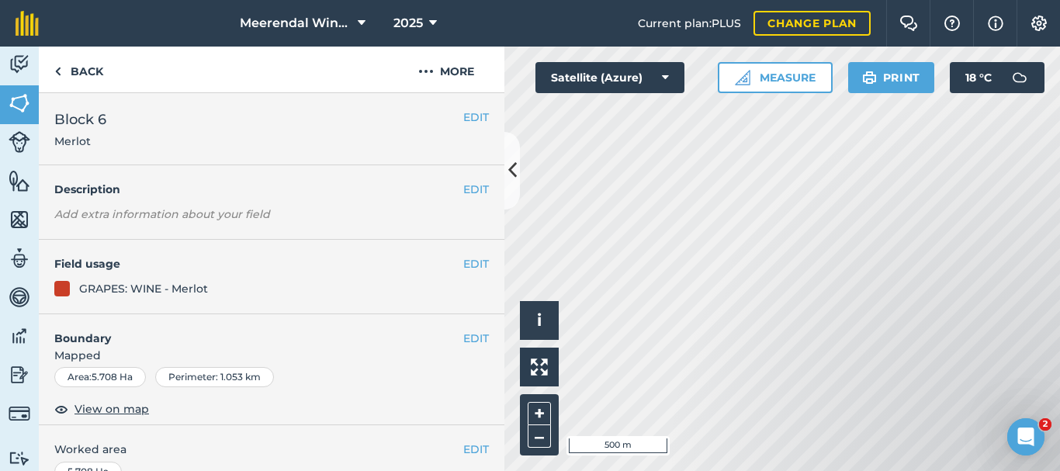
scroll to position [321, 0]
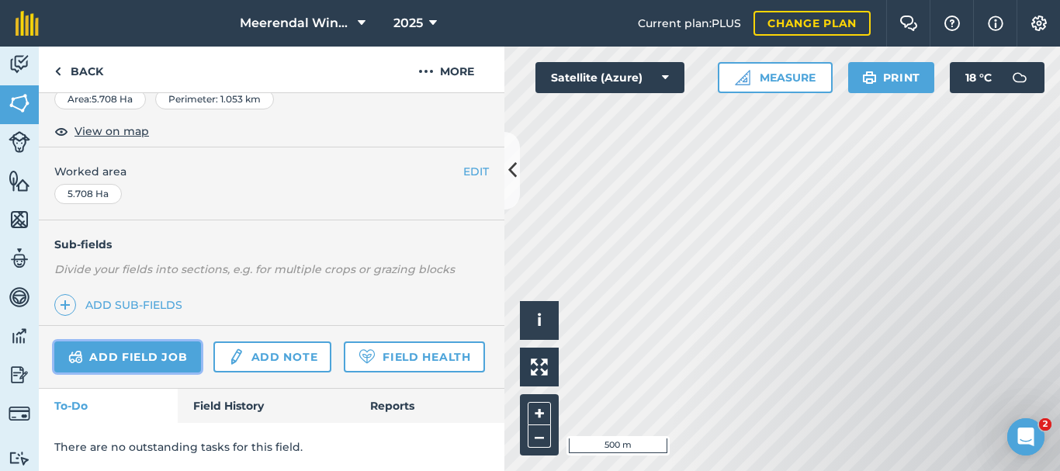
click at [150, 341] on link "Add field job" at bounding box center [127, 356] width 147 height 31
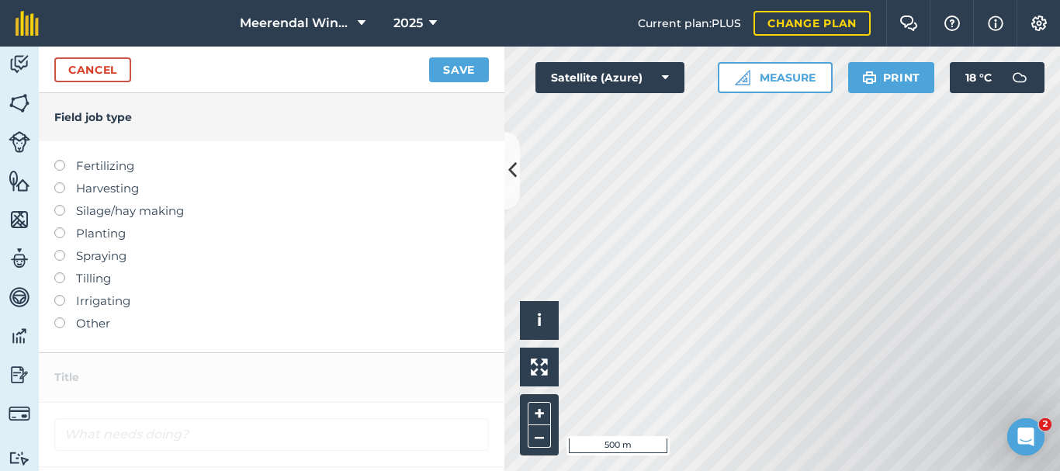
click at [57, 317] on label at bounding box center [65, 317] width 22 height 0
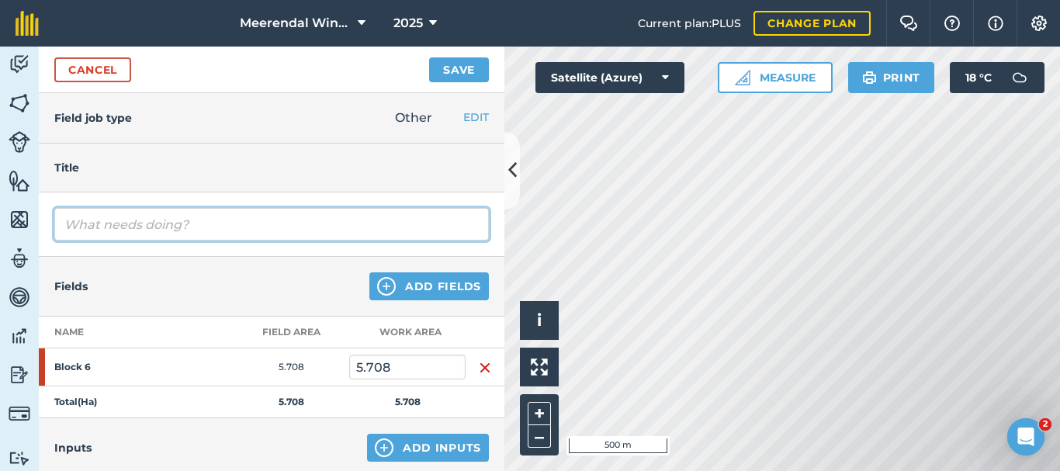
click at [115, 230] on input "text" at bounding box center [271, 224] width 434 height 33
type input "Shoot/Crop mulching (every 2nd row)"
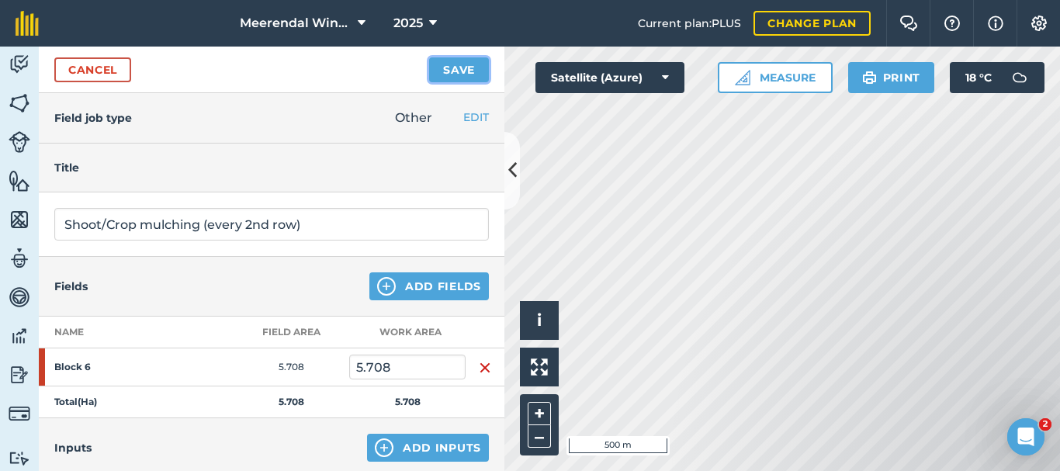
click at [457, 64] on button "Save" at bounding box center [459, 69] width 60 height 25
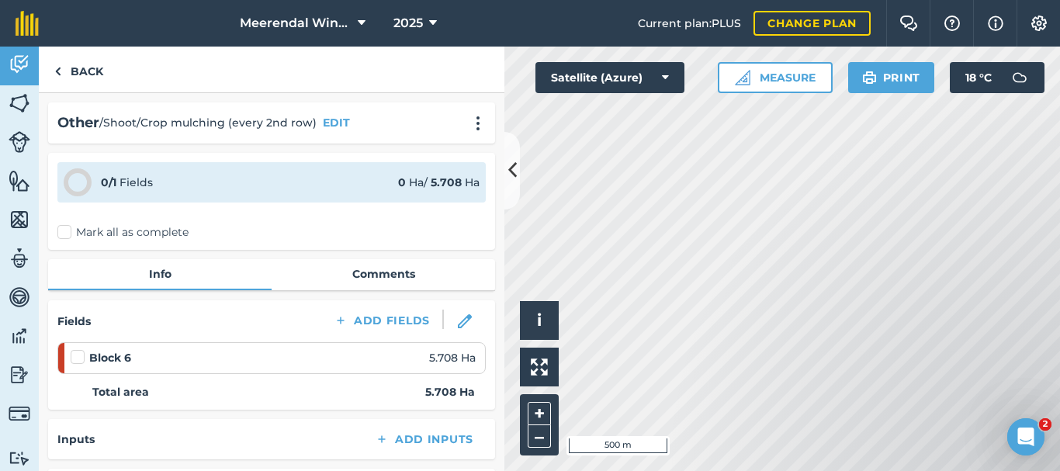
click at [77, 349] on label at bounding box center [80, 349] width 19 height 0
click at [77, 356] on input "checkbox" at bounding box center [76, 354] width 10 height 10
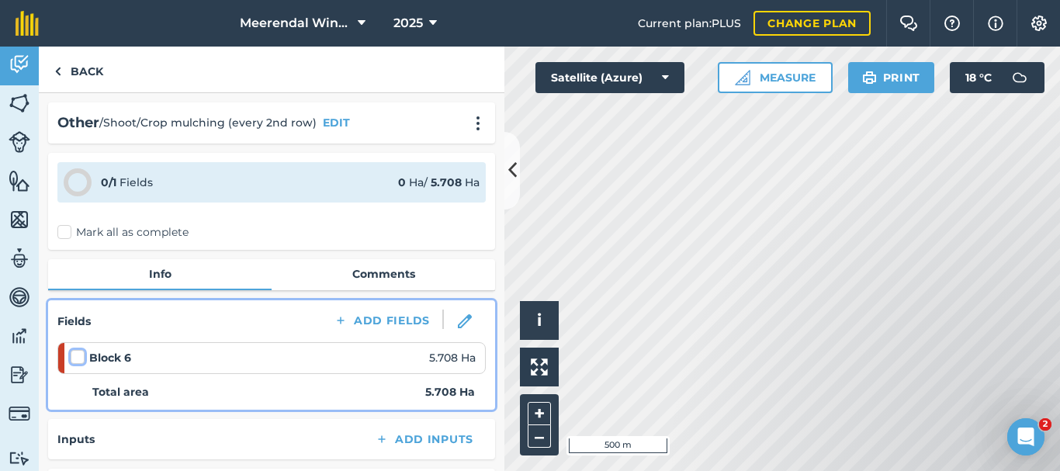
checkbox input "false"
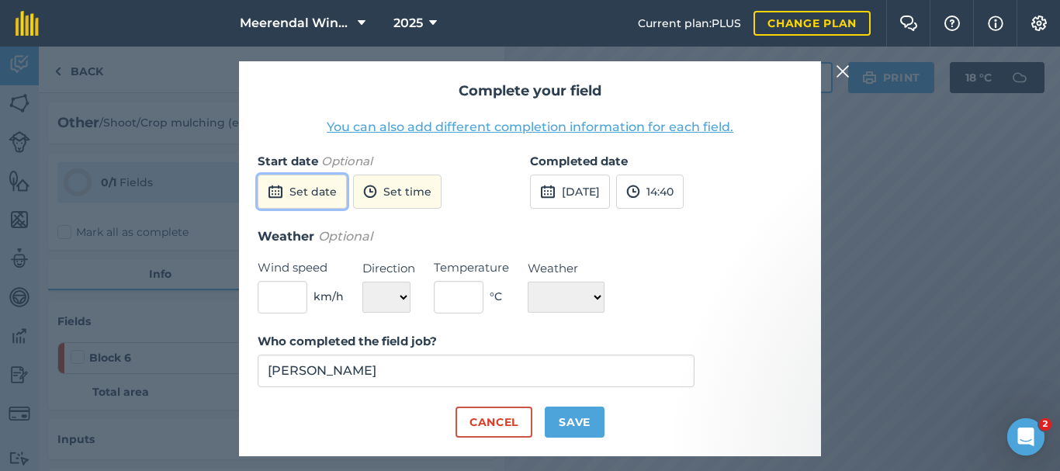
click at [304, 191] on button "Set date" at bounding box center [302, 192] width 89 height 34
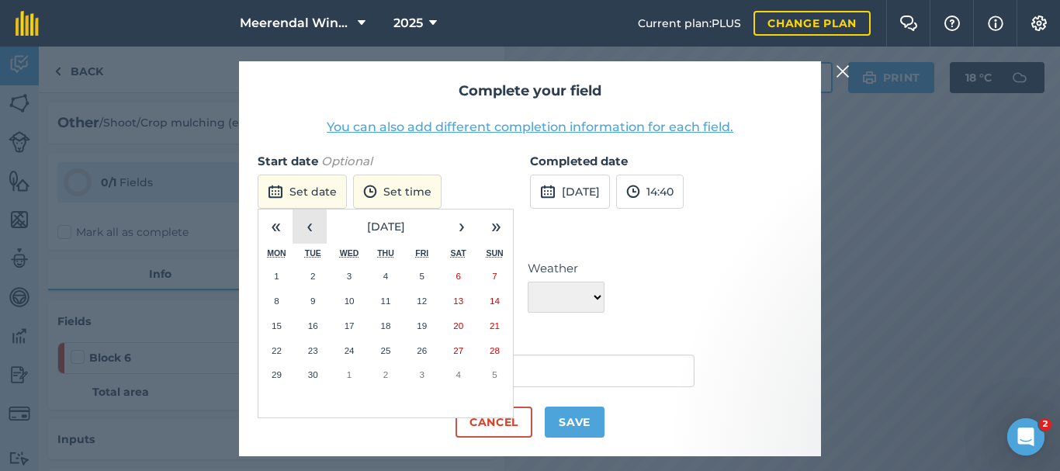
click at [311, 228] on button "‹" at bounding box center [309, 226] width 34 height 34
click at [421, 370] on abbr "29" at bounding box center [422, 374] width 10 height 10
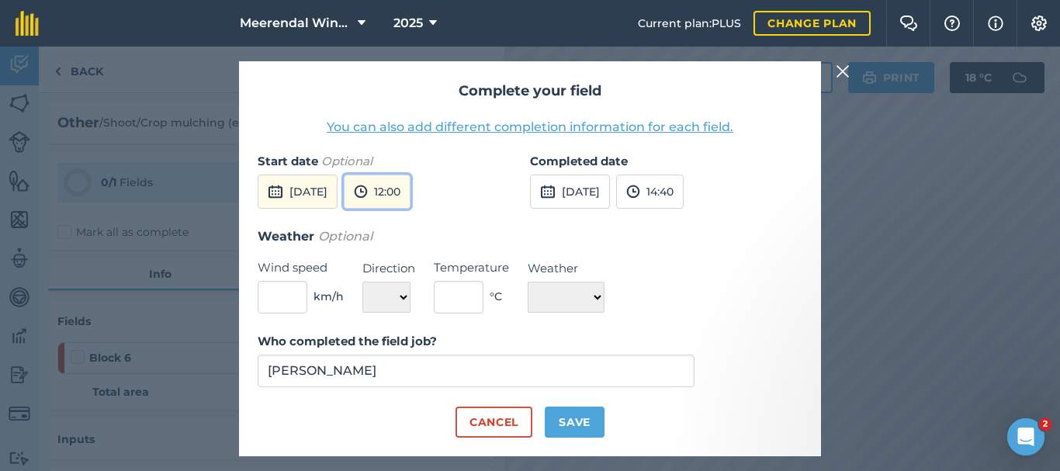
click at [410, 192] on button "12:00" at bounding box center [377, 192] width 67 height 34
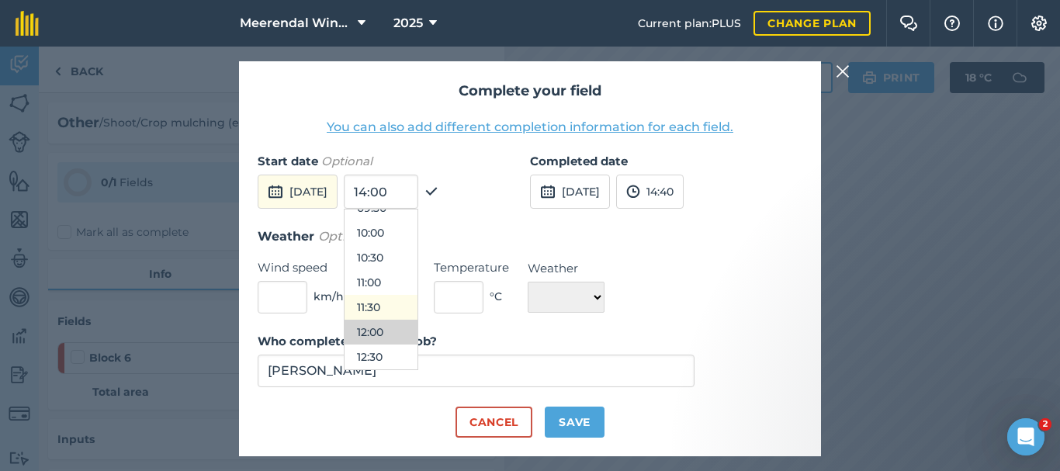
scroll to position [543, 0]
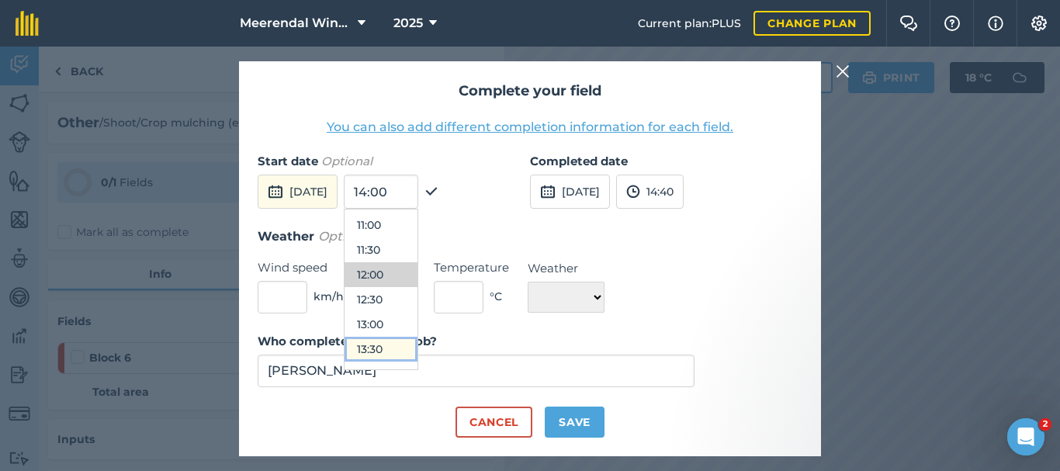
click at [415, 350] on button "13:30" at bounding box center [380, 349] width 73 height 25
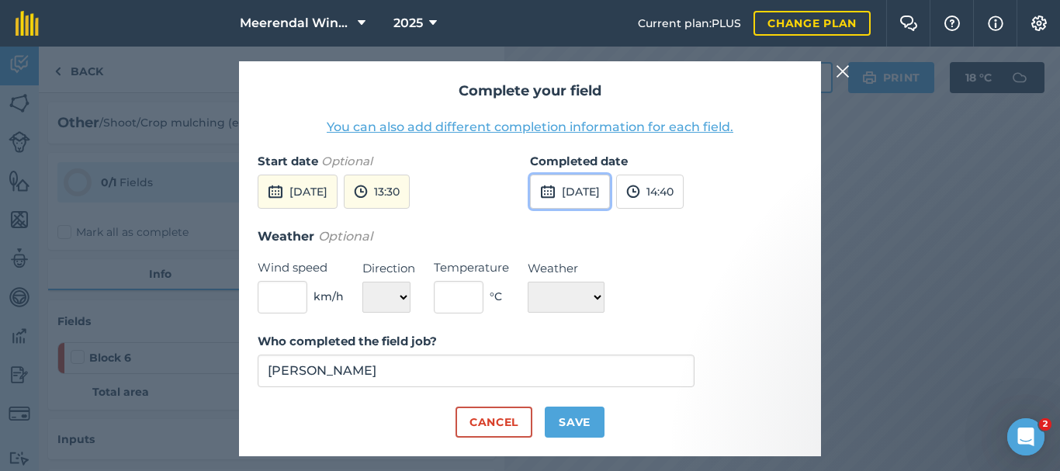
click at [596, 189] on button "[DATE]" at bounding box center [570, 192] width 80 height 34
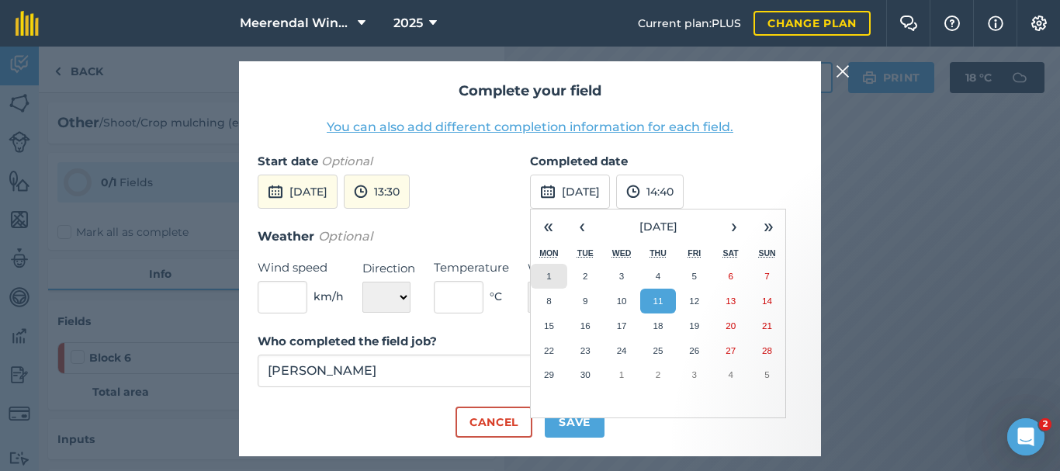
click at [549, 274] on abbr "1" at bounding box center [548, 276] width 5 height 10
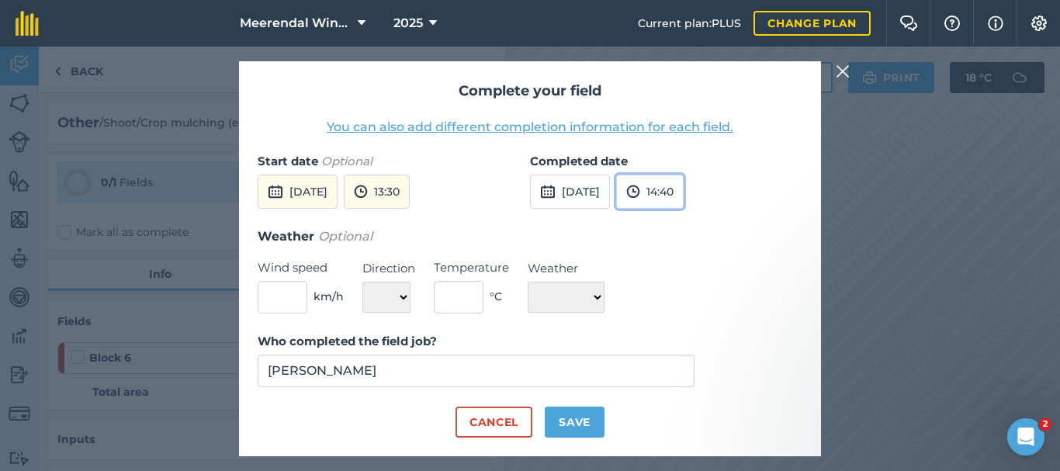
click at [683, 191] on button "14:40" at bounding box center [649, 192] width 67 height 34
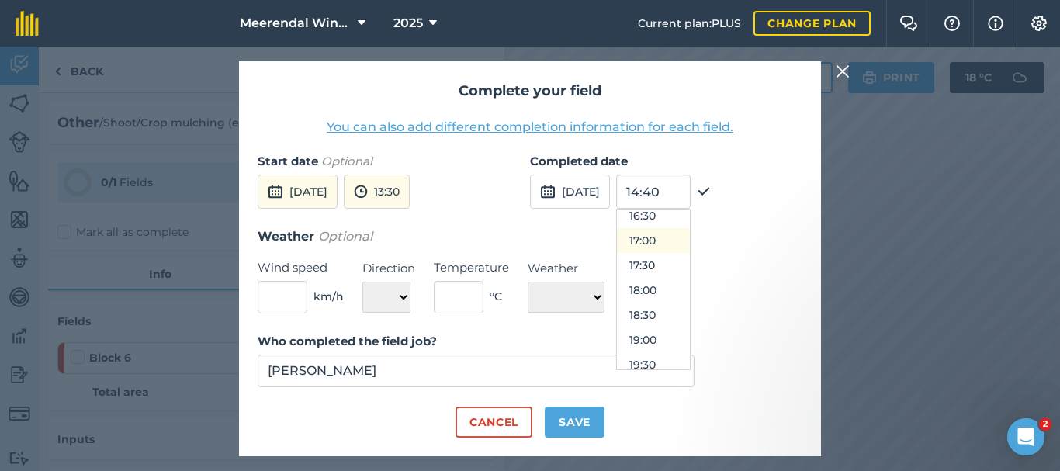
scroll to position [748, 0]
click at [676, 265] on button "16:00" at bounding box center [653, 268] width 73 height 25
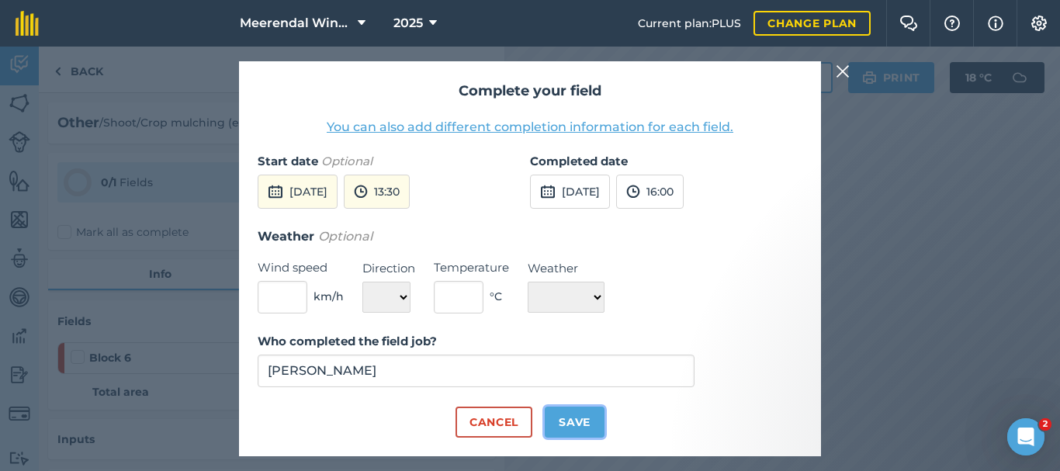
click at [578, 419] on button "Save" at bounding box center [574, 421] width 60 height 31
checkbox input "true"
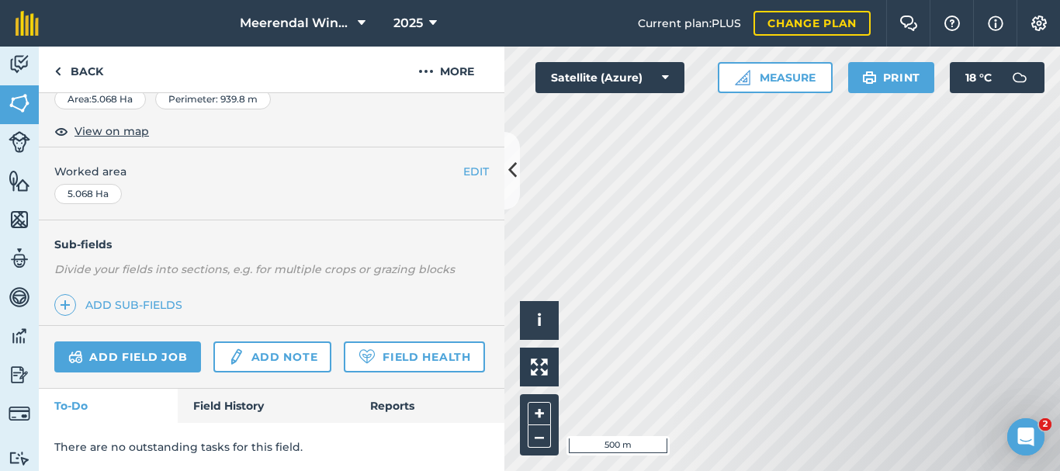
scroll to position [321, 0]
click at [246, 400] on link "Field History" at bounding box center [266, 406] width 176 height 34
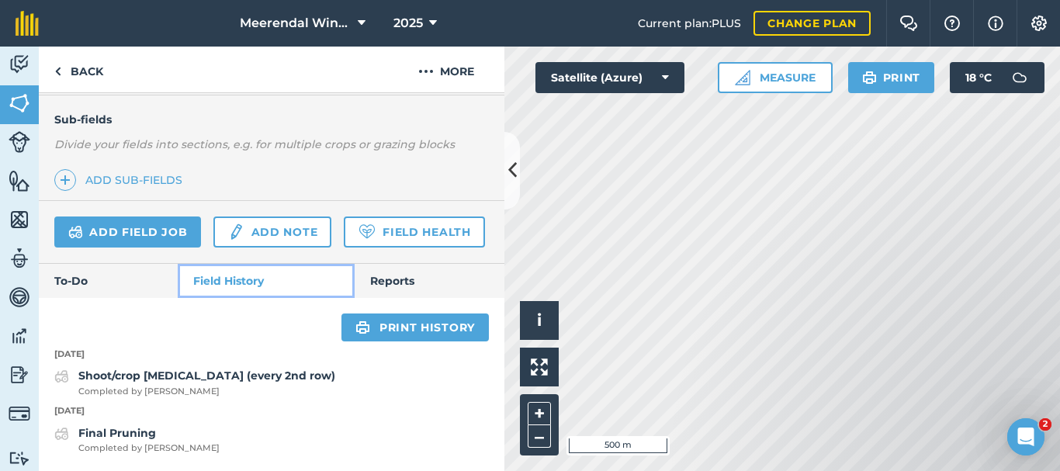
scroll to position [446, 0]
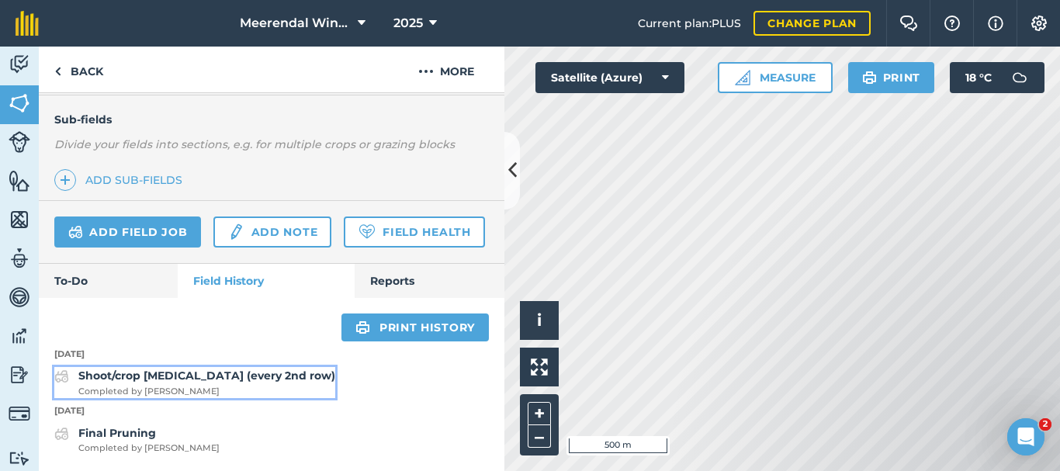
click at [166, 375] on strong "Shoot/crop [MEDICAL_DATA] (every 2nd row)" at bounding box center [206, 375] width 257 height 14
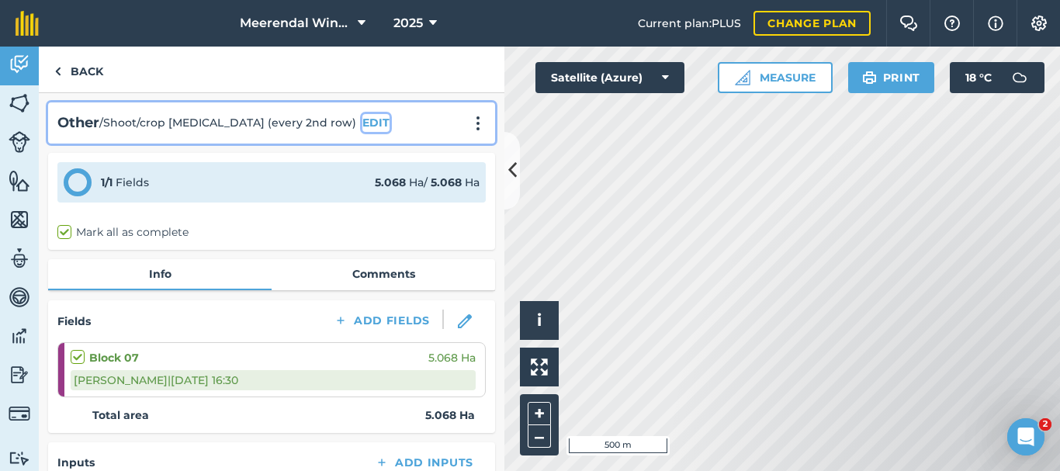
click at [362, 119] on button "EDIT" at bounding box center [375, 122] width 27 height 17
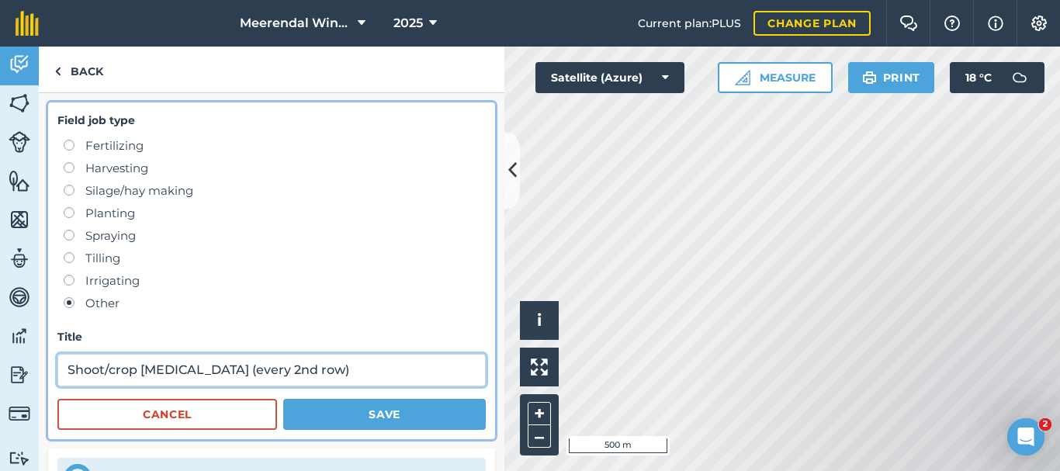
click at [191, 368] on input "Shoot/crop [MEDICAL_DATA] (every 2nd row)" at bounding box center [271, 370] width 428 height 33
type input "Shoot/crop mulching (every 2nd row)"
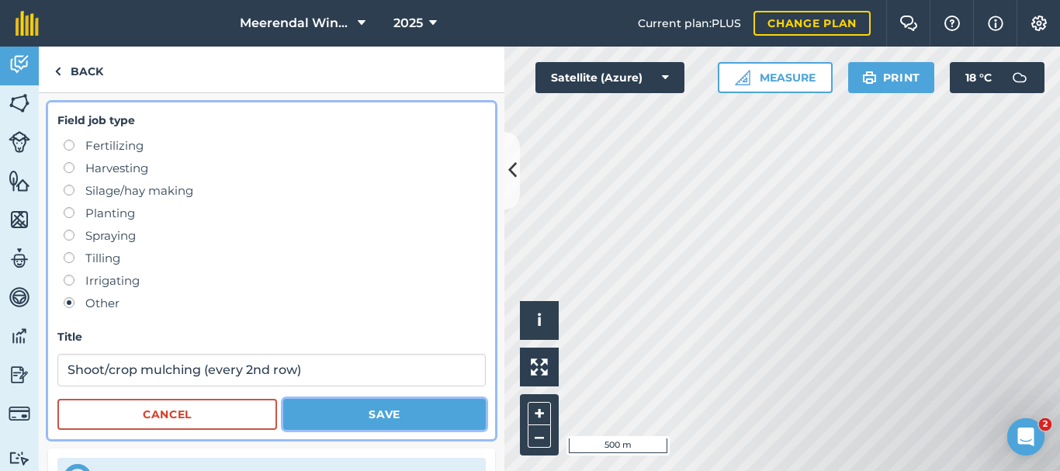
click at [383, 412] on button "Save" at bounding box center [384, 414] width 202 height 31
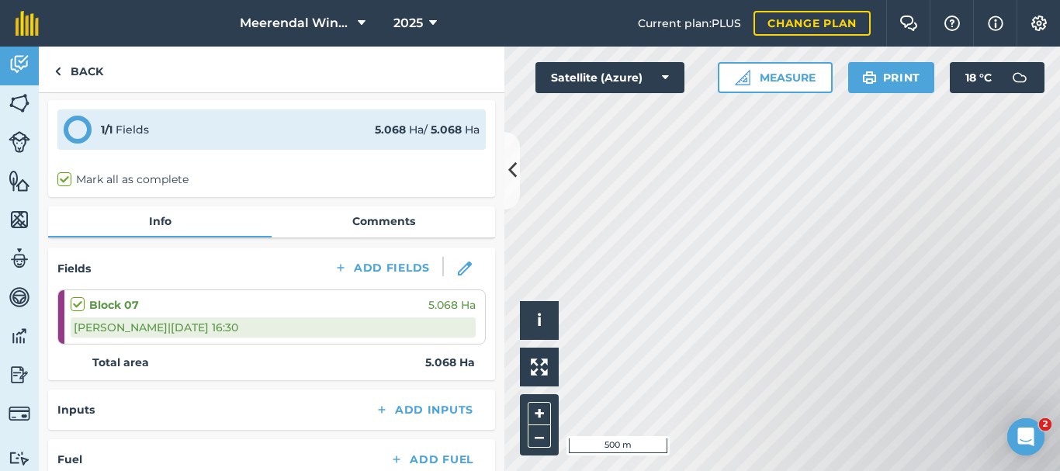
scroll to position [78, 0]
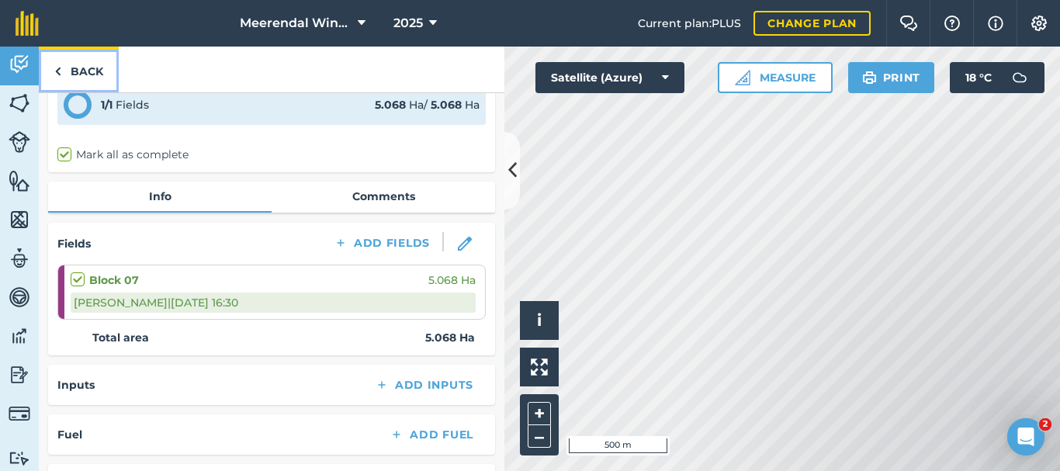
click at [94, 71] on link "Back" at bounding box center [79, 70] width 80 height 46
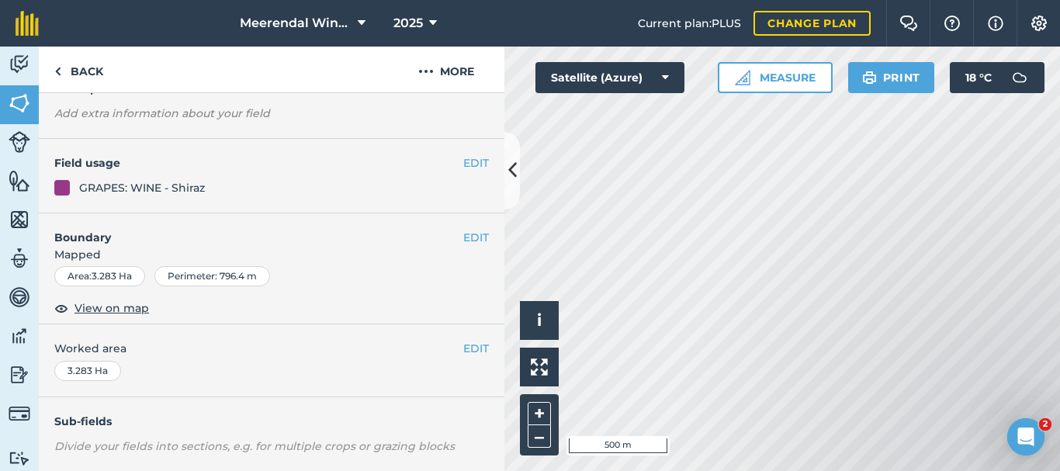
scroll to position [321, 0]
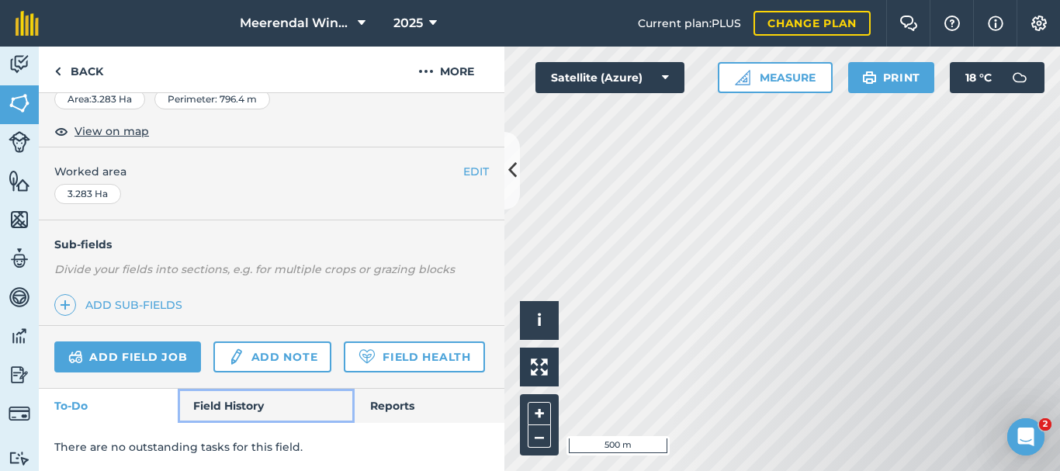
click at [237, 403] on link "Field History" at bounding box center [266, 406] width 176 height 34
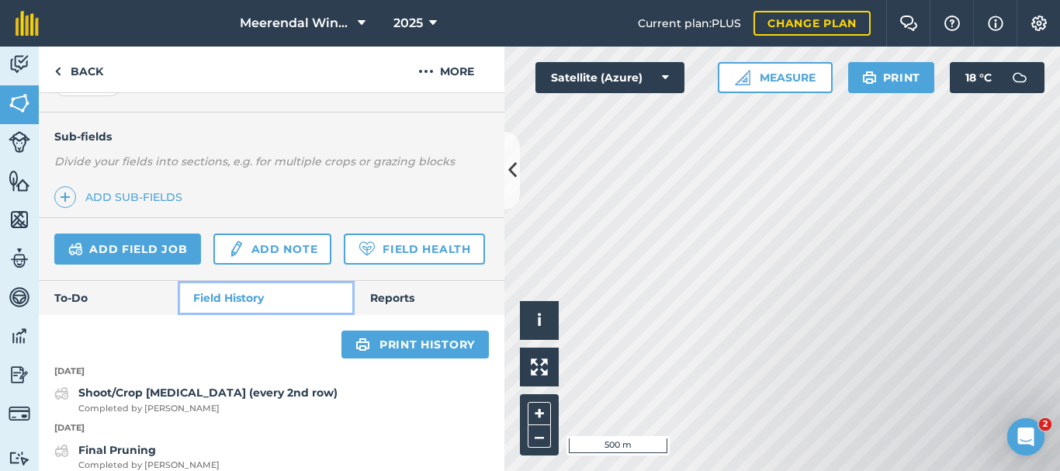
scroll to position [446, 0]
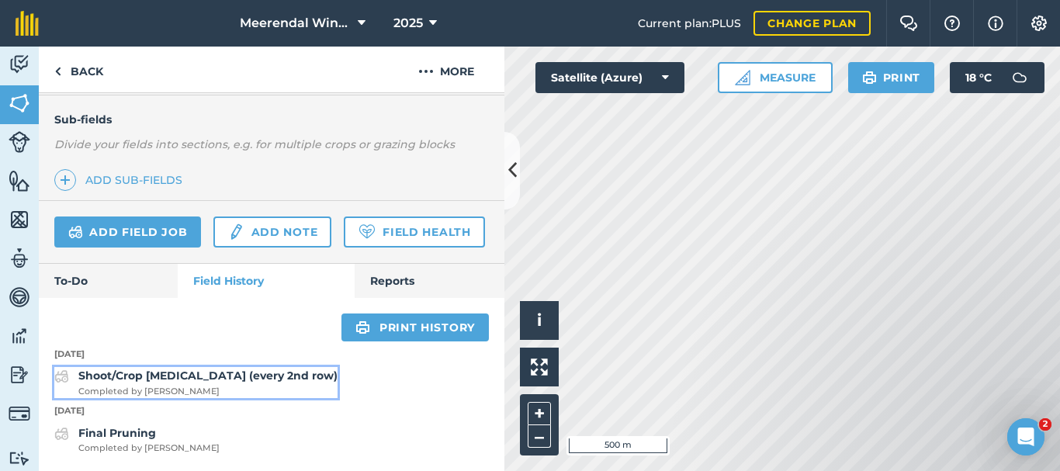
click at [169, 378] on strong "Shoot/Crop [MEDICAL_DATA] (every 2nd row)" at bounding box center [207, 375] width 259 height 14
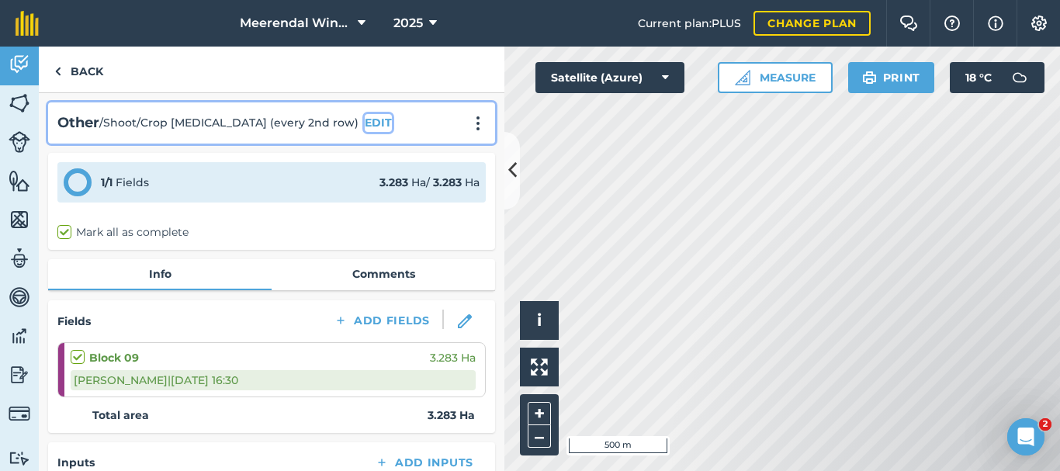
click at [365, 123] on button "EDIT" at bounding box center [378, 122] width 27 height 17
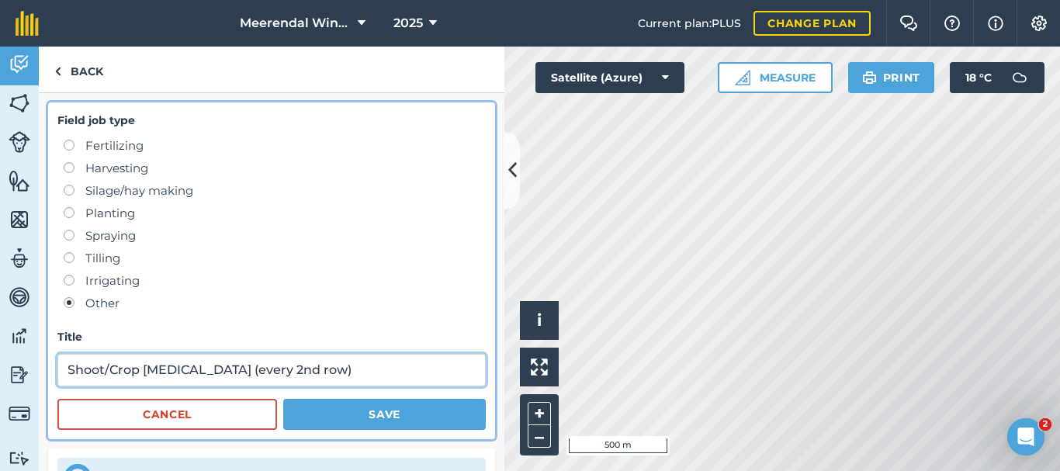
click at [193, 372] on input "Shoot/Crop [MEDICAL_DATA] (every 2nd row)" at bounding box center [271, 370] width 428 height 33
type input "Shoot/Crop mulching (every 2nd row)"
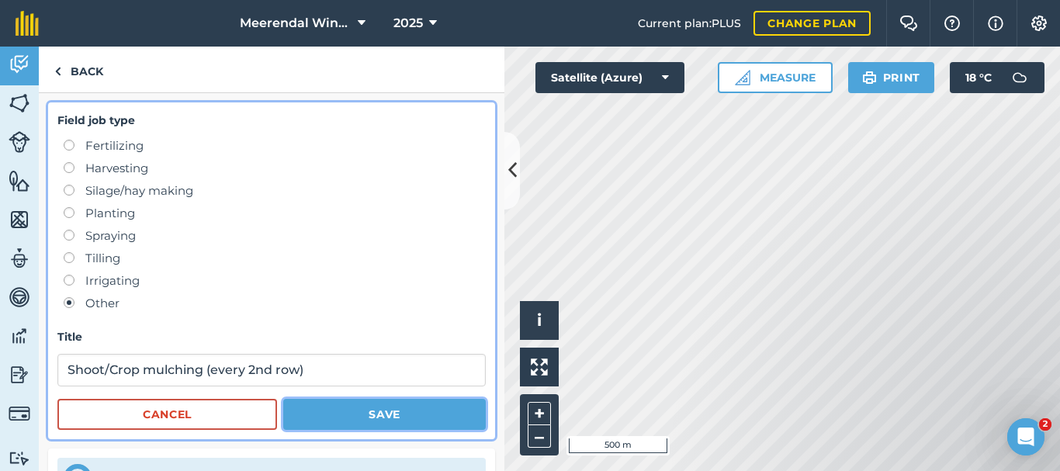
click at [417, 413] on button "Save" at bounding box center [384, 414] width 202 height 31
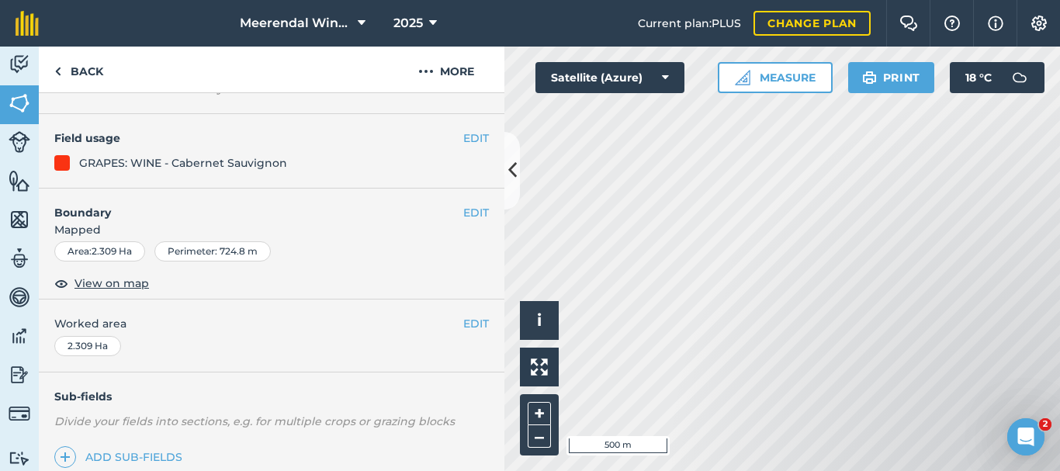
scroll to position [321, 0]
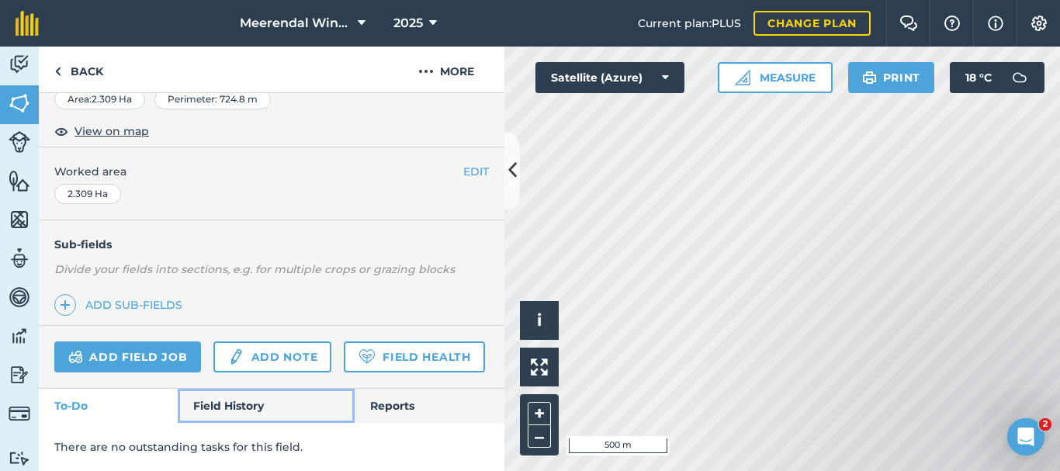
click at [245, 408] on link "Field History" at bounding box center [266, 406] width 176 height 34
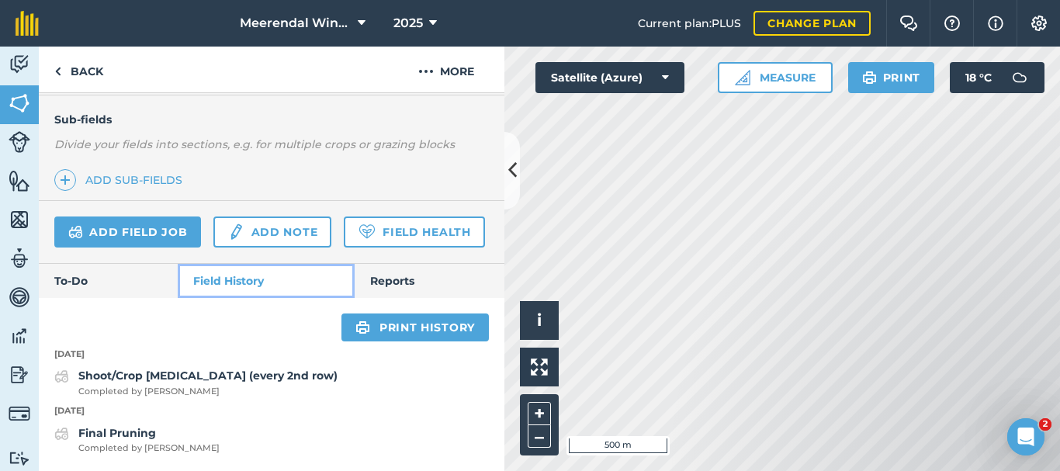
scroll to position [446, 0]
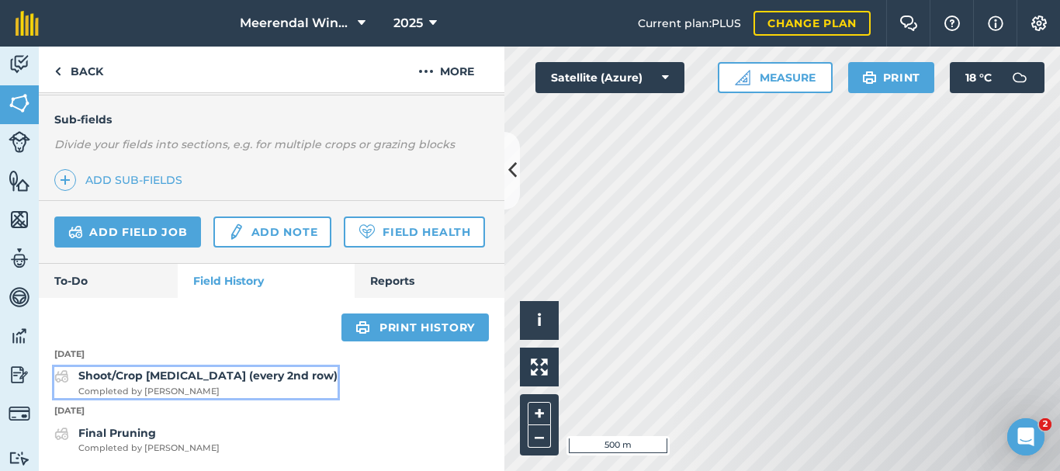
click at [162, 377] on strong "Shoot/Crop [MEDICAL_DATA] (every 2nd row)" at bounding box center [207, 375] width 259 height 14
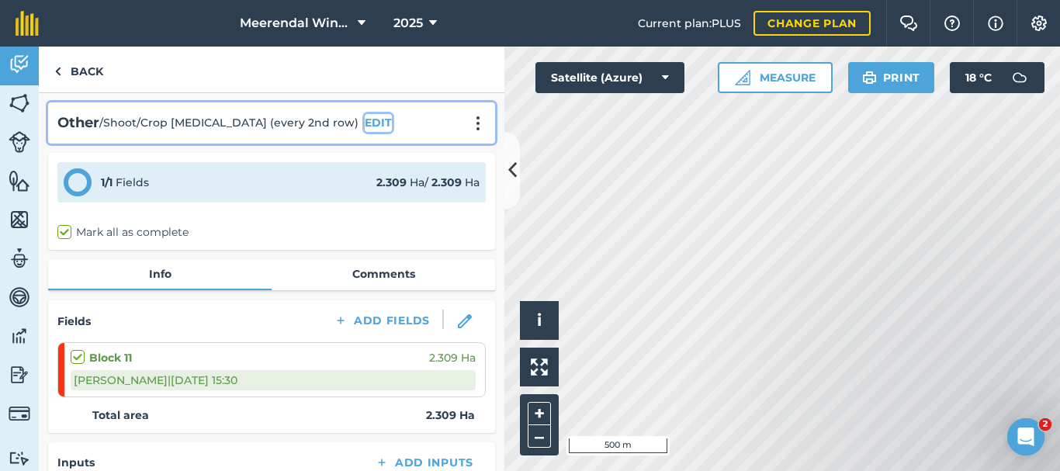
click at [365, 123] on button "EDIT" at bounding box center [378, 122] width 27 height 17
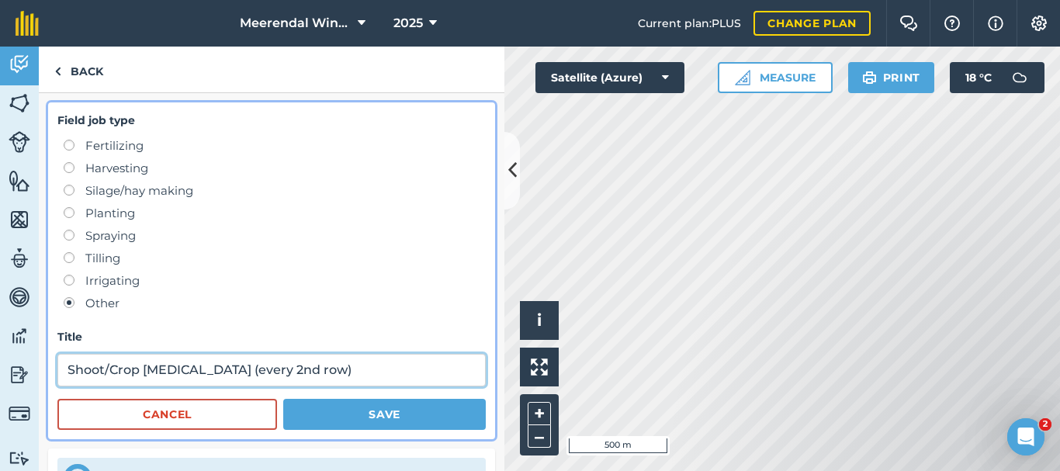
click at [192, 370] on input "Shoot/Crop [MEDICAL_DATA] (every 2nd row)" at bounding box center [271, 370] width 428 height 33
type input "Shoot/Crop mulching (every 2nd row)"
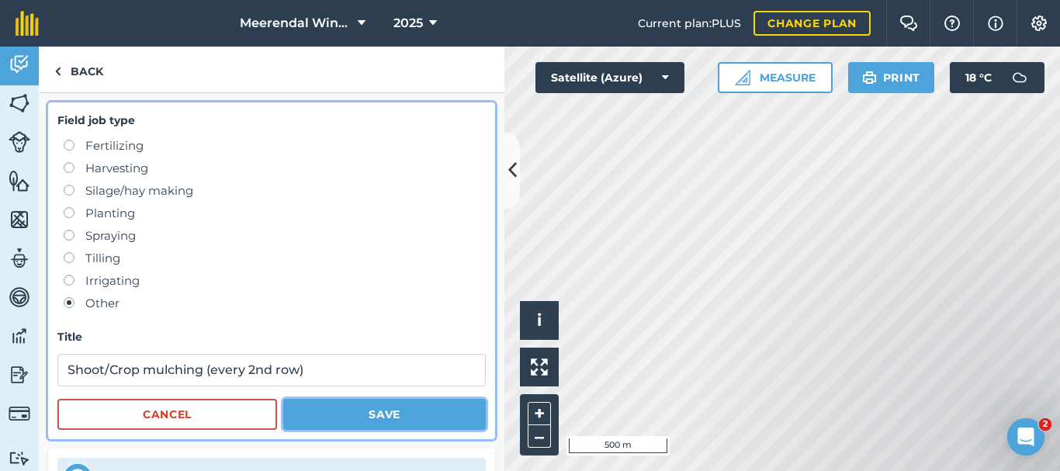
click at [401, 410] on button "Save" at bounding box center [384, 414] width 202 height 31
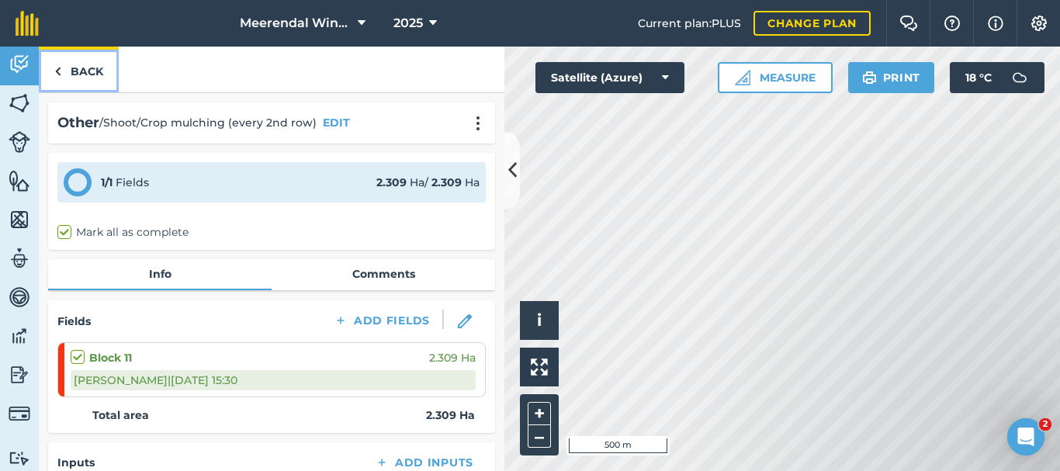
click at [97, 75] on link "Back" at bounding box center [79, 70] width 80 height 46
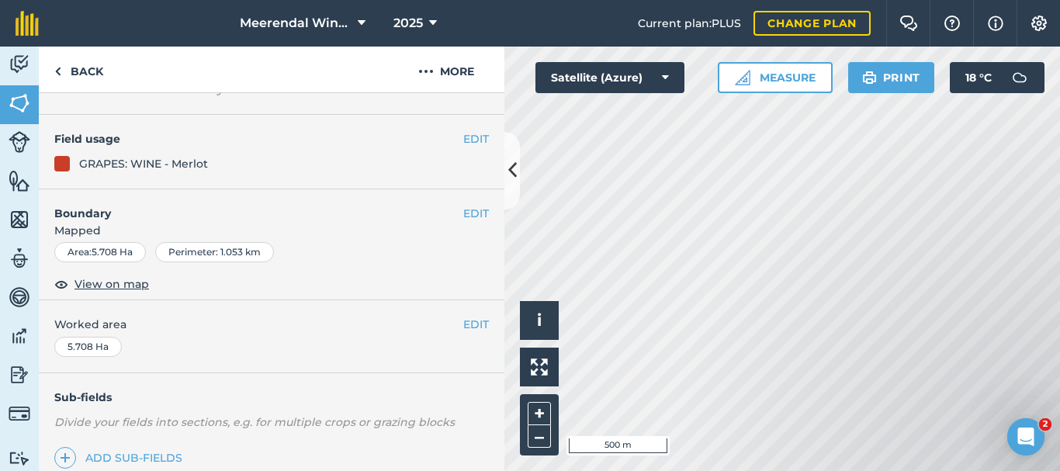
scroll to position [321, 0]
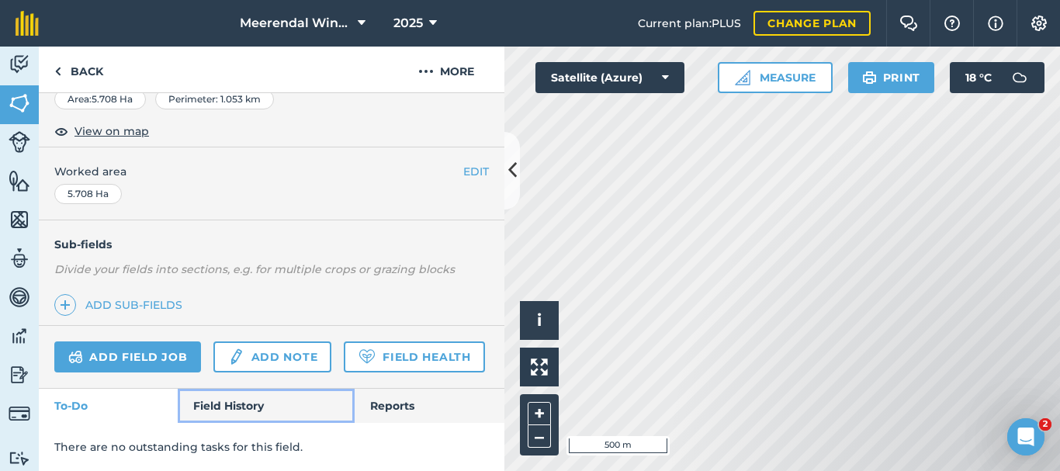
click at [225, 402] on link "Field History" at bounding box center [266, 406] width 176 height 34
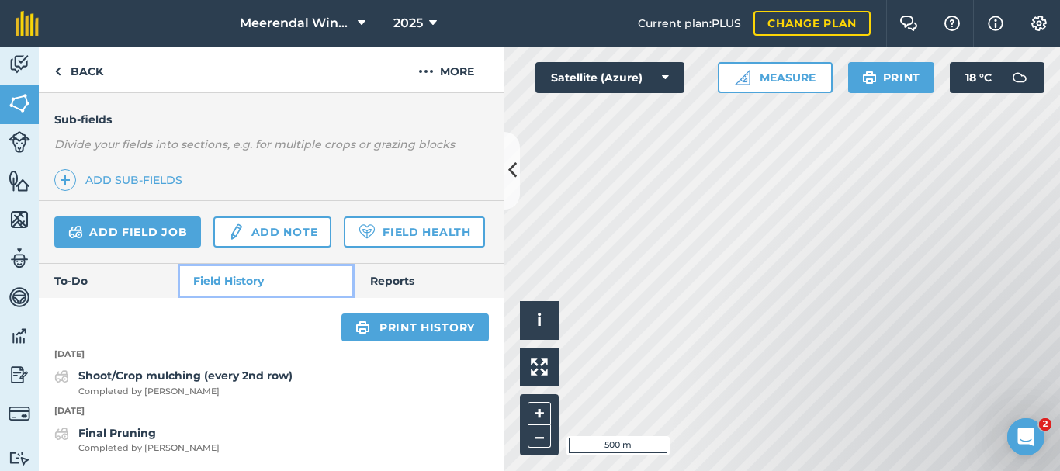
scroll to position [446, 0]
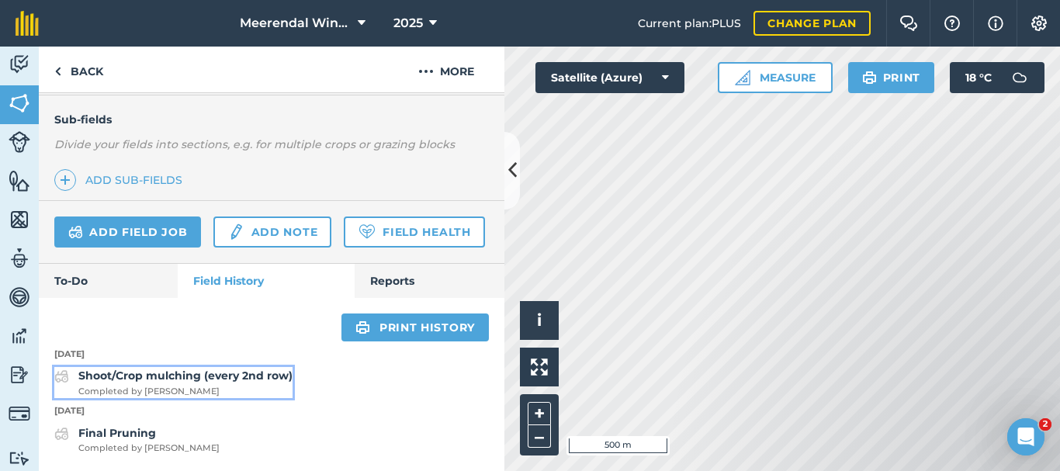
click at [166, 375] on strong "Shoot/Crop mulching (every 2nd row)" at bounding box center [185, 375] width 214 height 14
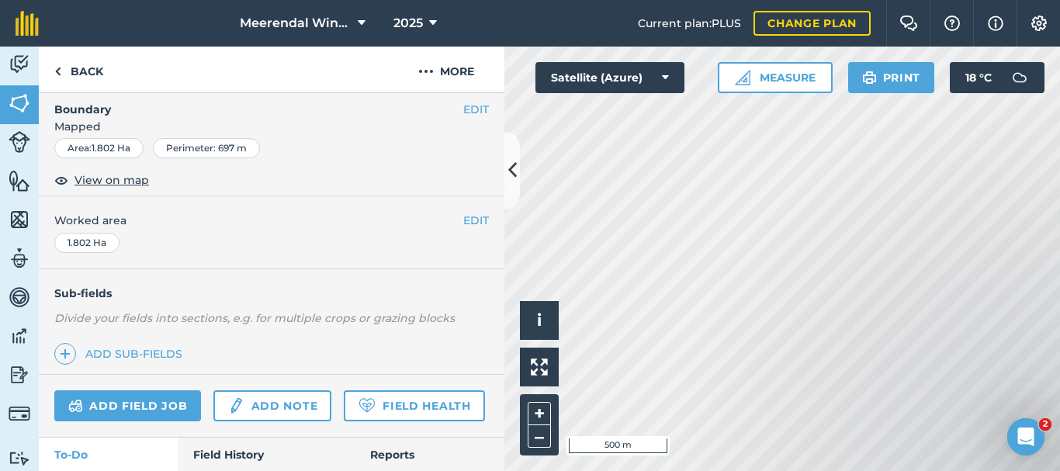
scroll to position [233, 0]
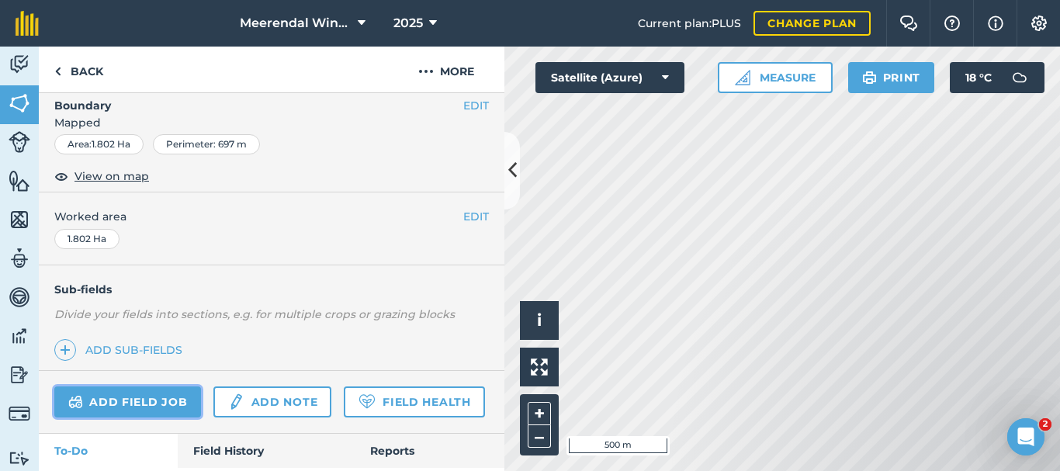
click at [143, 400] on link "Add field job" at bounding box center [127, 401] width 147 height 31
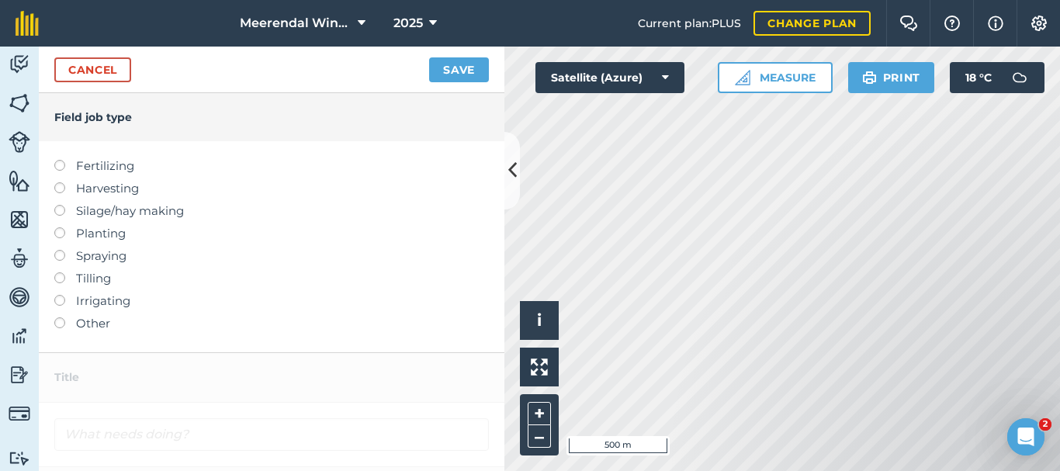
click at [59, 317] on label at bounding box center [65, 317] width 22 height 0
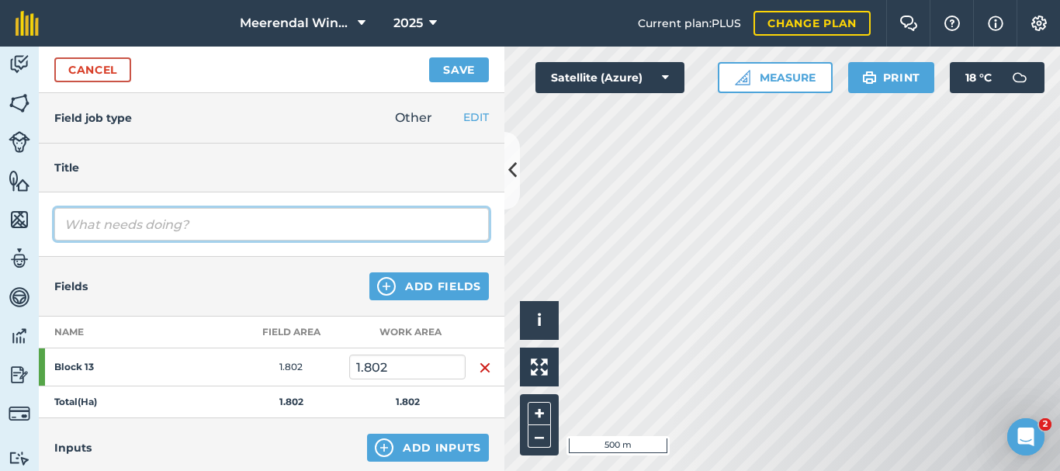
click at [102, 217] on input "text" at bounding box center [271, 224] width 434 height 33
type input "Shoot/Crop mulching (every 2nd row)"
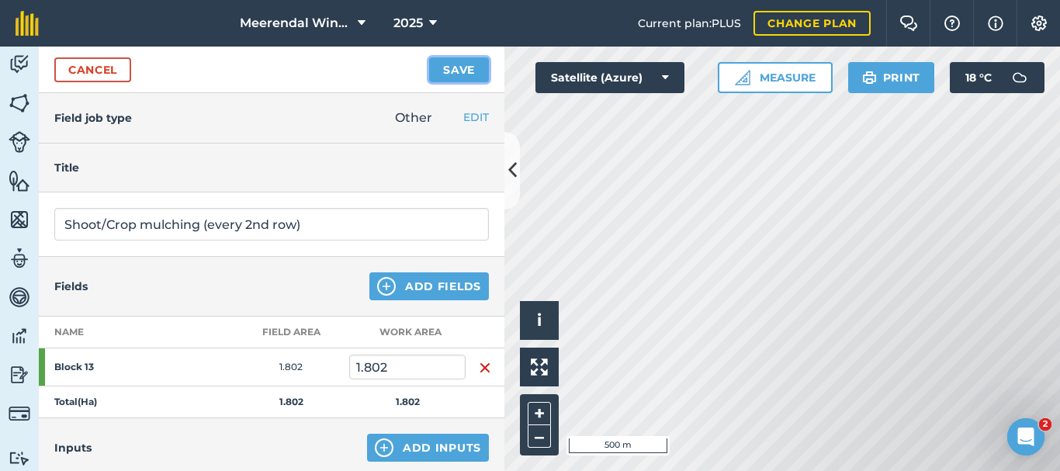
click at [473, 62] on button "Save" at bounding box center [459, 69] width 60 height 25
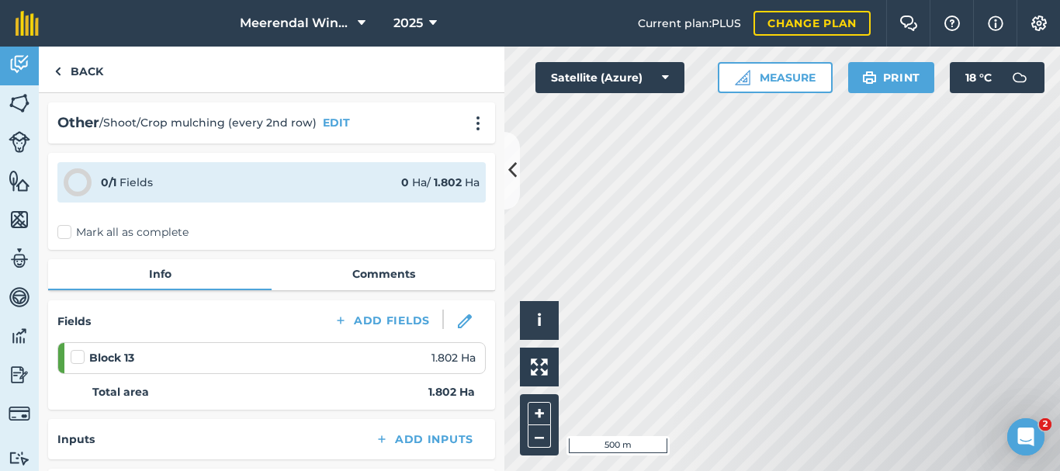
click at [81, 349] on label at bounding box center [80, 349] width 19 height 0
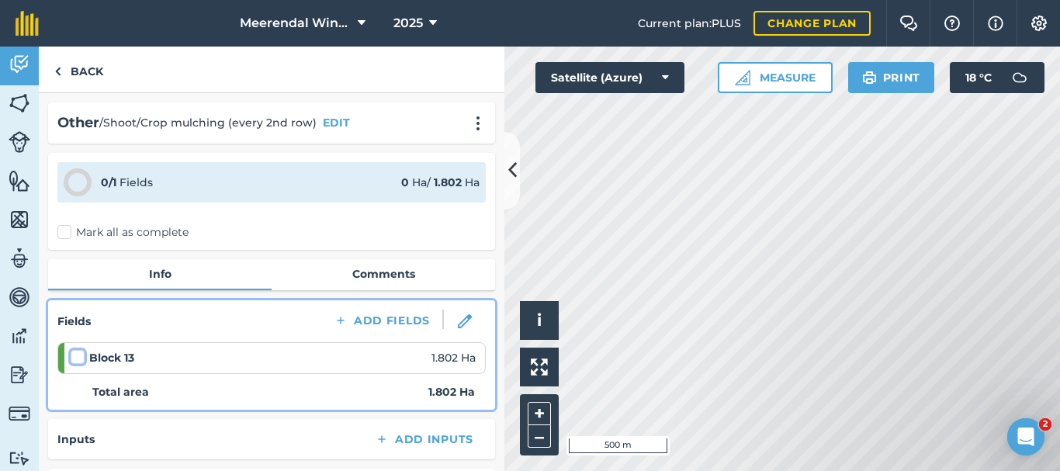
click at [81, 353] on input "checkbox" at bounding box center [76, 354] width 10 height 10
checkbox input "false"
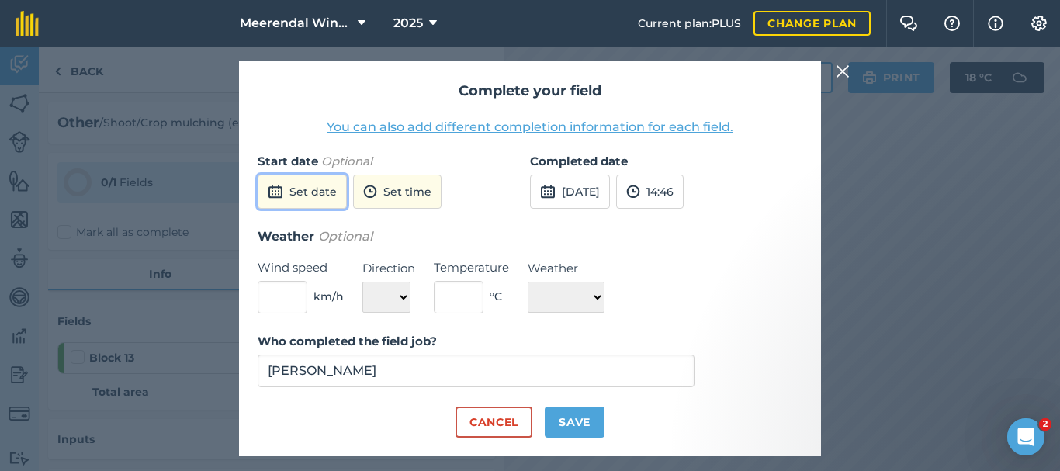
click at [289, 187] on button "Set date" at bounding box center [302, 192] width 89 height 34
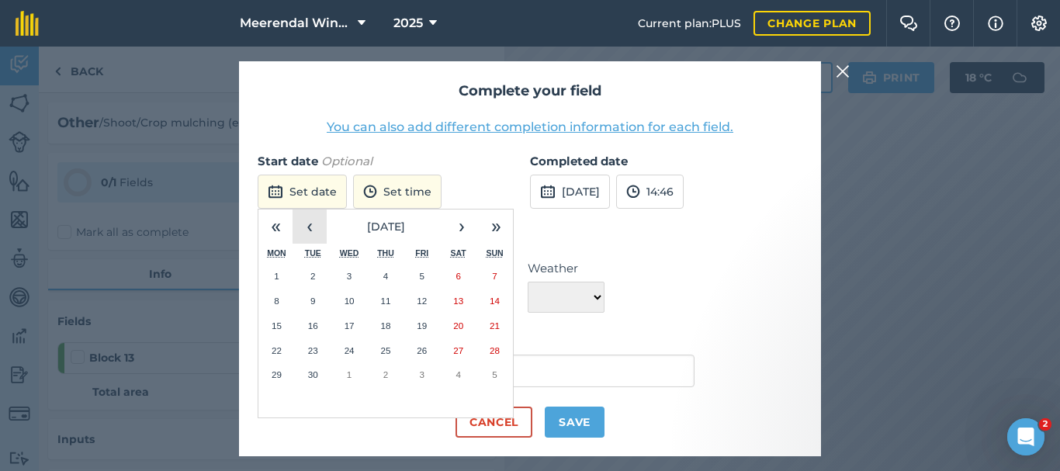
click at [312, 223] on button "‹" at bounding box center [309, 226] width 34 height 34
click at [426, 374] on abbr "29" at bounding box center [422, 374] width 10 height 10
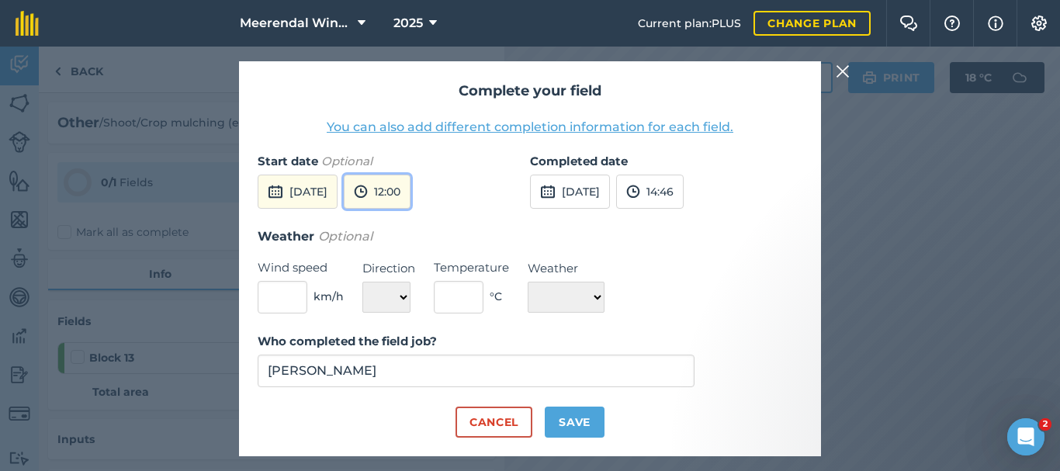
click at [410, 188] on button "12:00" at bounding box center [377, 192] width 67 height 34
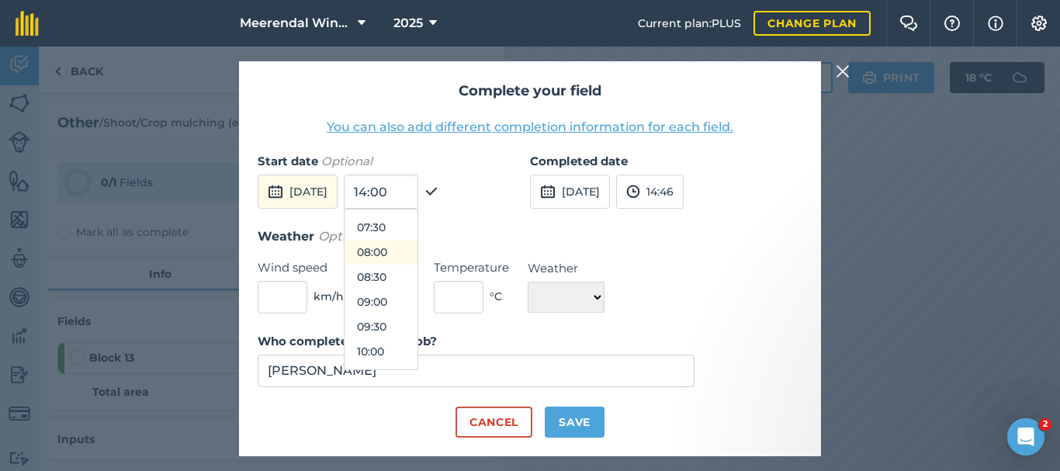
scroll to position [366, 0]
click at [415, 248] on button "08:00" at bounding box center [380, 252] width 73 height 25
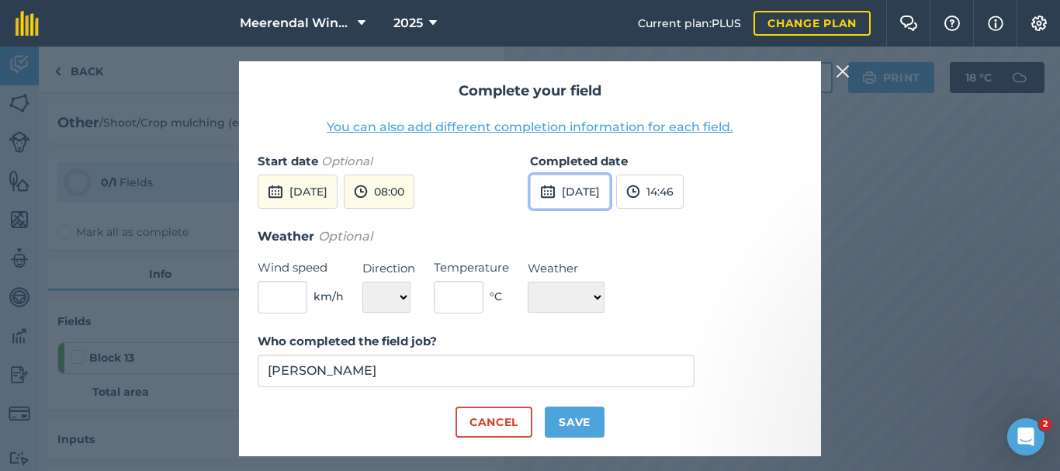
click at [606, 185] on button "[DATE]" at bounding box center [570, 192] width 80 height 34
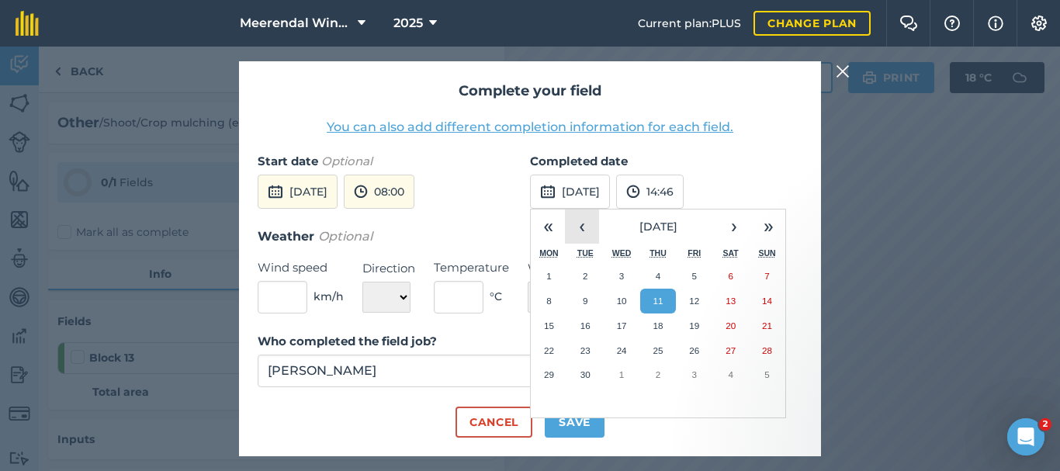
click at [582, 222] on button "‹" at bounding box center [582, 226] width 34 height 34
click at [697, 273] on abbr "1" at bounding box center [694, 276] width 5 height 10
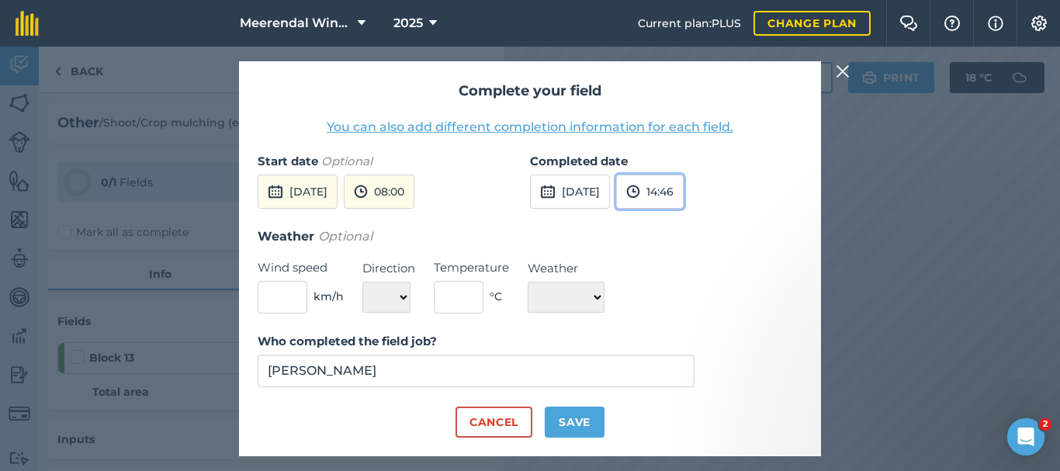
click at [683, 192] on button "14:46" at bounding box center [649, 192] width 67 height 34
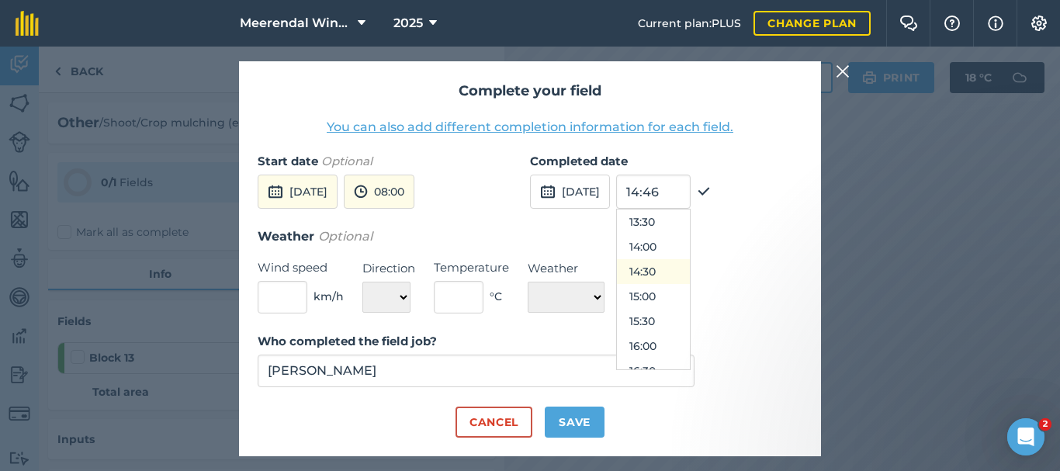
scroll to position [593, 0]
click at [684, 248] on button "12:30" at bounding box center [653, 249] width 73 height 25
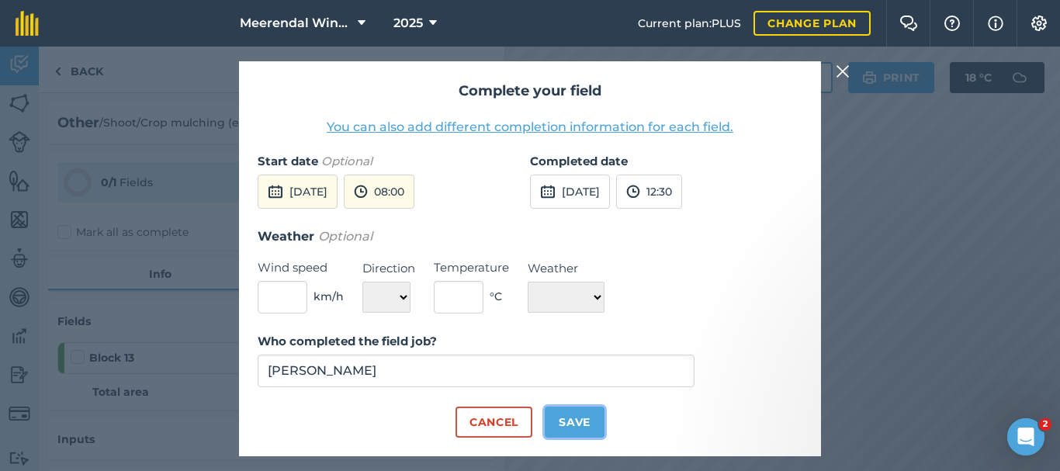
click at [580, 423] on button "Save" at bounding box center [574, 421] width 60 height 31
checkbox input "true"
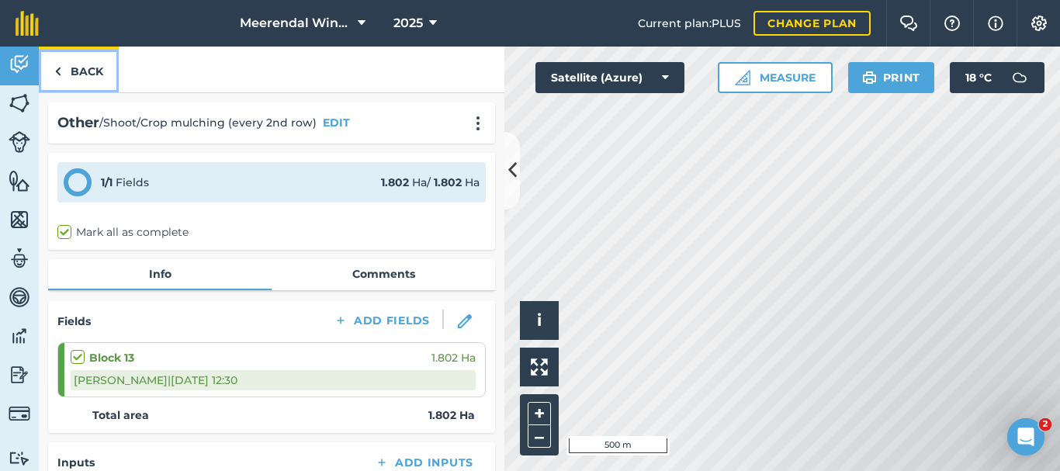
click at [81, 70] on link "Back" at bounding box center [79, 70] width 80 height 46
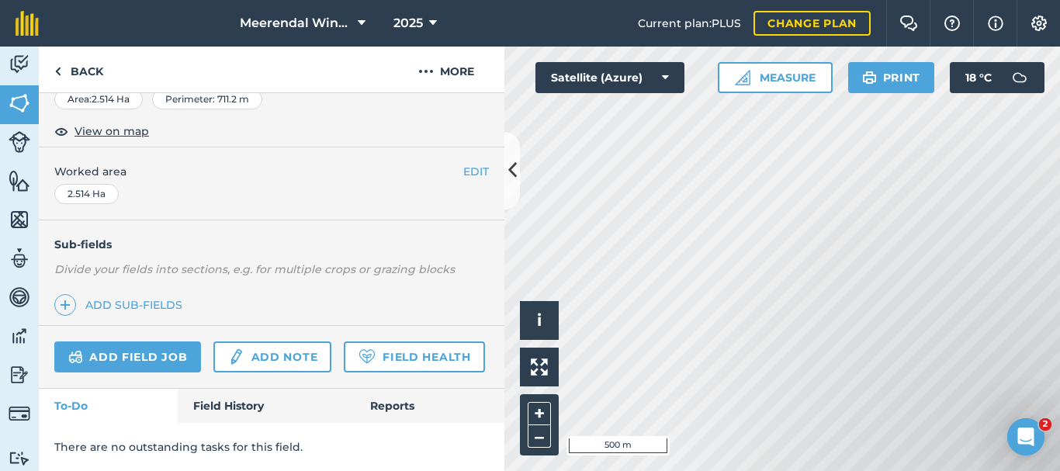
scroll to position [321, 0]
click at [128, 341] on link "Add field job" at bounding box center [127, 356] width 147 height 31
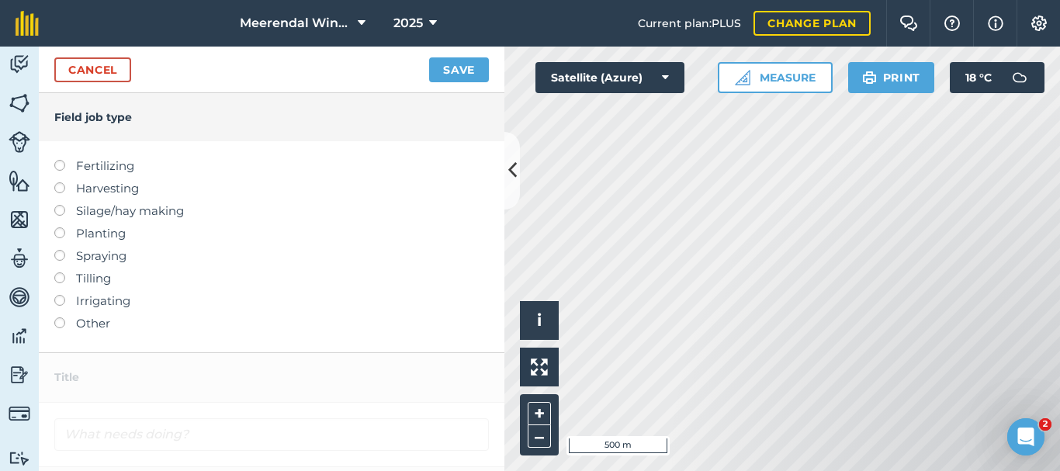
click at [61, 317] on label at bounding box center [65, 317] width 22 height 0
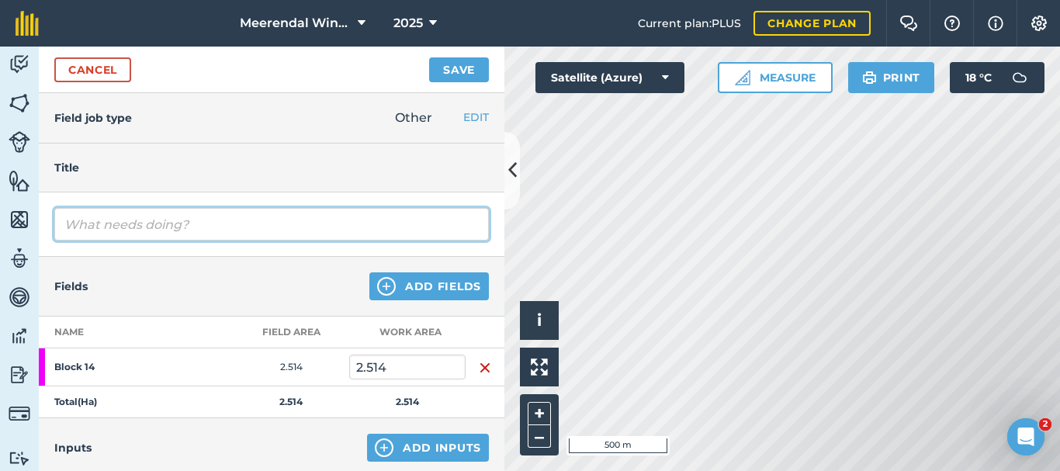
click at [117, 223] on input "text" at bounding box center [271, 224] width 434 height 33
type input "Shoot/Crop Mulching (every 2nd row)"
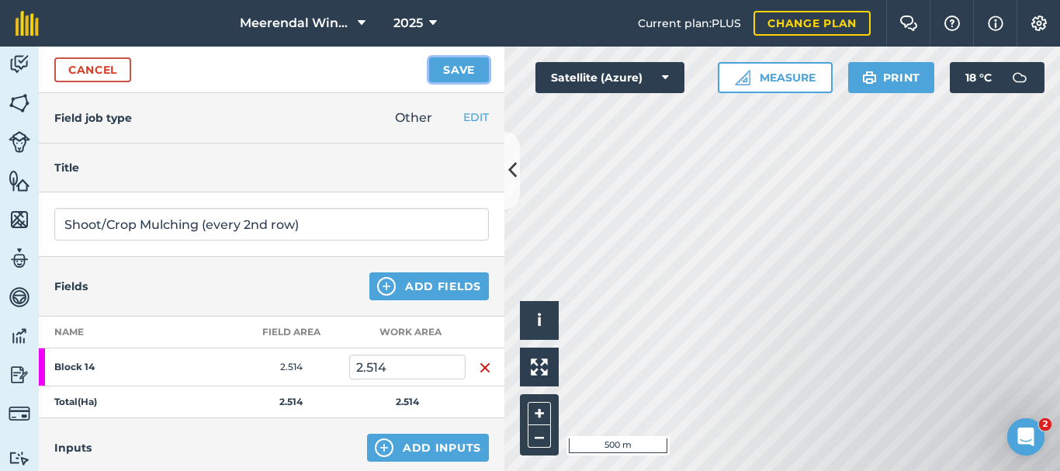
click at [451, 67] on button "Save" at bounding box center [459, 69] width 60 height 25
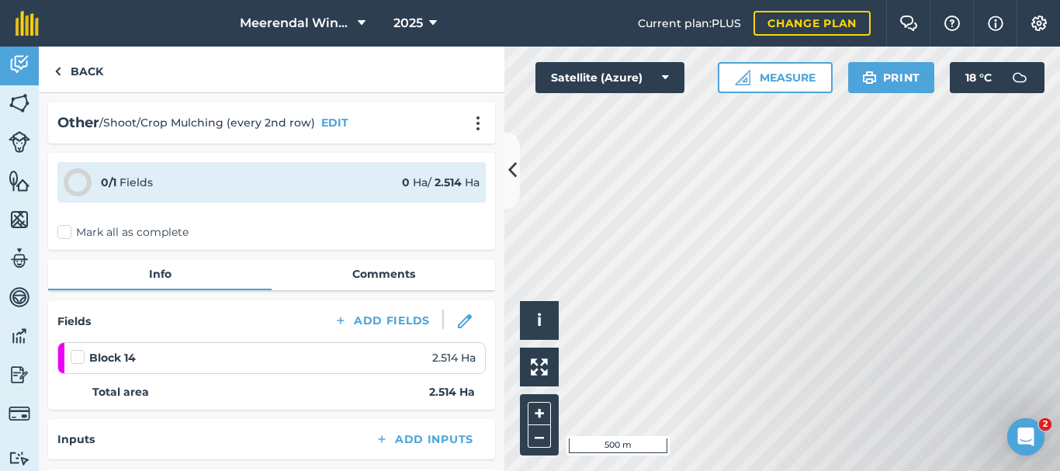
click at [80, 349] on label at bounding box center [80, 349] width 19 height 0
click at [80, 351] on input "checkbox" at bounding box center [76, 354] width 10 height 10
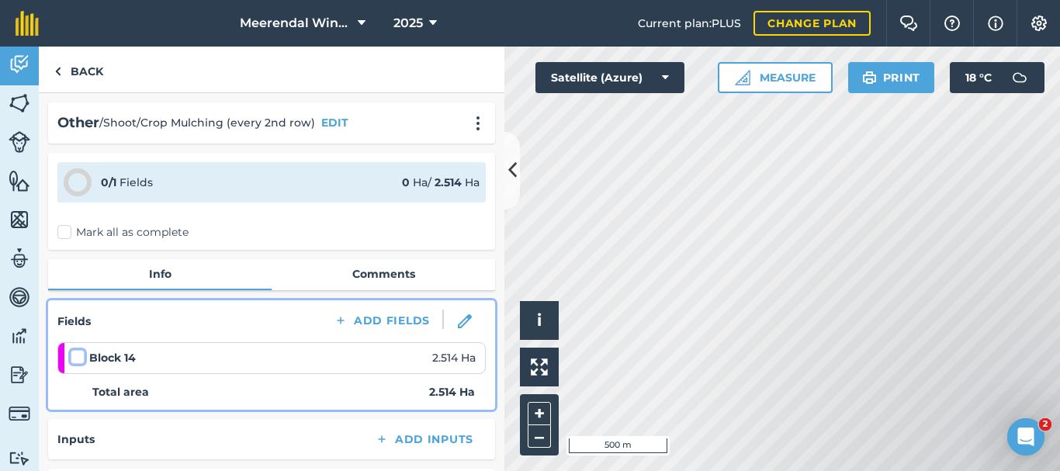
checkbox input "false"
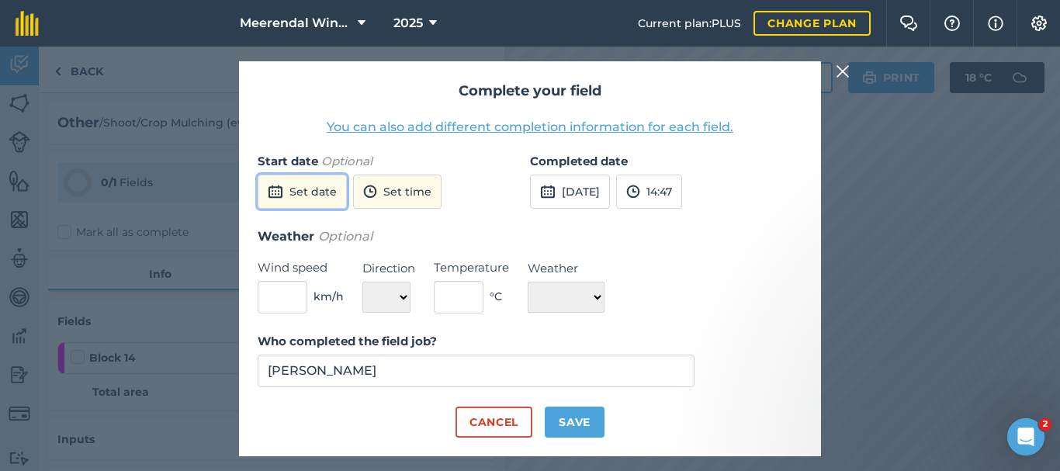
click at [334, 188] on button "Set date" at bounding box center [302, 192] width 89 height 34
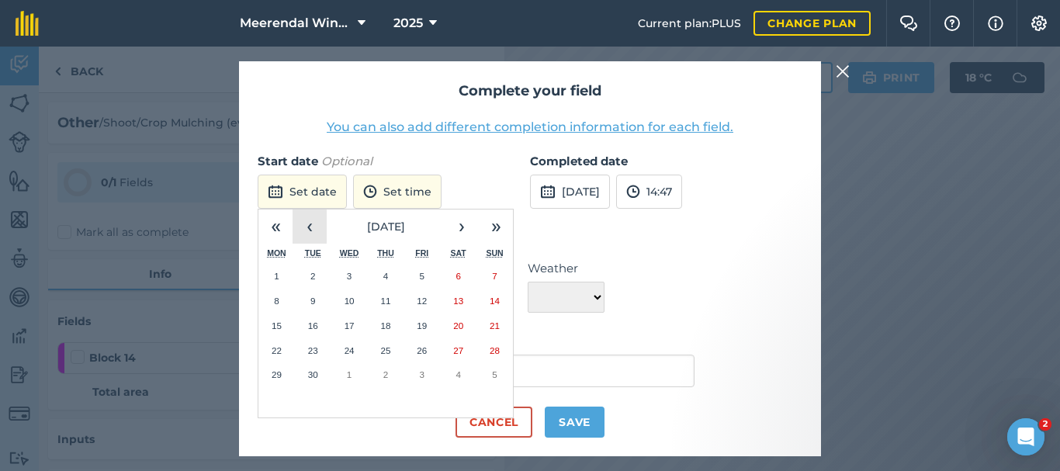
click at [311, 226] on button "‹" at bounding box center [309, 226] width 34 height 34
click at [379, 375] on button "28" at bounding box center [386, 374] width 36 height 25
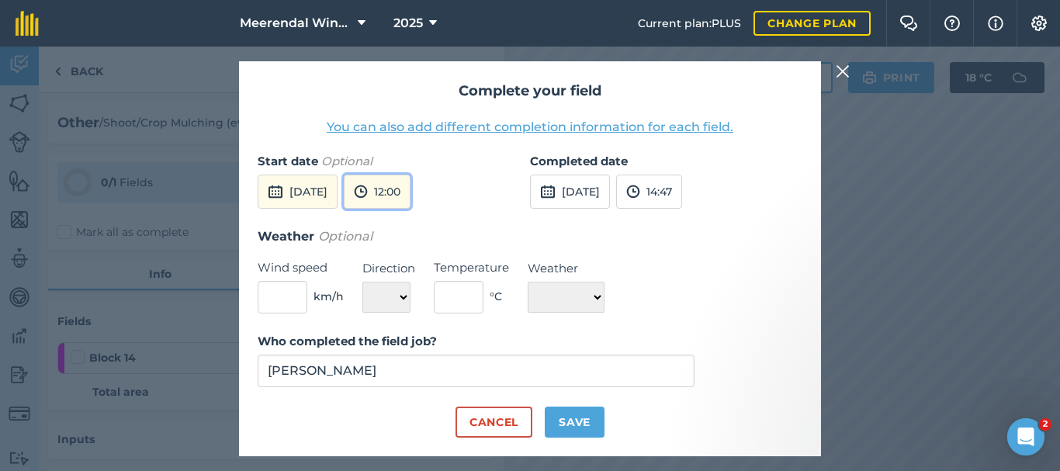
click at [410, 190] on button "12:00" at bounding box center [377, 192] width 67 height 34
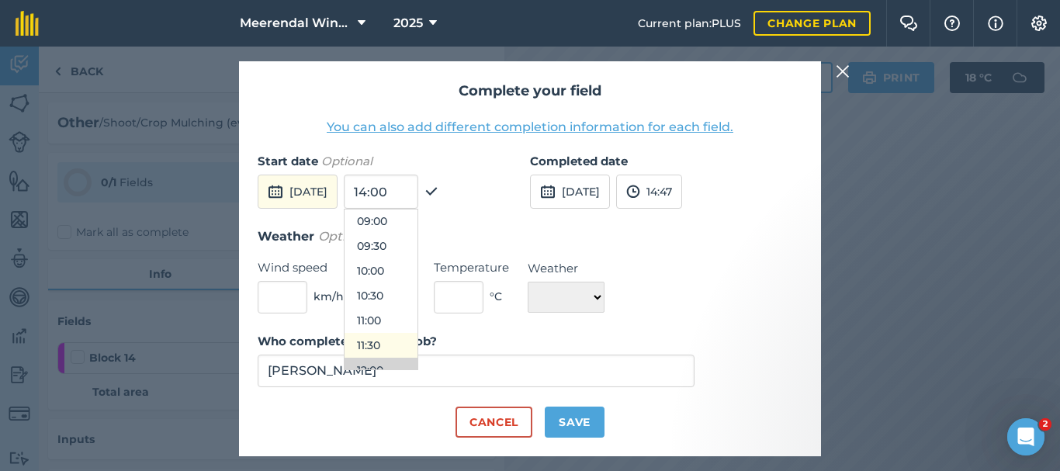
scroll to position [366, 0]
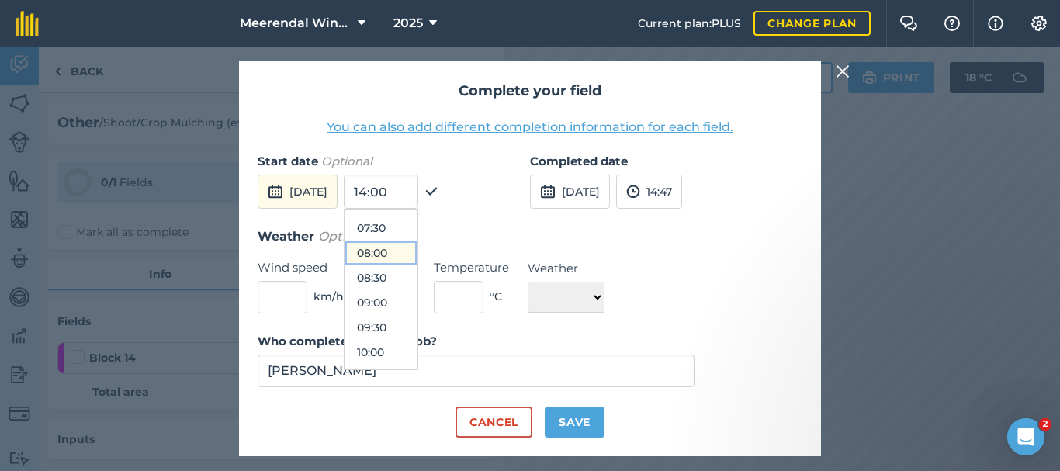
click at [417, 252] on button "08:00" at bounding box center [380, 252] width 73 height 25
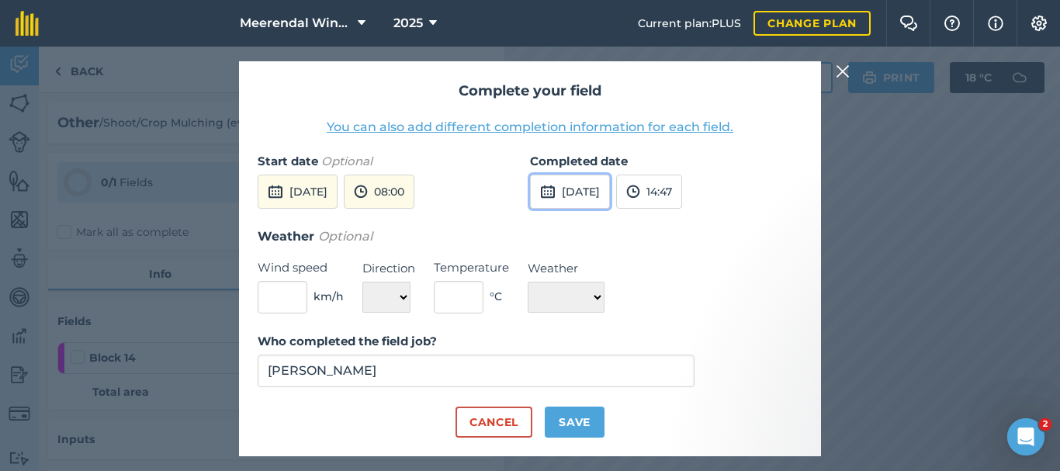
click at [610, 185] on button "[DATE]" at bounding box center [570, 192] width 80 height 34
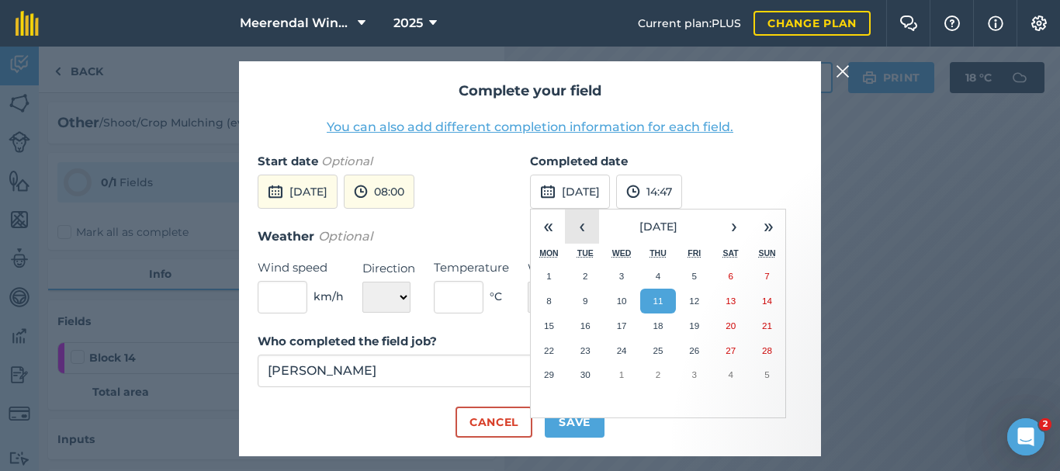
click at [580, 223] on button "‹" at bounding box center [582, 226] width 34 height 34
click at [665, 376] on button "28" at bounding box center [658, 374] width 36 height 25
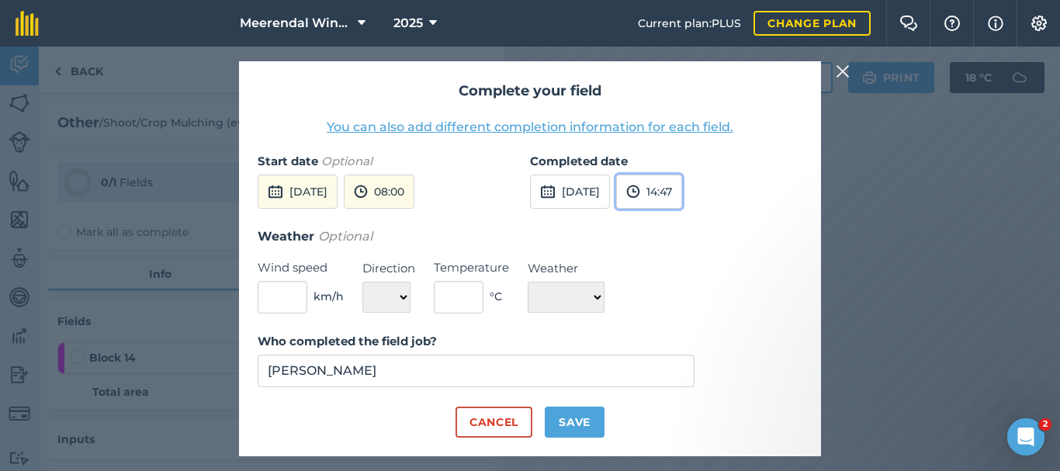
click at [682, 191] on button "14:47" at bounding box center [649, 192] width 66 height 34
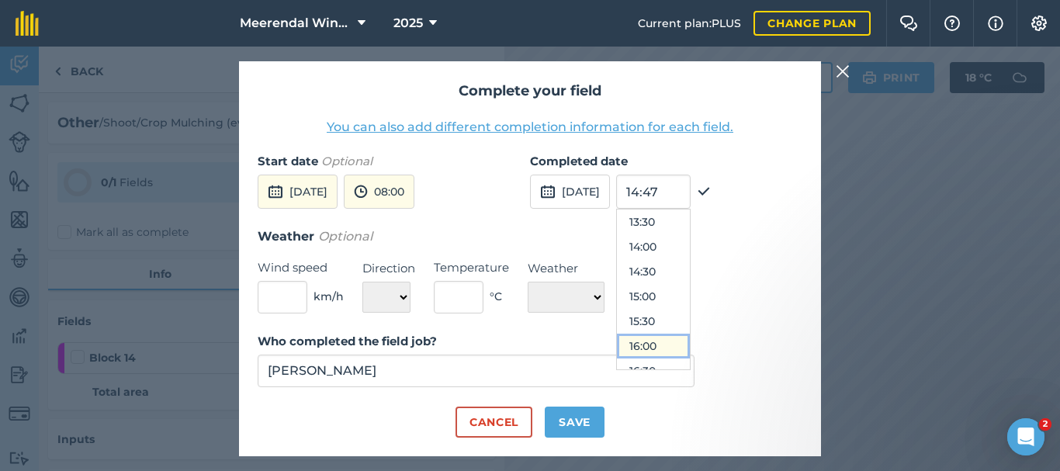
click at [690, 341] on button "16:00" at bounding box center [653, 346] width 73 height 25
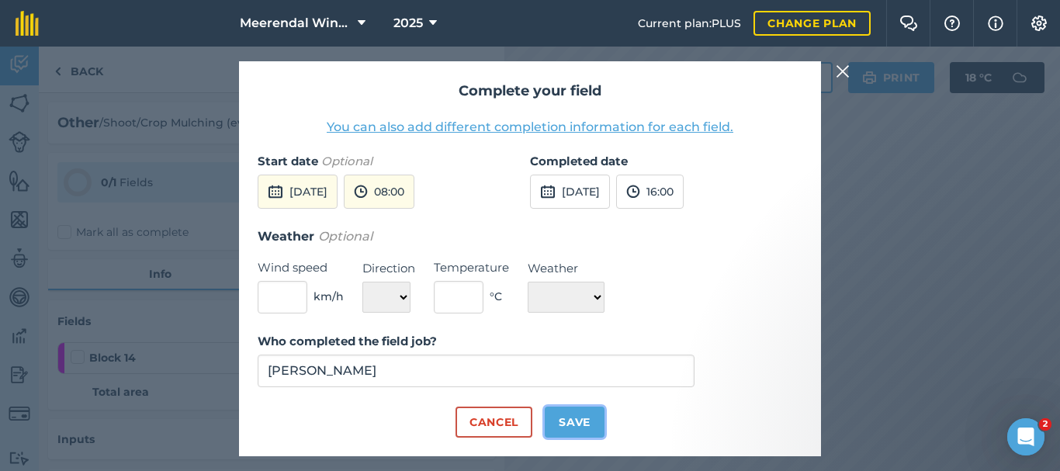
click at [565, 425] on button "Save" at bounding box center [574, 421] width 60 height 31
checkbox input "true"
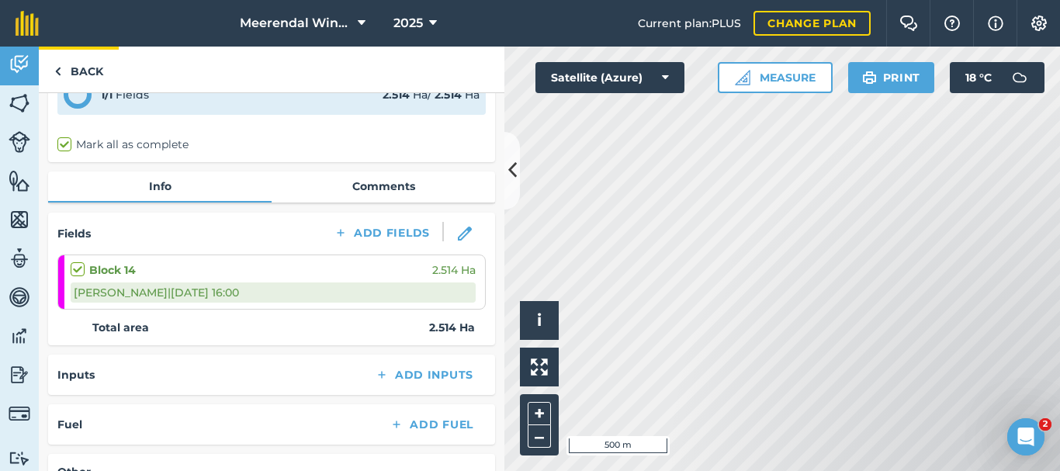
scroll to position [0, 0]
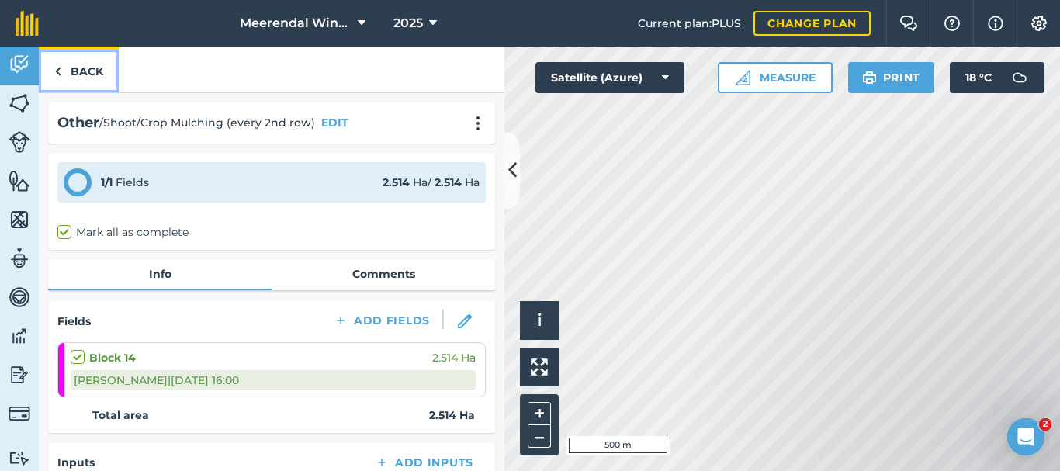
click at [81, 64] on link "Back" at bounding box center [79, 70] width 80 height 46
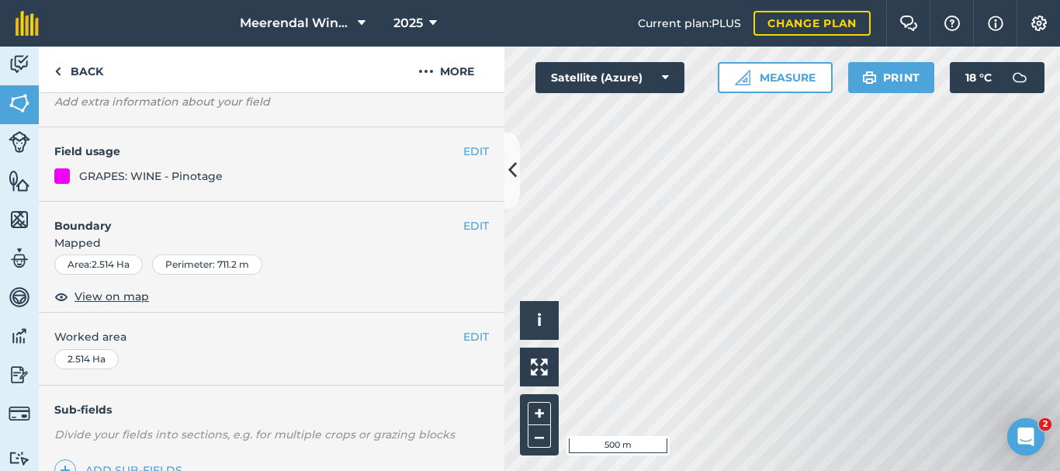
scroll to position [321, 0]
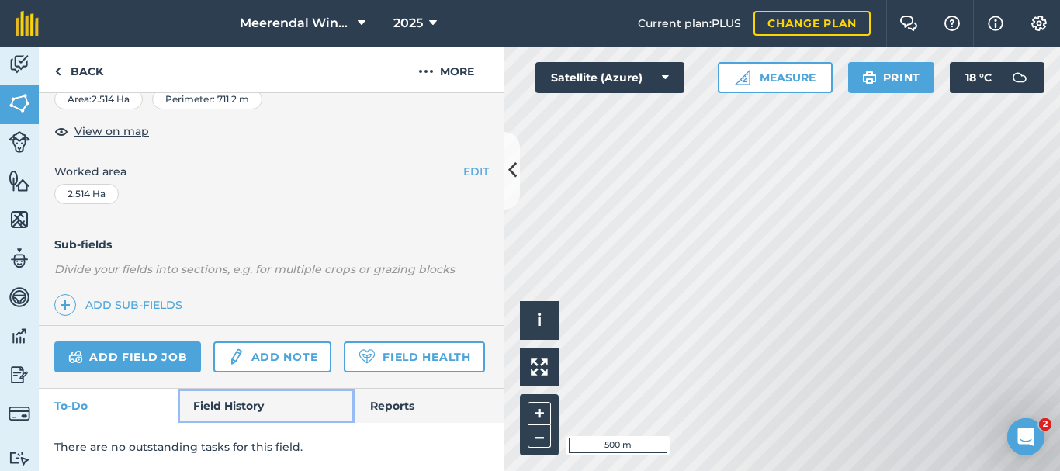
click at [243, 403] on link "Field History" at bounding box center [266, 406] width 176 height 34
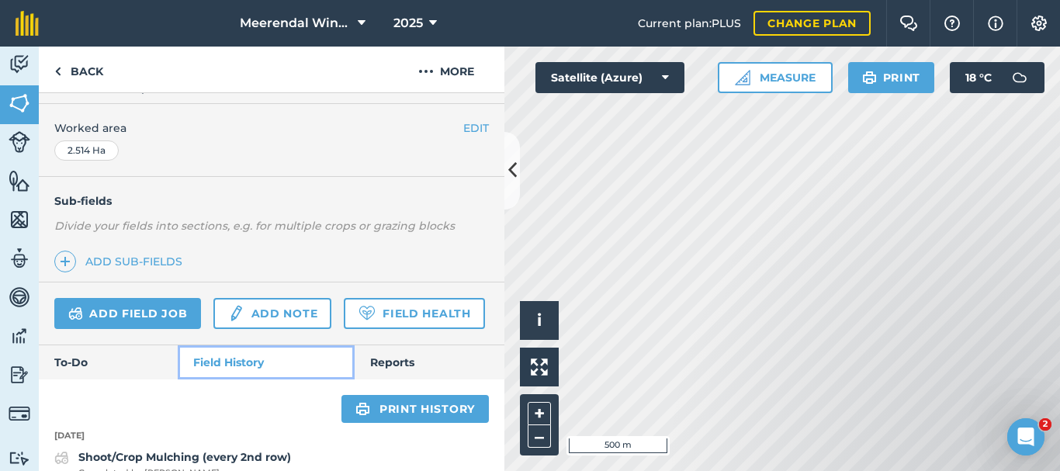
scroll to position [446, 0]
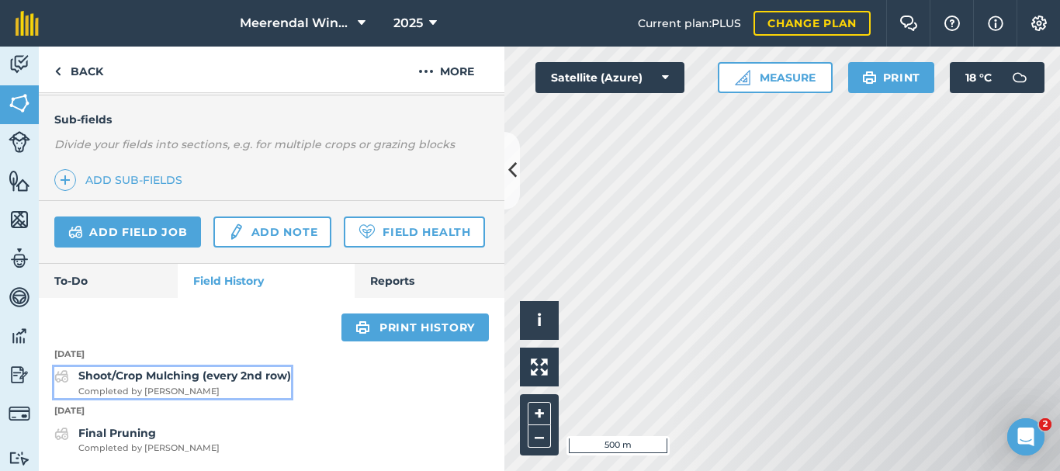
click at [171, 379] on strong "Shoot/Crop Mulching (every 2nd row)" at bounding box center [184, 375] width 213 height 14
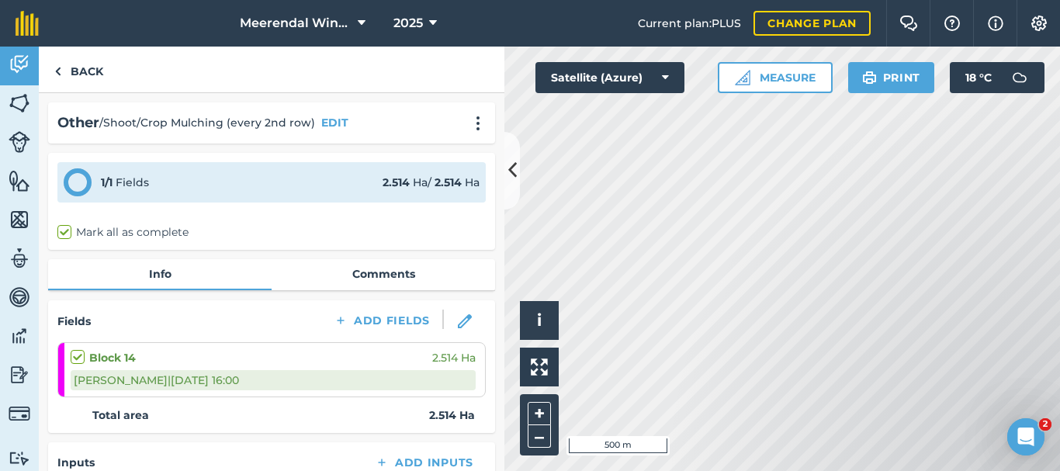
click at [243, 365] on div "Block 14 2.514 Ha" at bounding box center [273, 357] width 405 height 17
click at [240, 375] on div "[PERSON_NAME] | [DATE] 16:00" at bounding box center [273, 380] width 405 height 20
click at [140, 380] on div "[PERSON_NAME] | [DATE] 16:00" at bounding box center [273, 380] width 405 height 20
